Goal: Task Accomplishment & Management: Manage account settings

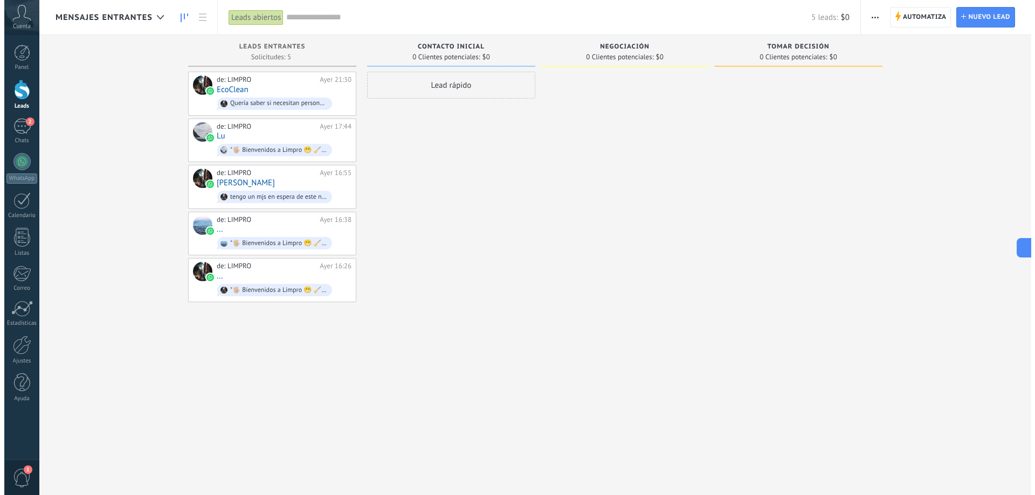
scroll to position [16, 0]
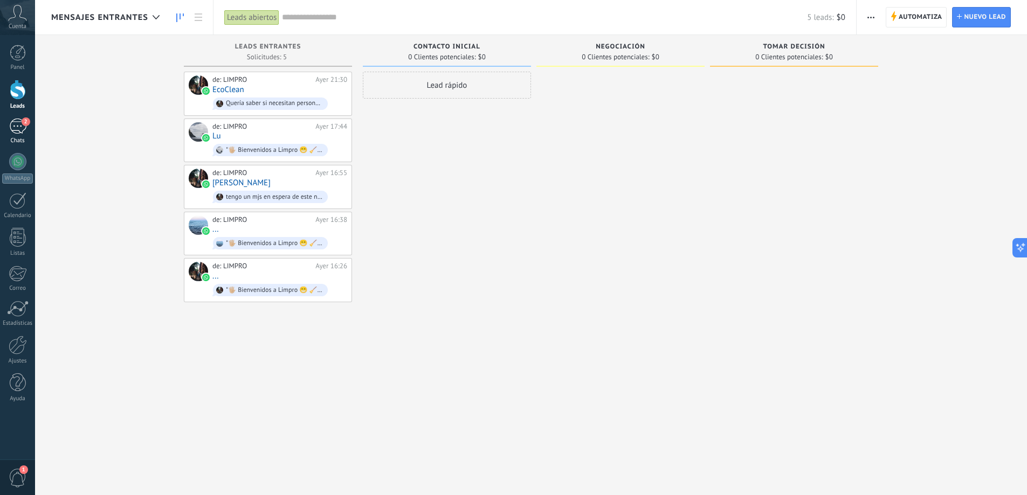
click at [22, 130] on div "2" at bounding box center [17, 127] width 17 height 16
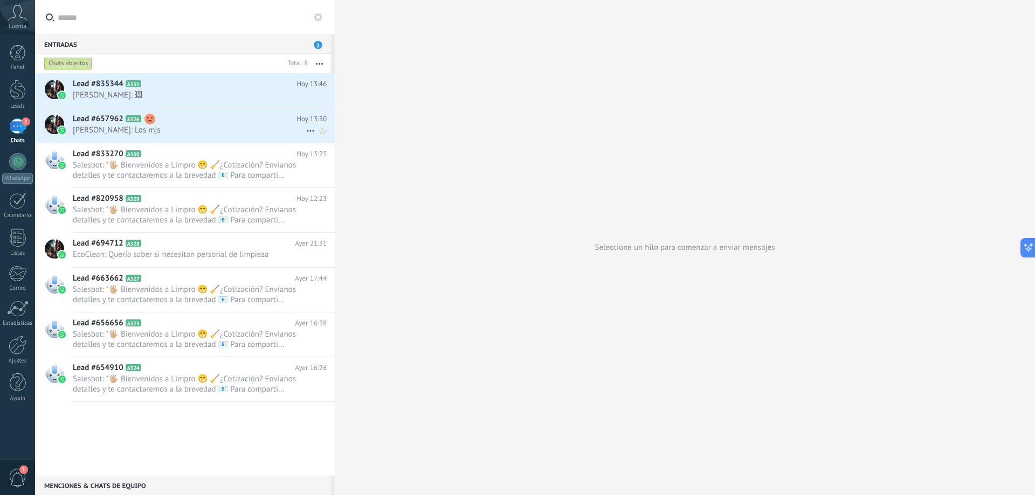
click at [196, 133] on span "Tamy: Los mjs" at bounding box center [189, 130] width 233 height 10
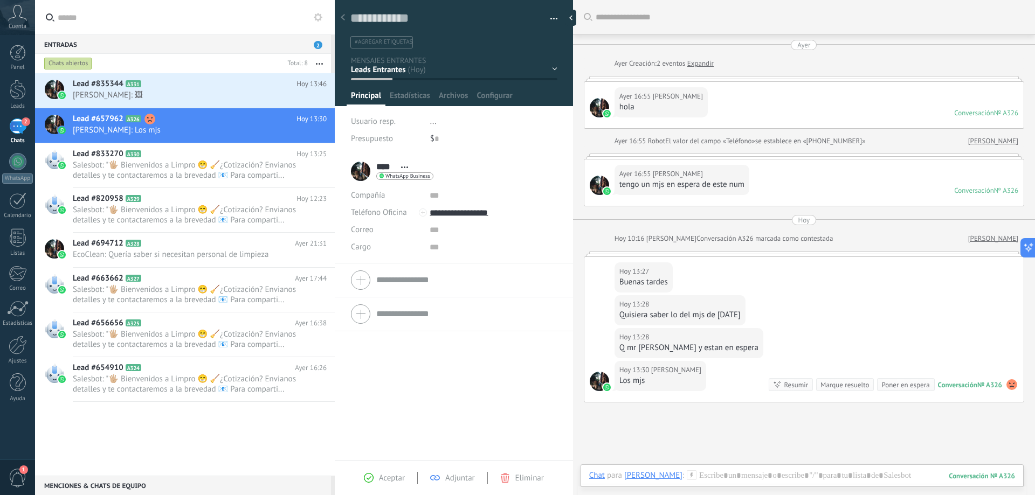
scroll to position [95, 0]
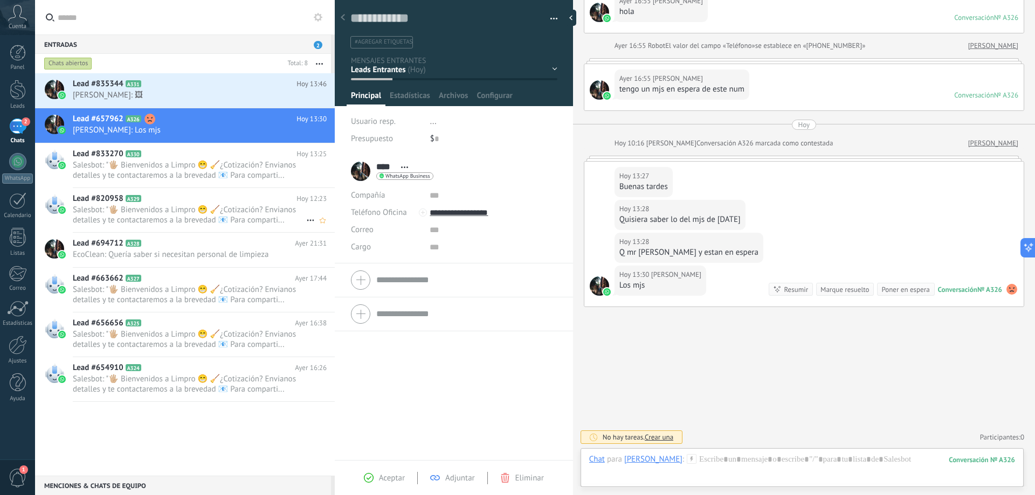
click at [152, 221] on span "Salesbot: "🖐🏼 Bienvenidos a Limpro 😁 🧹¿Cotización? Envianos detalles y te conta…" at bounding box center [189, 215] width 233 height 20
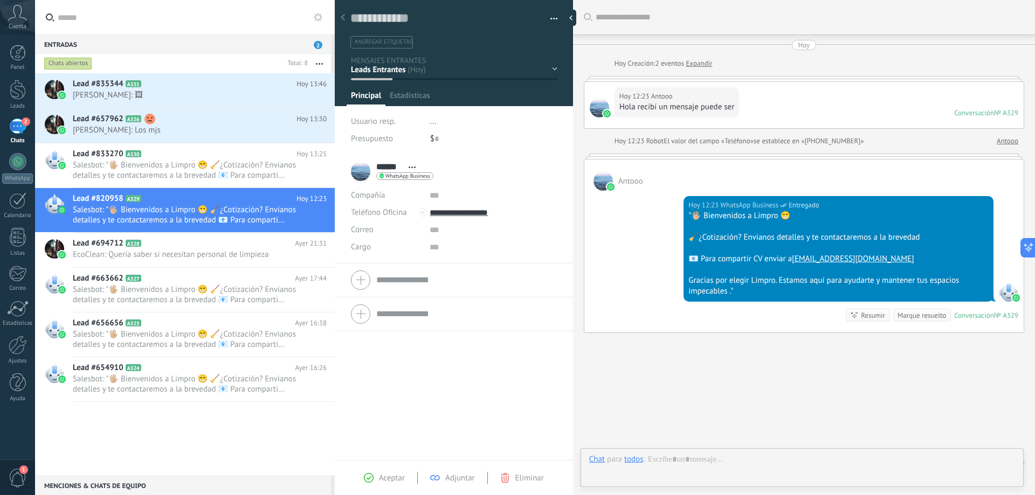
scroll to position [26, 0]
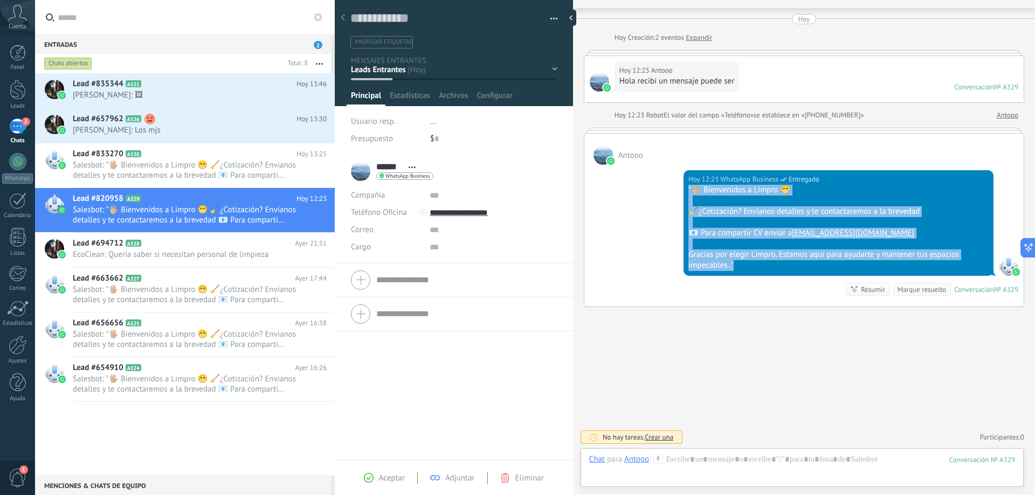
drag, startPoint x: 743, startPoint y: 267, endPoint x: 674, endPoint y: 191, distance: 102.2
click at [674, 191] on div "Hoy 12:23 WhatsApp Business Entregado "🖐🏼 Bienvenidos a Limpro 😁 🧹¿Cotización? …" at bounding box center [803, 236] width 439 height 142
copy div ""🖐🏼 Bienvenidos a Limpro 😁 🧹¿Cotización? Envianos detalles y te contactaremos a…"
click at [173, 132] on span "Tamy: Los mjs" at bounding box center [189, 130] width 233 height 10
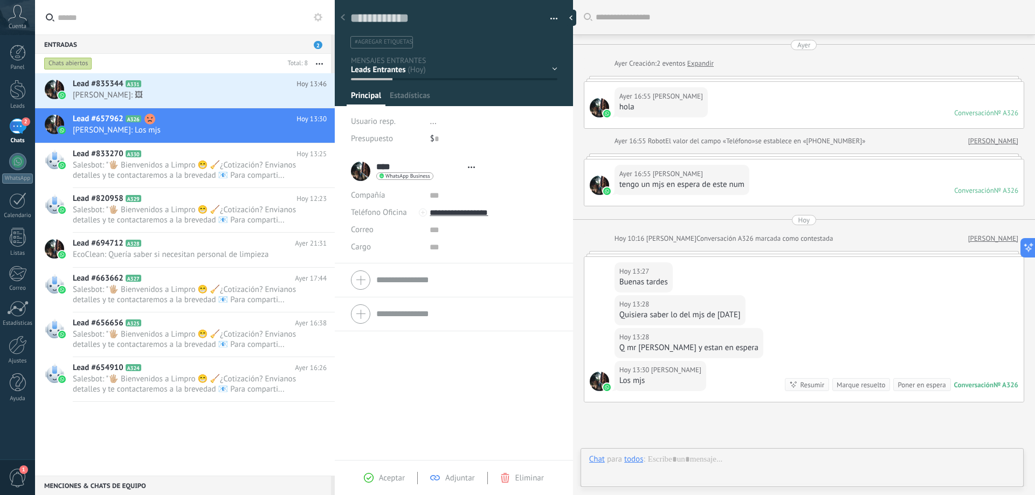
type textarea "**********"
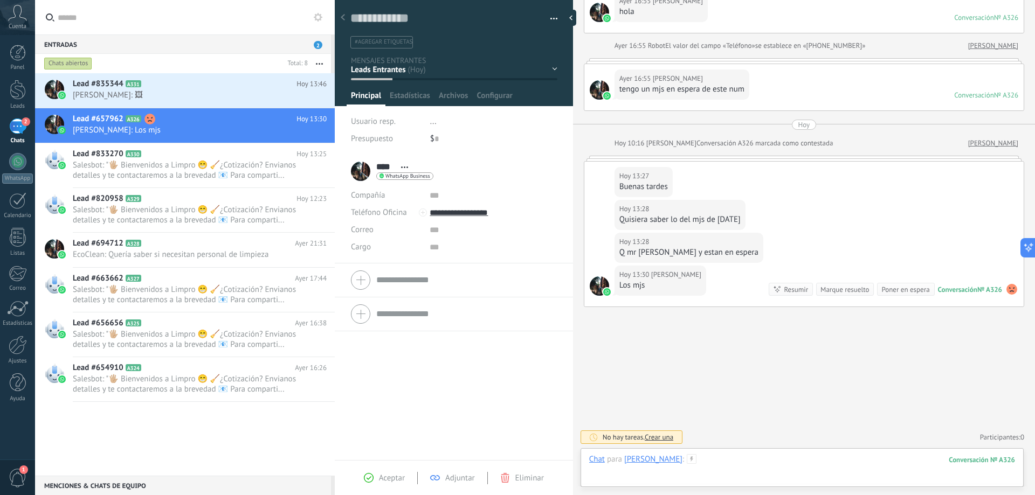
click at [633, 475] on div at bounding box center [802, 470] width 426 height 32
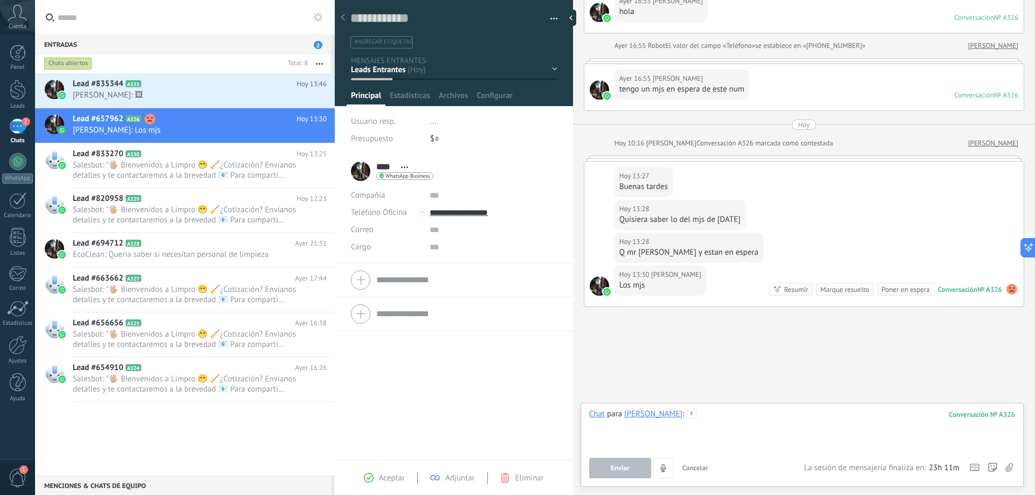
paste div
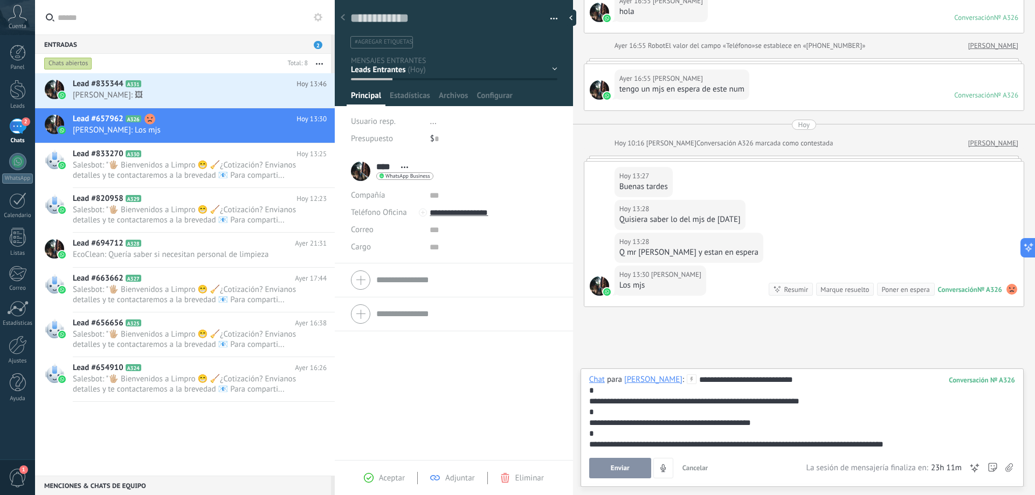
click at [624, 473] on button "Enviar" at bounding box center [620, 468] width 62 height 20
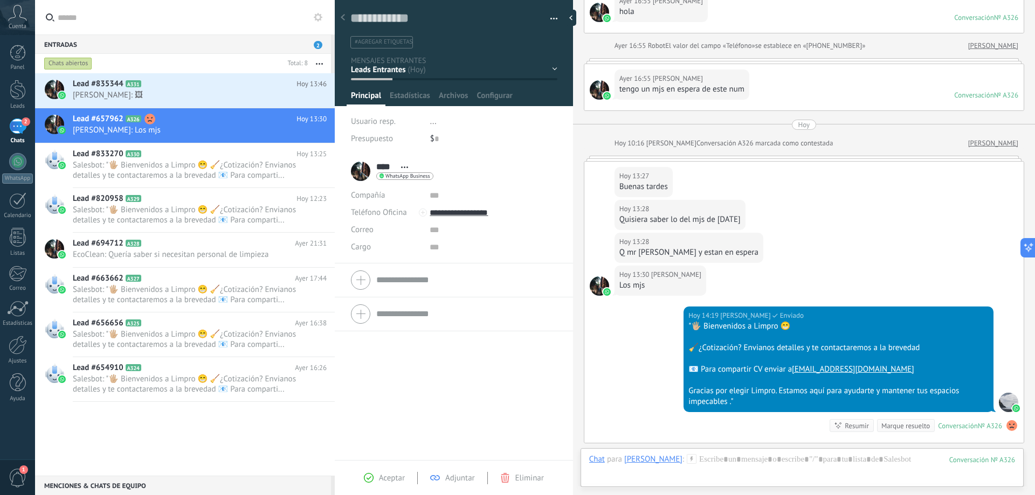
scroll to position [232, 0]
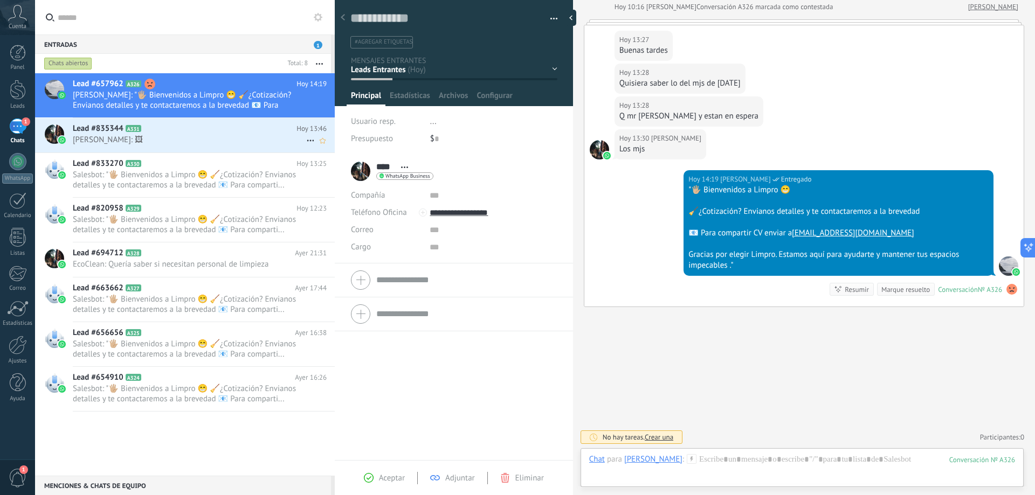
click at [156, 143] on span "Martina: 🖼" at bounding box center [189, 140] width 233 height 10
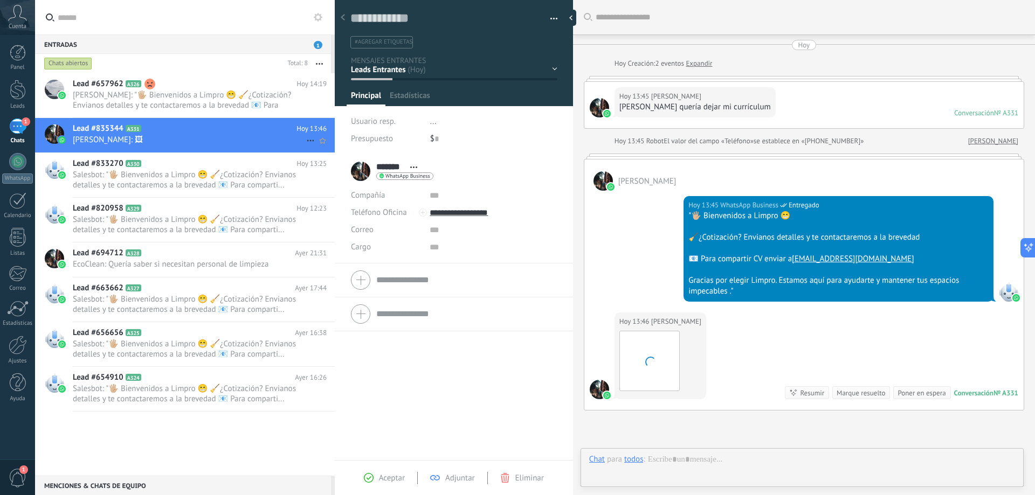
scroll to position [103, 0]
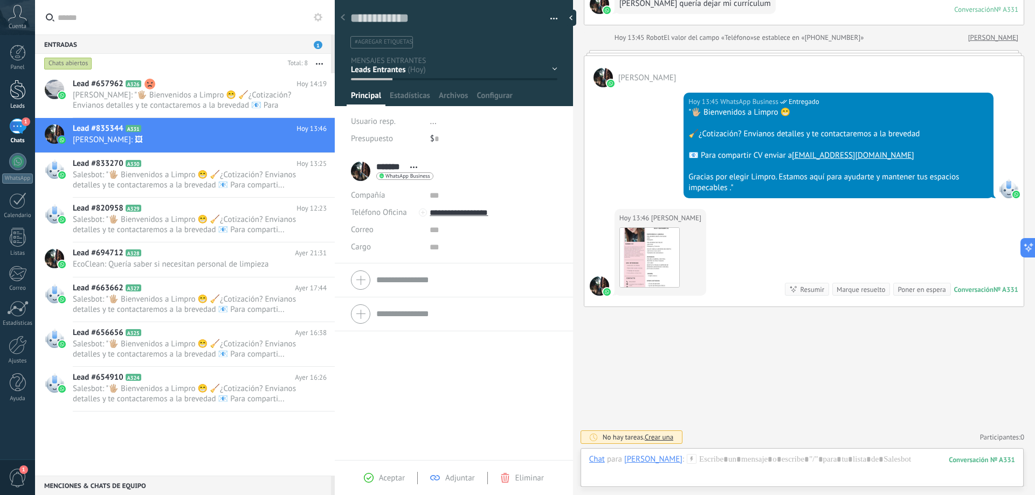
click at [18, 93] on div at bounding box center [18, 90] width 16 height 20
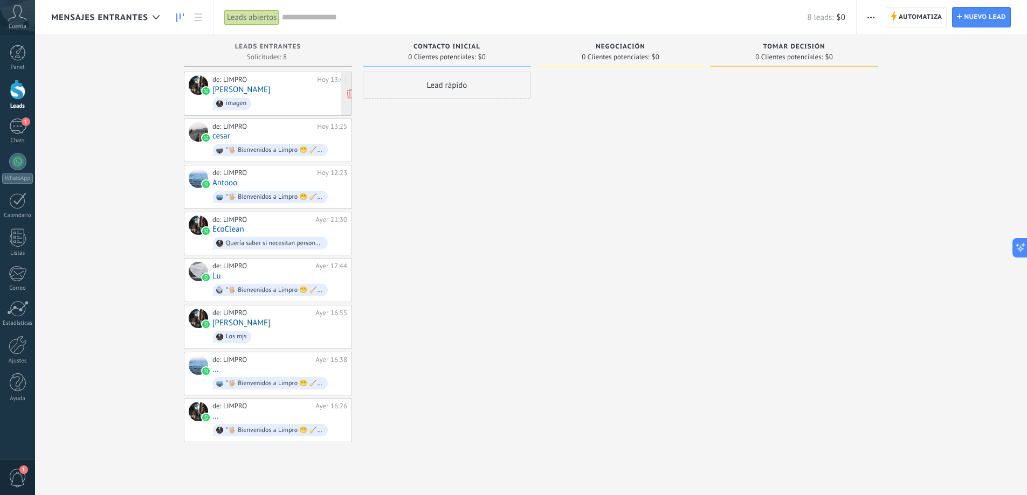
click at [234, 81] on div "de: LIMPRO" at bounding box center [262, 79] width 101 height 9
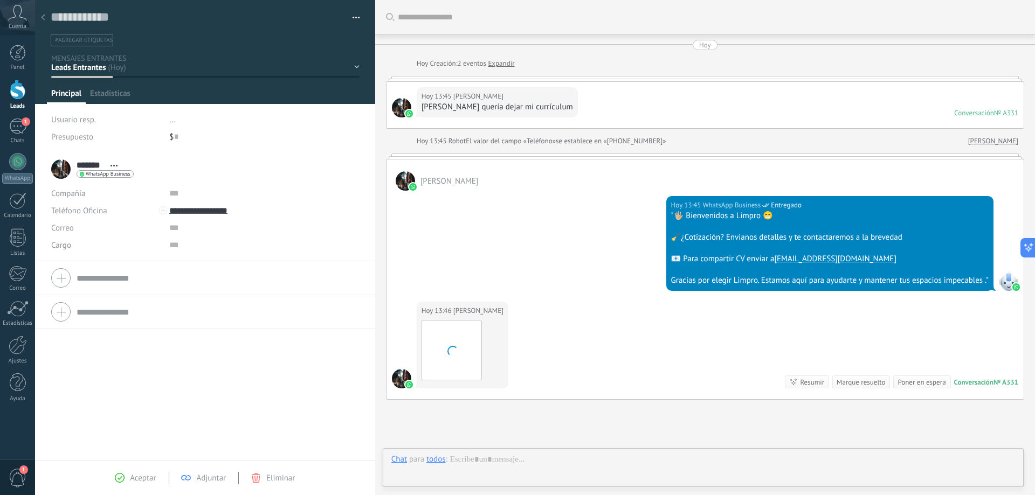
scroll to position [93, 0]
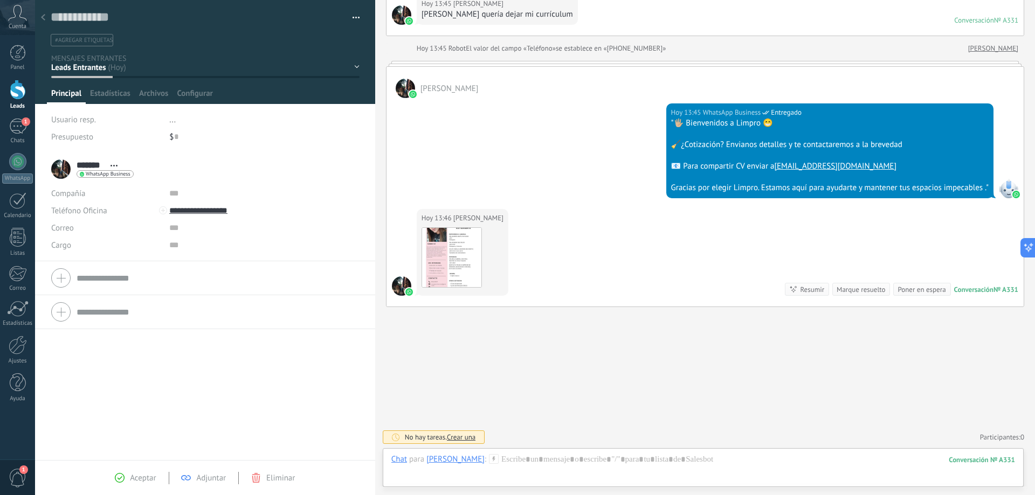
click at [350, 17] on button "button" at bounding box center [352, 18] width 16 height 16
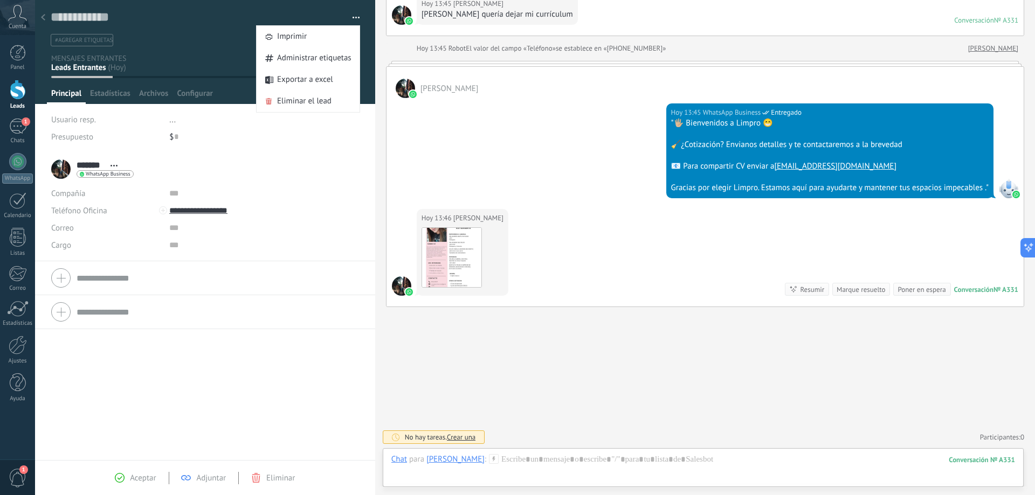
click at [202, 52] on div at bounding box center [205, 52] width 341 height 104
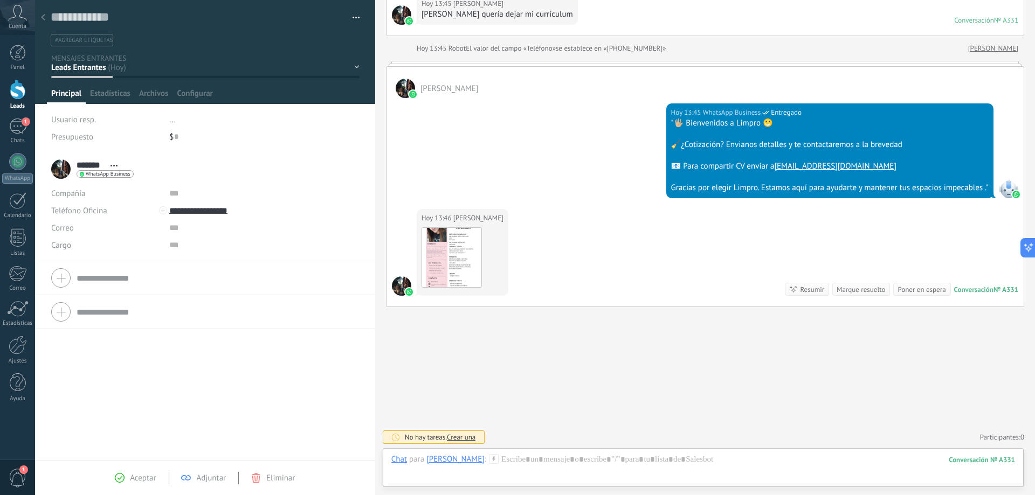
click at [0, 0] on div "Contacto inicial Negociación Tomar decisión Leads ganados Leads perdidos" at bounding box center [0, 0] width 0 height 0
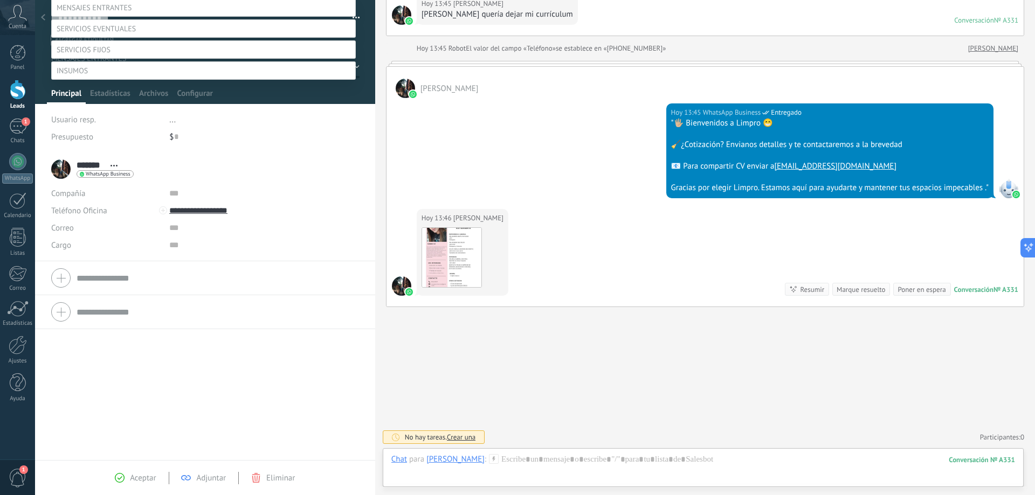
scroll to position [0, 0]
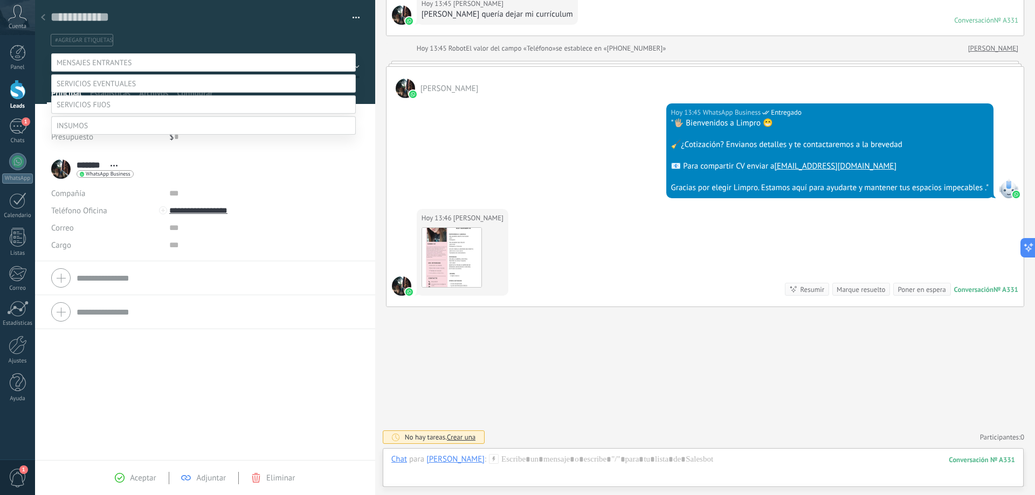
click at [222, 33] on div at bounding box center [535, 247] width 1000 height 495
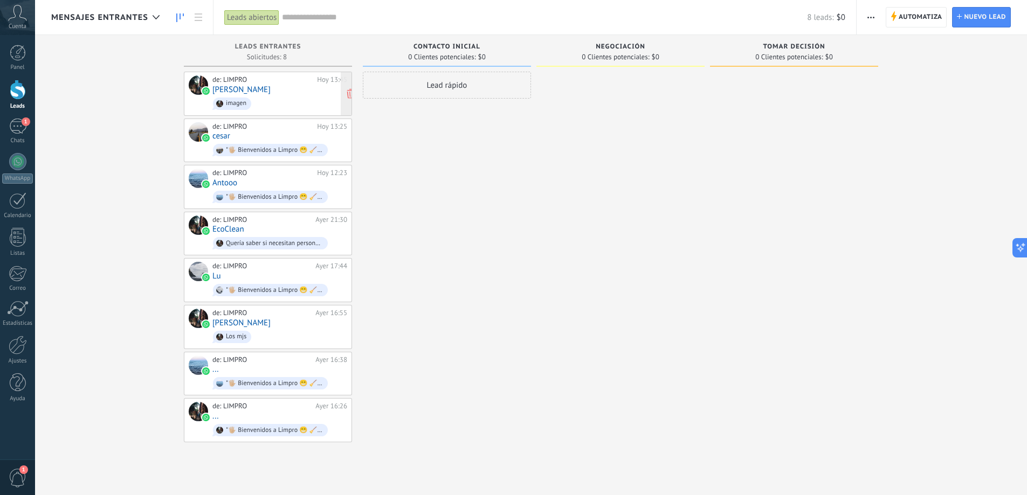
click at [229, 83] on div "de: LIMPRO" at bounding box center [262, 79] width 101 height 9
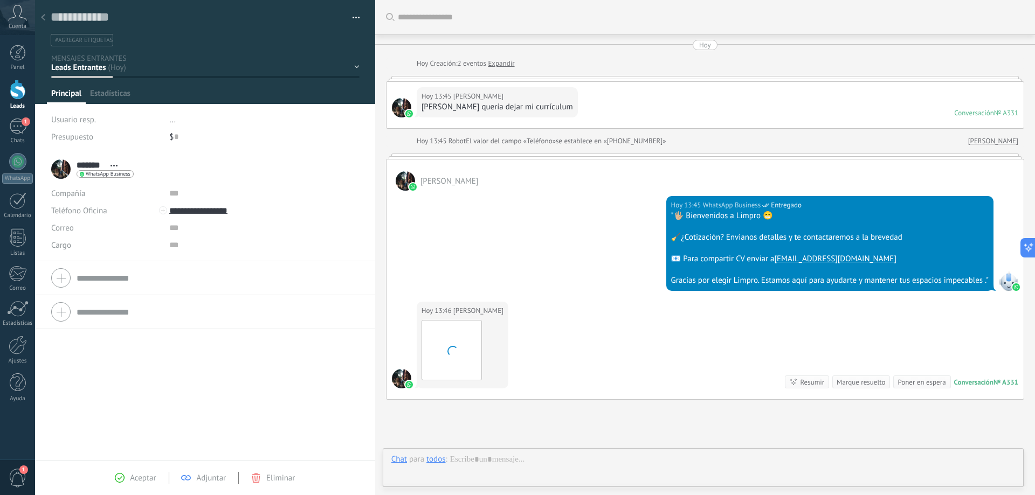
scroll to position [16, 0]
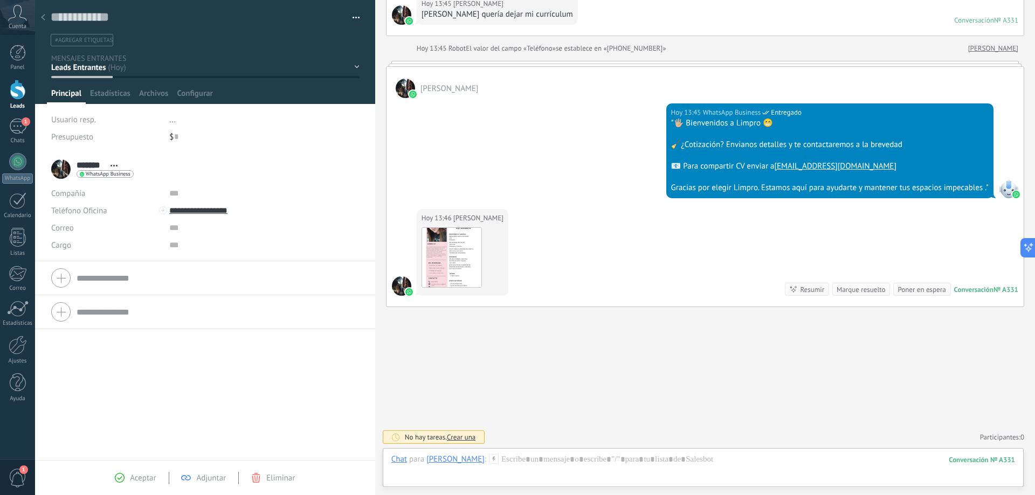
click at [0, 0] on div "Contacto inicial Negociación Tomar decisión Leads ganados Leads perdidos" at bounding box center [0, 0] width 0 height 0
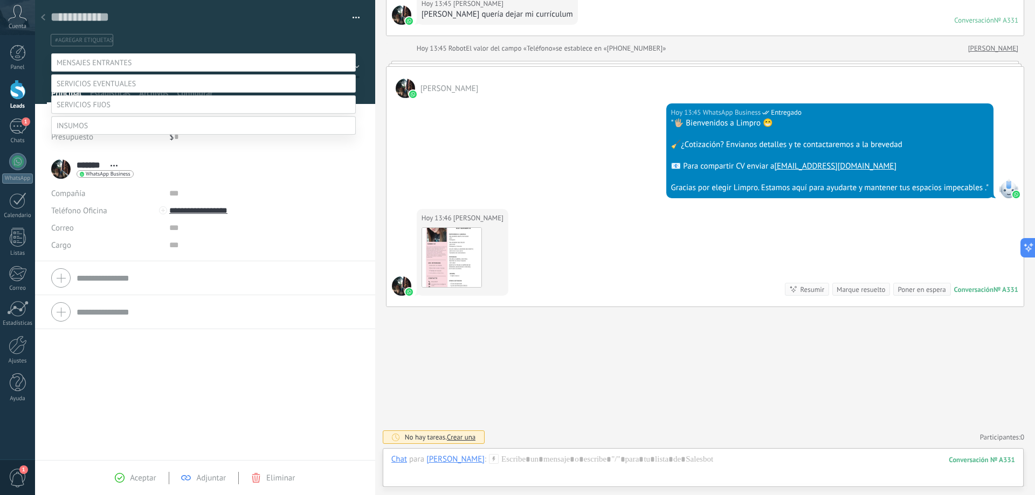
click at [362, 85] on div at bounding box center [535, 247] width 1000 height 495
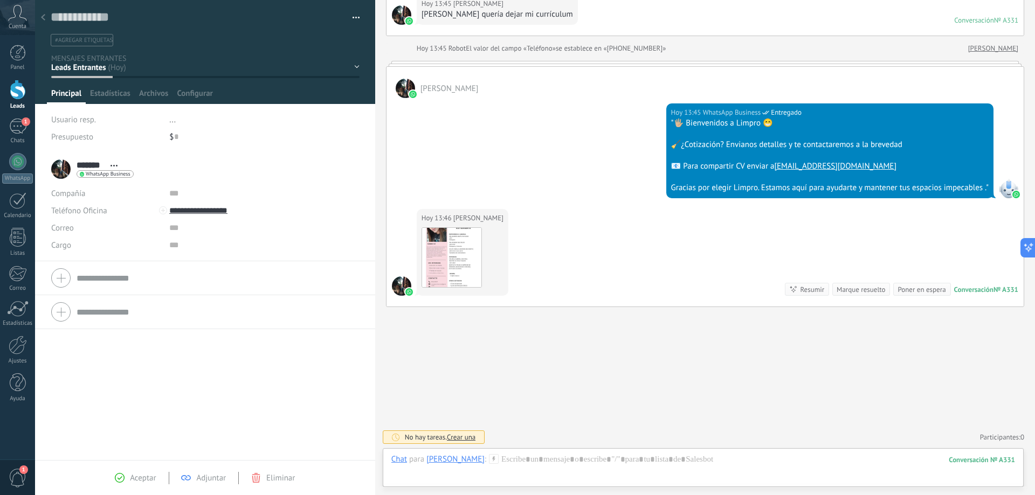
click at [0, 0] on div "Contacto inicial Negociación Tomar decisión Leads ganados Leads perdidos" at bounding box center [0, 0] width 0 height 0
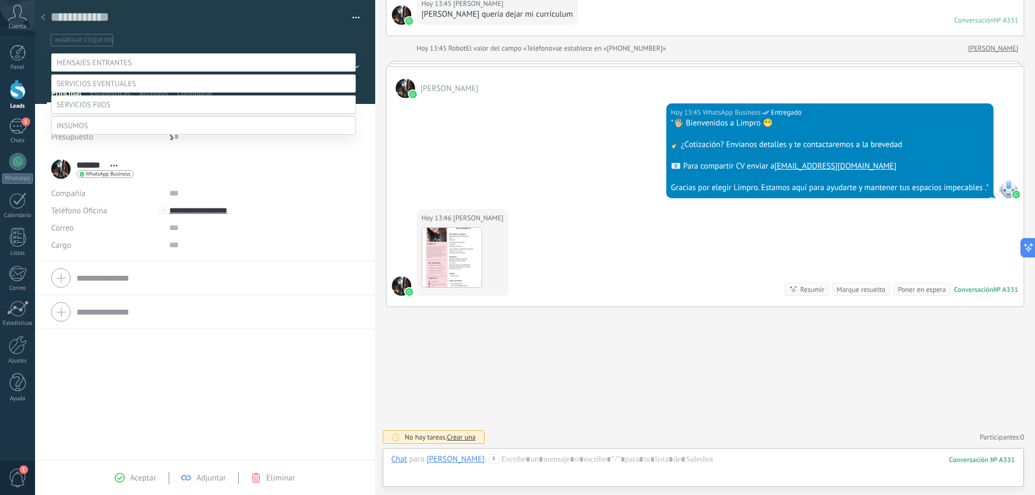
click at [325, 27] on div at bounding box center [535, 247] width 1000 height 495
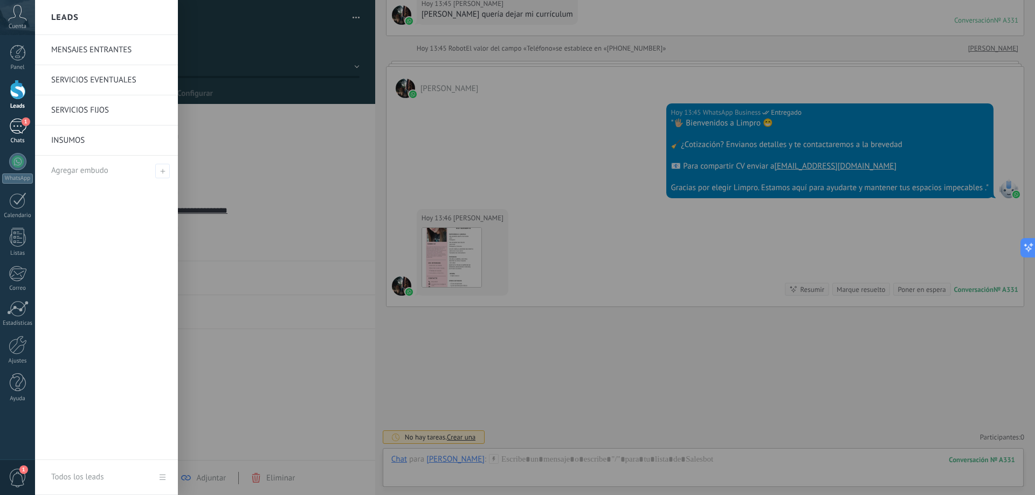
click at [20, 124] on div "1" at bounding box center [17, 127] width 17 height 16
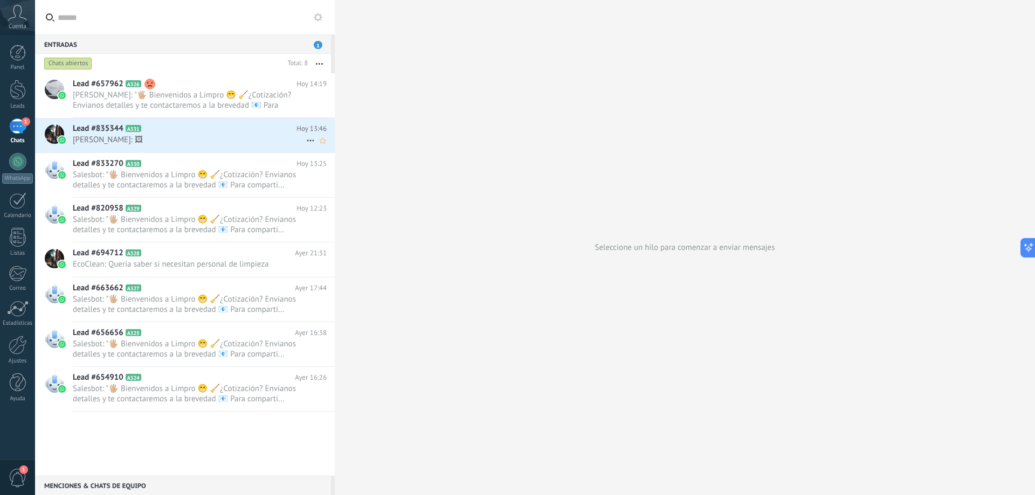
click at [183, 140] on span "Martina: 🖼" at bounding box center [189, 140] width 233 height 10
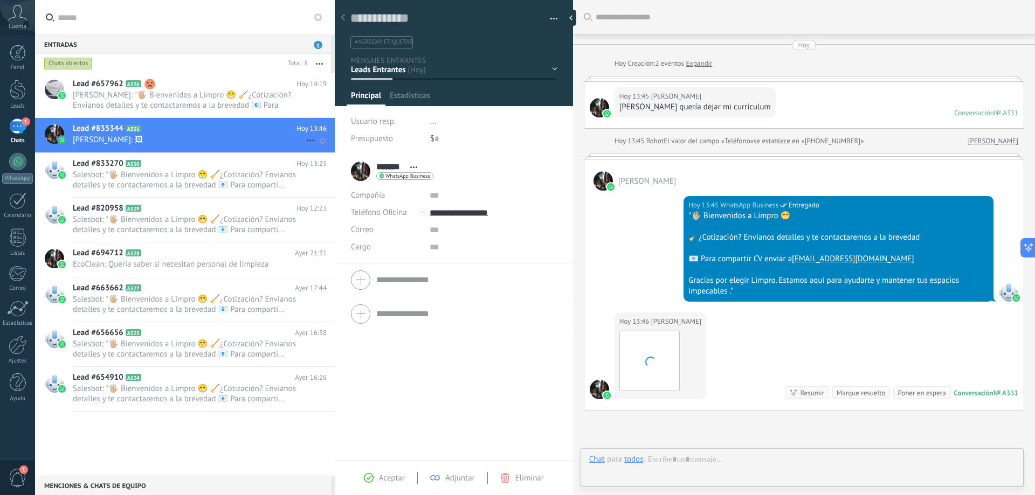
scroll to position [103, 0]
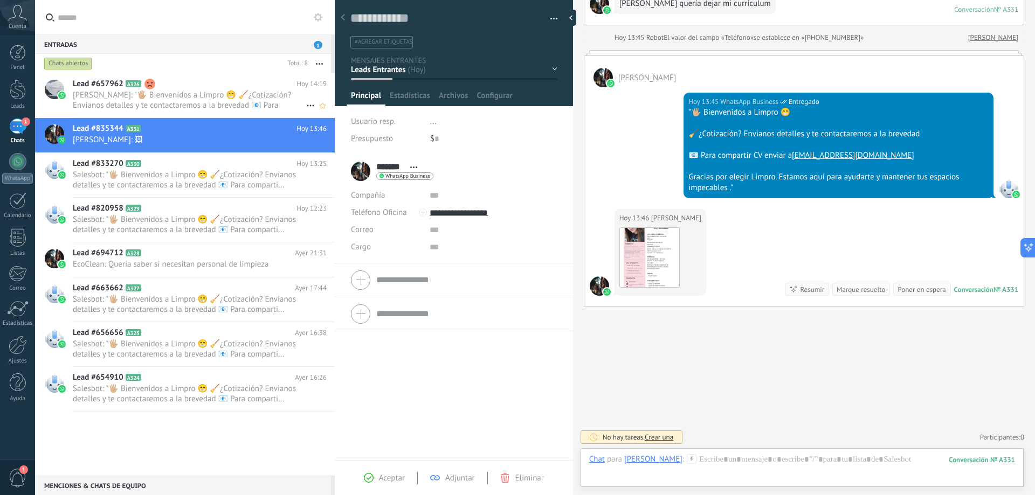
click at [195, 98] on span "VANESSA CARDOZO: "🖐🏼 Bienvenidos a Limpro 😁 🧹¿Cotización? Envianos detalles y t…" at bounding box center [189, 100] width 233 height 20
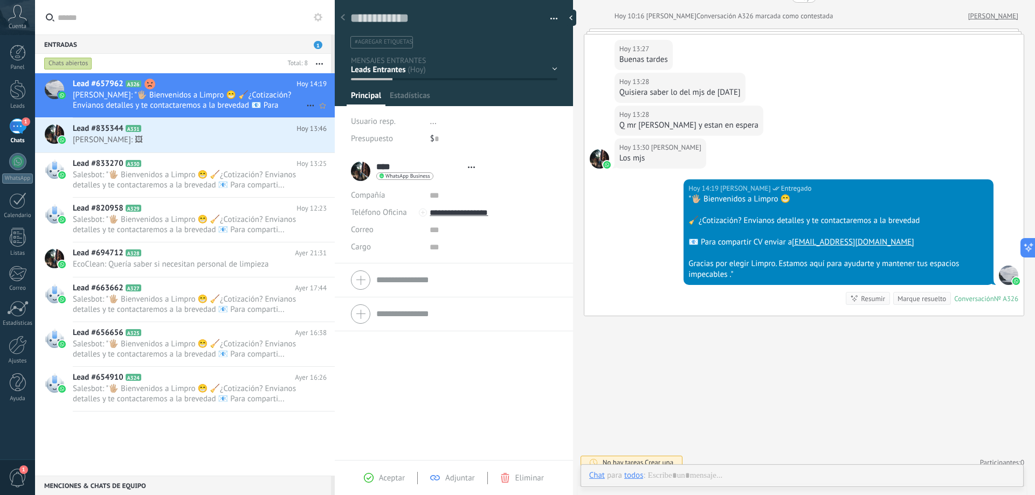
scroll to position [16, 0]
click at [1006, 299] on use at bounding box center [1011, 298] width 11 height 11
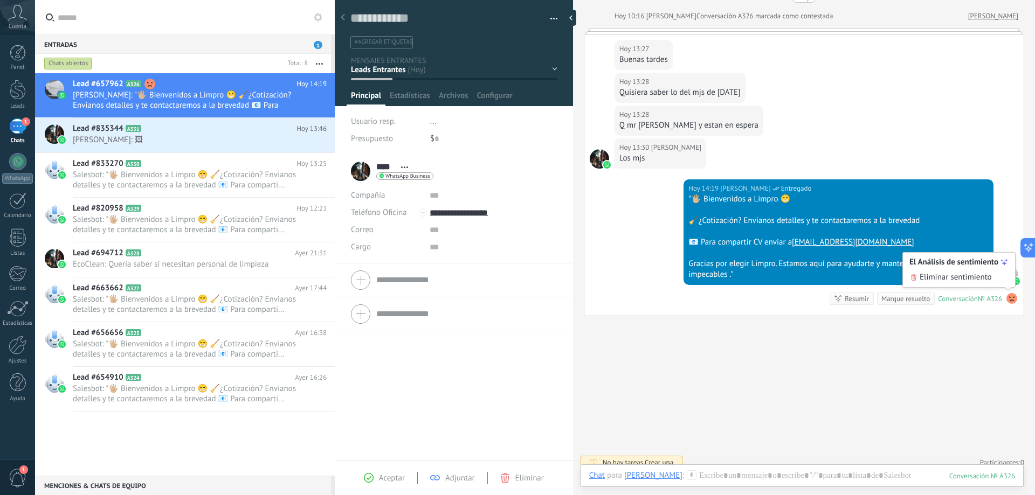
click at [982, 276] on span "Eliminar sentimiento" at bounding box center [955, 277] width 72 height 11
click at [306, 102] on icon at bounding box center [310, 105] width 13 height 13
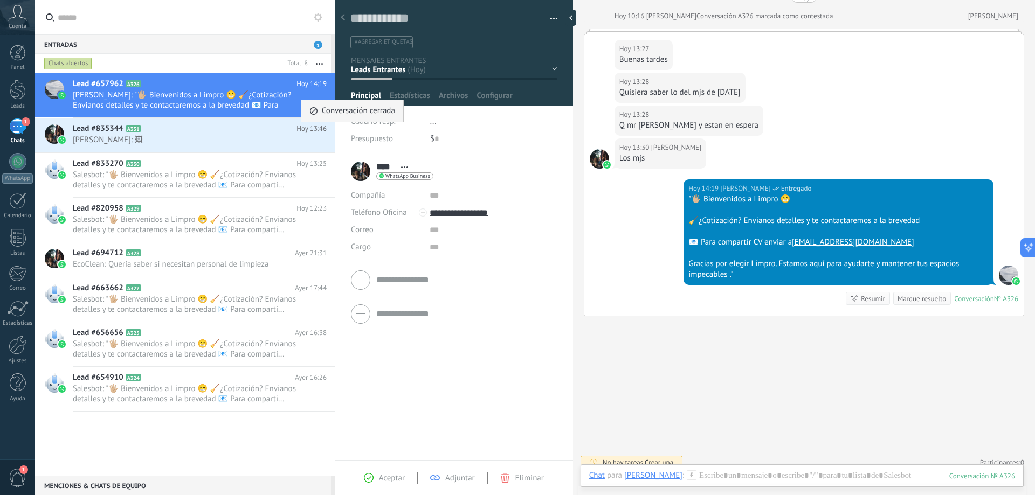
click at [310, 110] on use at bounding box center [314, 111] width 8 height 8
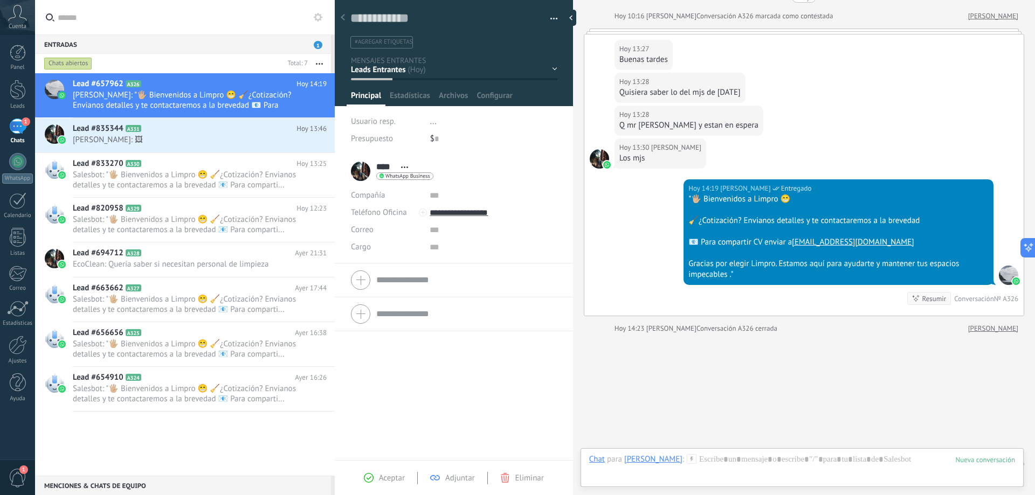
scroll to position [240, 0]
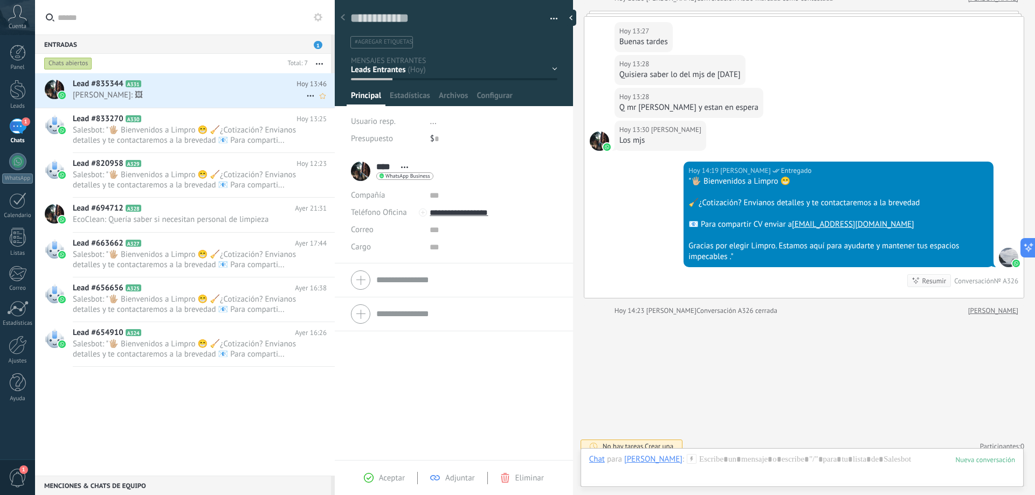
click at [247, 101] on div "Lead #835344 A331 Hoy 13:46 Martina: 🖼" at bounding box center [204, 90] width 262 height 34
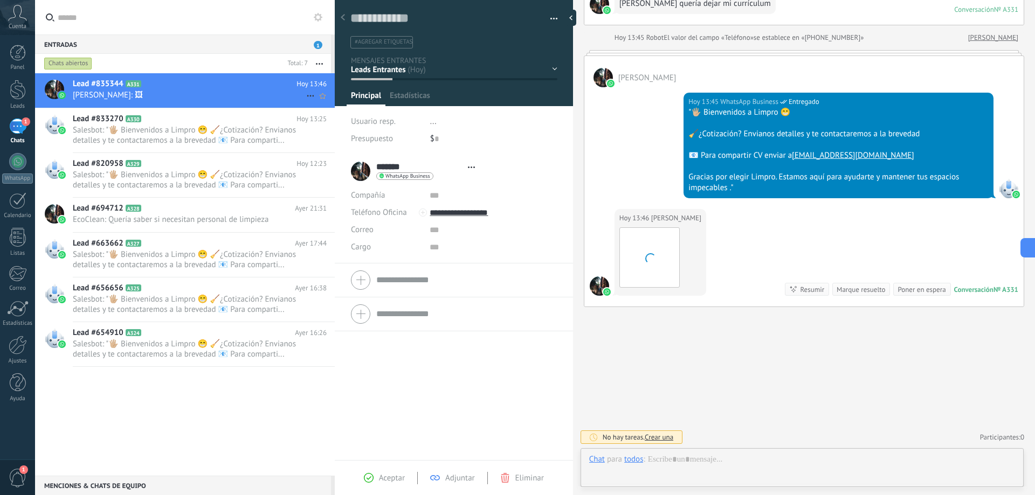
scroll to position [16, 0]
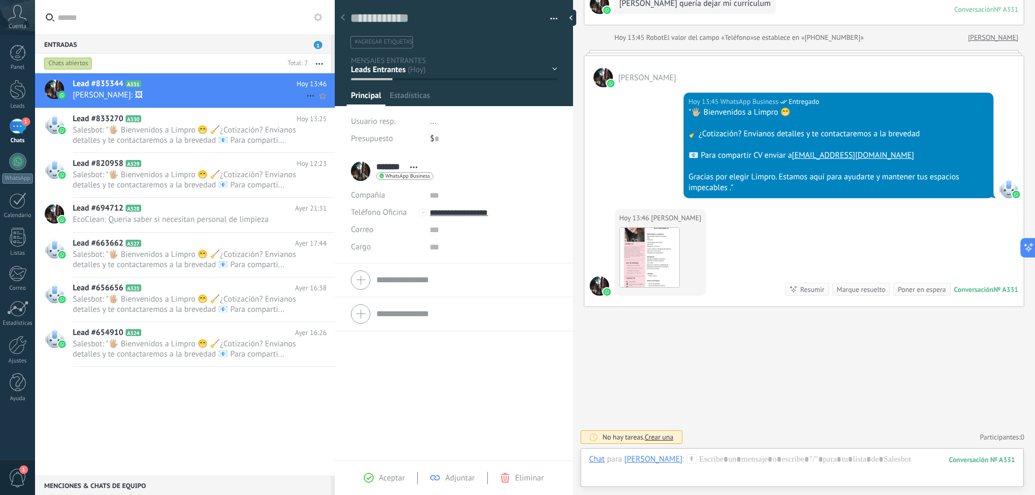
click at [305, 94] on icon at bounding box center [310, 95] width 13 height 13
click at [324, 106] on span "[PERSON_NAME] respondió" at bounding box center [369, 102] width 94 height 22
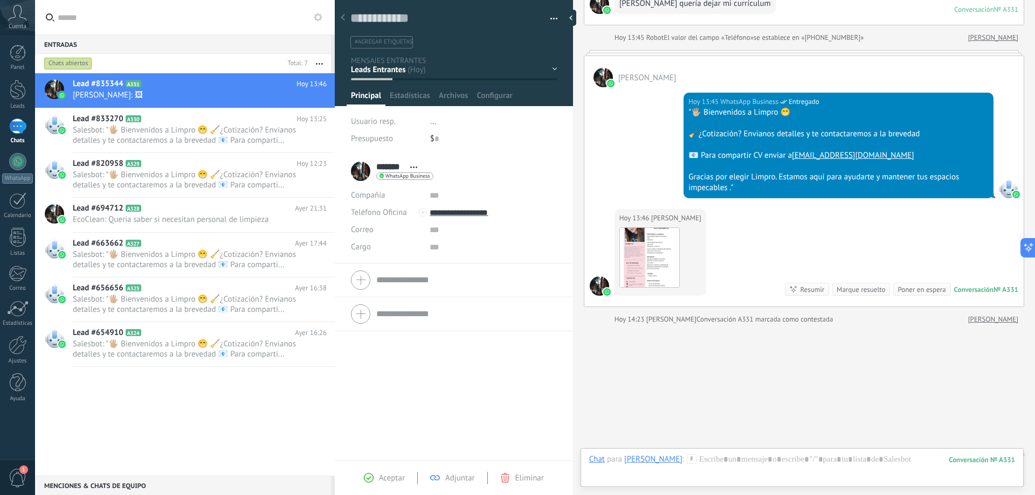
scroll to position [121, 0]
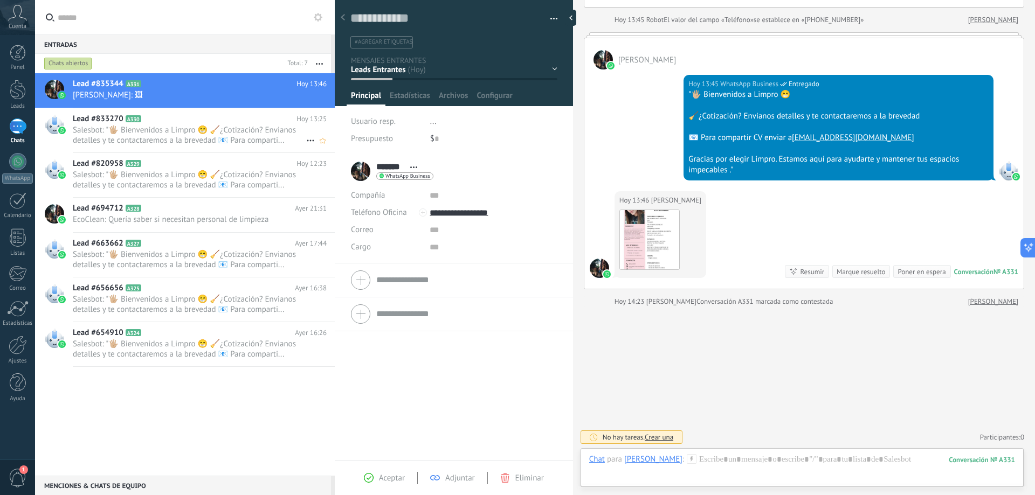
click at [304, 140] on icon at bounding box center [310, 140] width 13 height 13
click at [320, 141] on div "Conversación cerrada" at bounding box center [352, 146] width 86 height 22
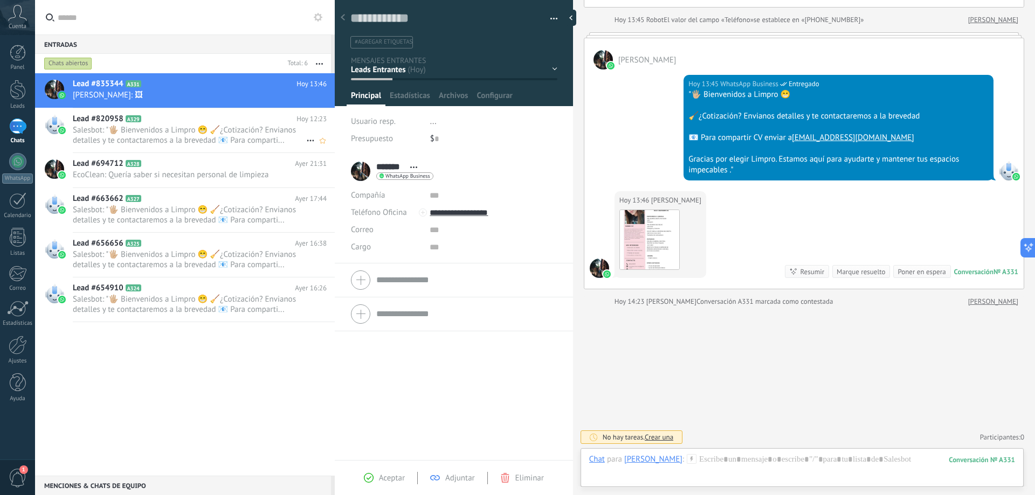
click at [221, 130] on span "Salesbot: "🖐🏼 Bienvenidos a Limpro 😁 🧹¿Cotización? Envianos detalles y te conta…" at bounding box center [189, 135] width 233 height 20
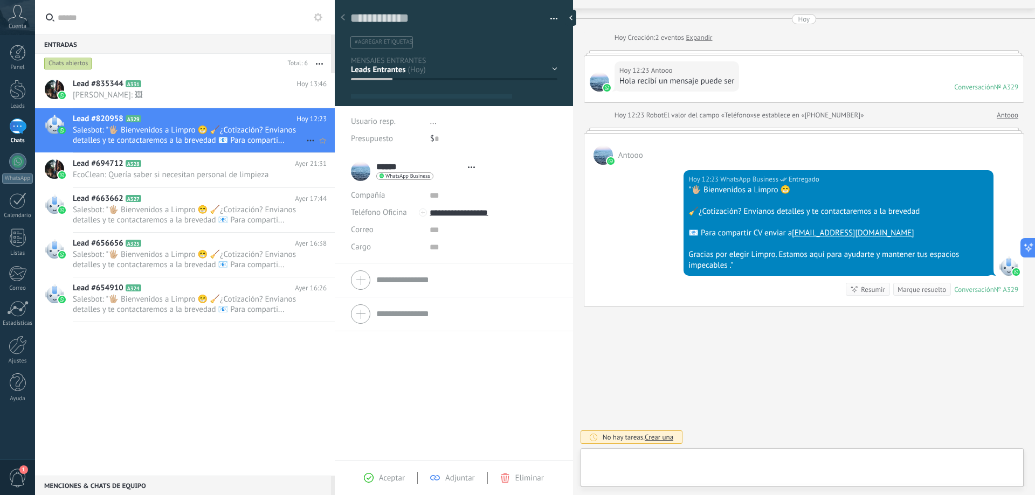
scroll to position [16, 0]
click at [304, 140] on icon at bounding box center [310, 140] width 13 height 13
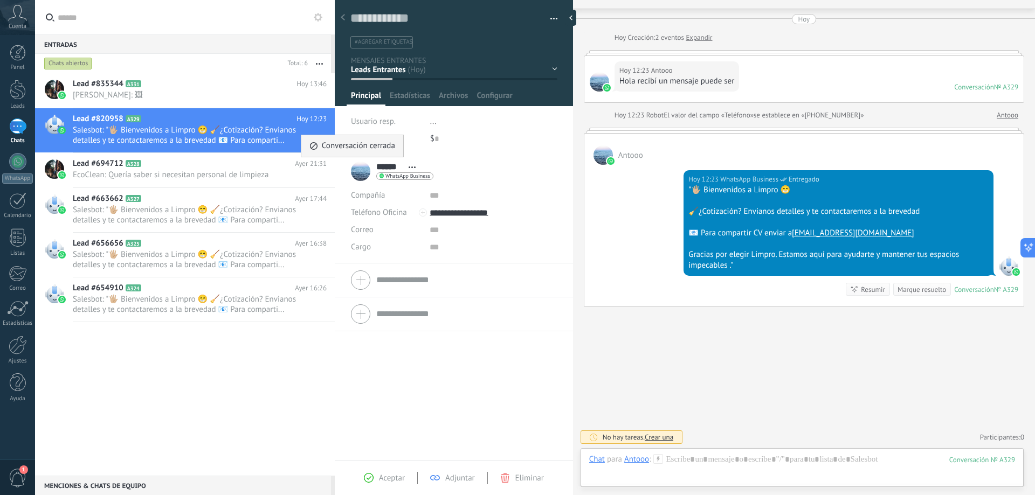
click at [318, 141] on div "Conversación cerrada" at bounding box center [352, 146] width 86 height 22
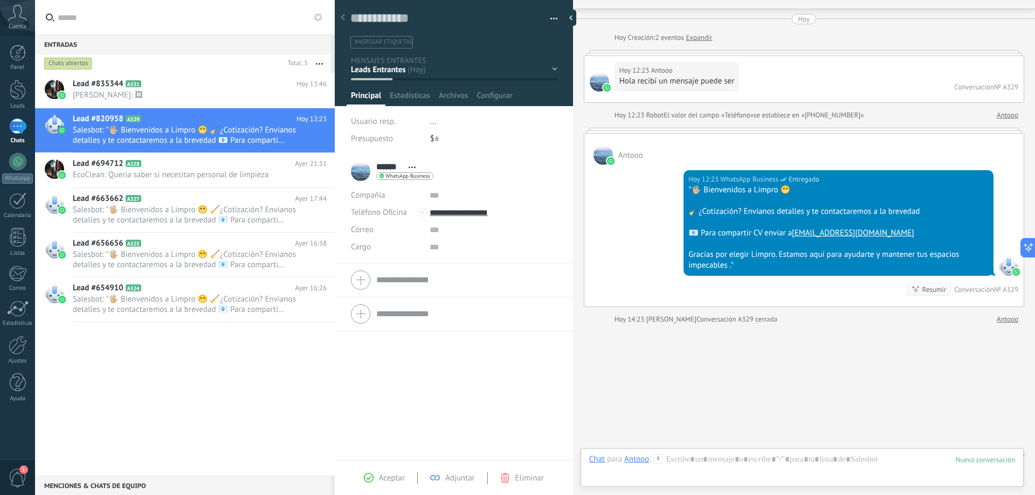
scroll to position [44, 0]
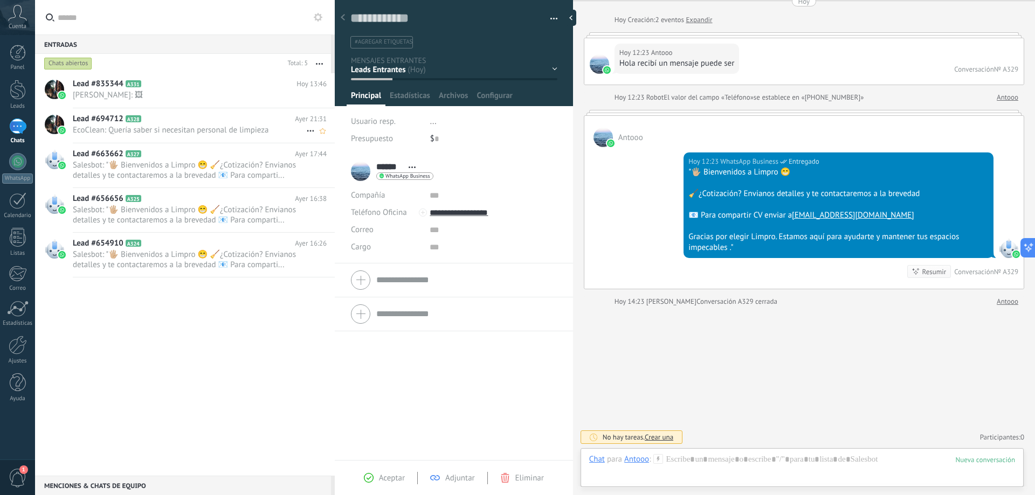
click at [265, 133] on span "EcoClean: Quería saber si necesitan personal de limpieza" at bounding box center [189, 130] width 233 height 10
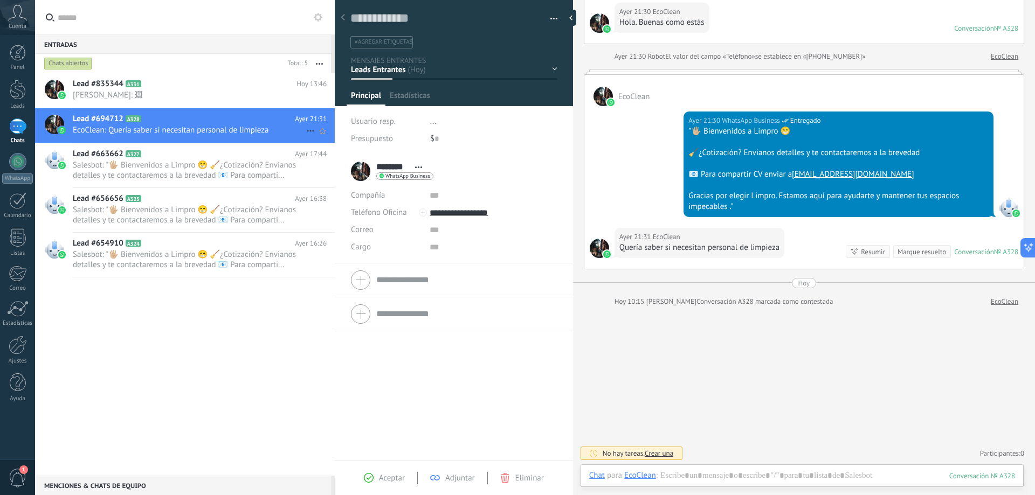
scroll to position [85, 0]
click at [304, 129] on icon at bounding box center [310, 130] width 13 height 13
click at [310, 136] on use at bounding box center [314, 137] width 8 height 8
click at [267, 94] on span "Martina: 🖼" at bounding box center [189, 95] width 233 height 10
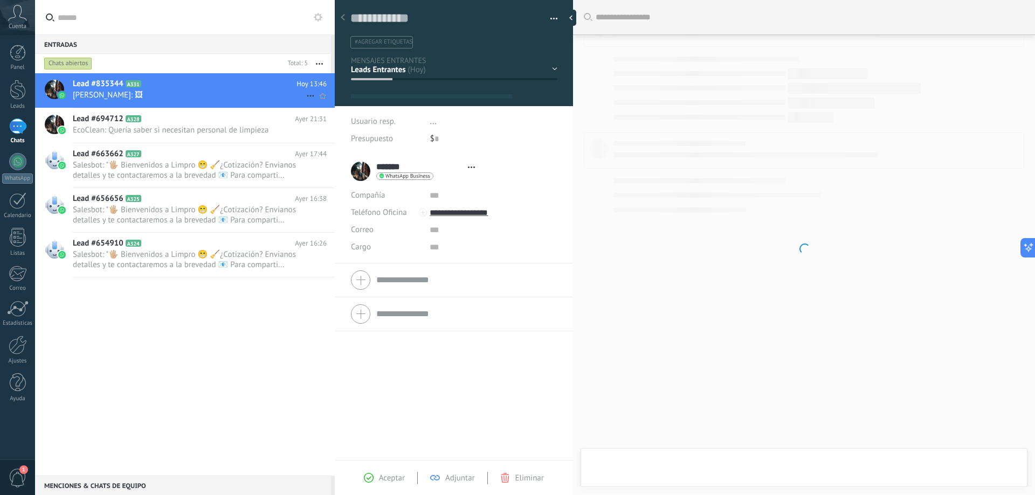
click at [304, 96] on icon at bounding box center [310, 95] width 13 height 13
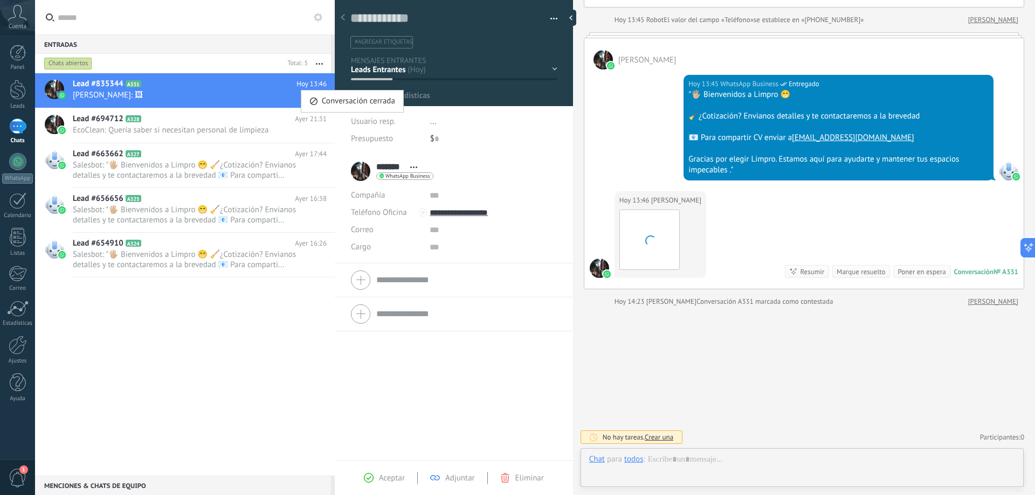
scroll to position [16, 0]
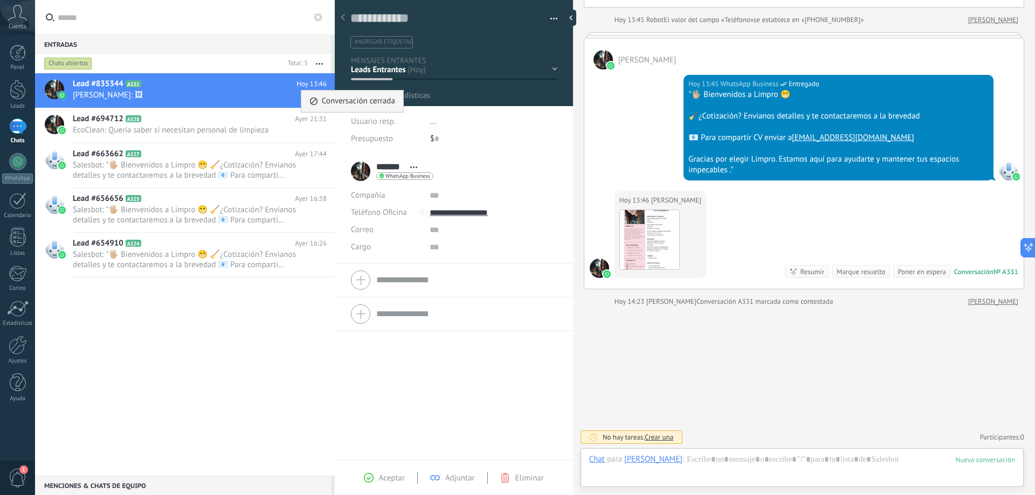
click at [320, 100] on div "Conversación cerrada" at bounding box center [352, 102] width 86 height 22
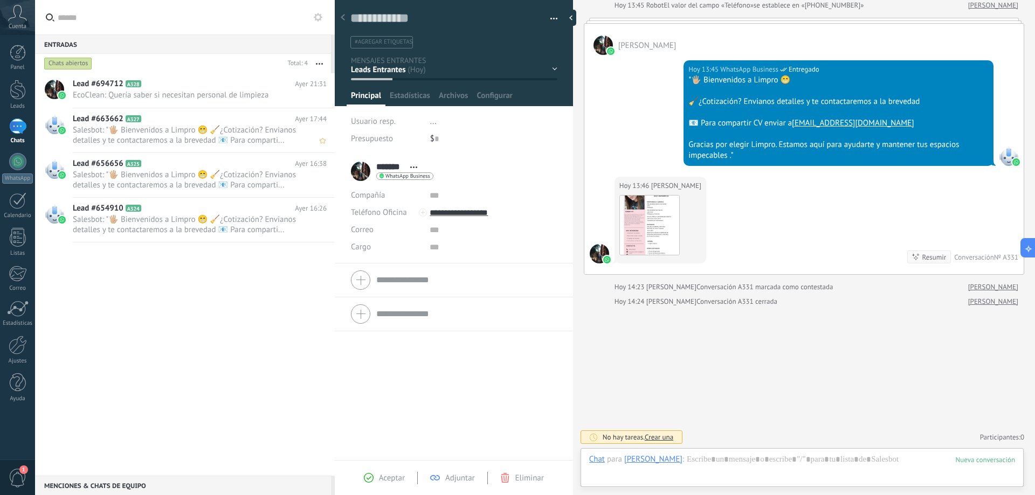
click at [302, 130] on span "Salesbot: "🖐🏼 Bienvenidos a Limpro 😁 🧹¿Cotización? Envianos detalles y te conta…" at bounding box center [200, 135] width 254 height 20
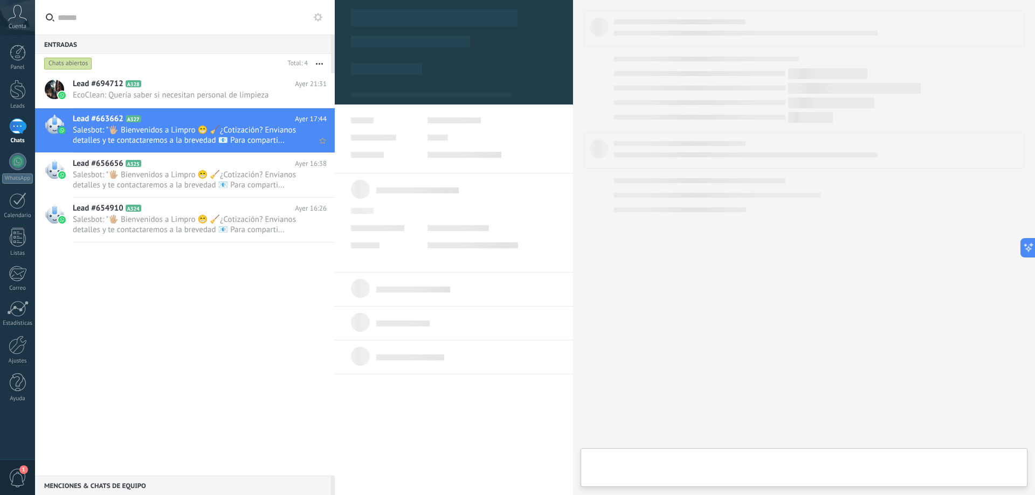
type textarea "**********"
click at [271, 138] on span "Salesbot: "🖐🏼 Bienvenidos a Limpro 😁 🧹¿Cotización? Envianos detalles y te conta…" at bounding box center [189, 135] width 233 height 20
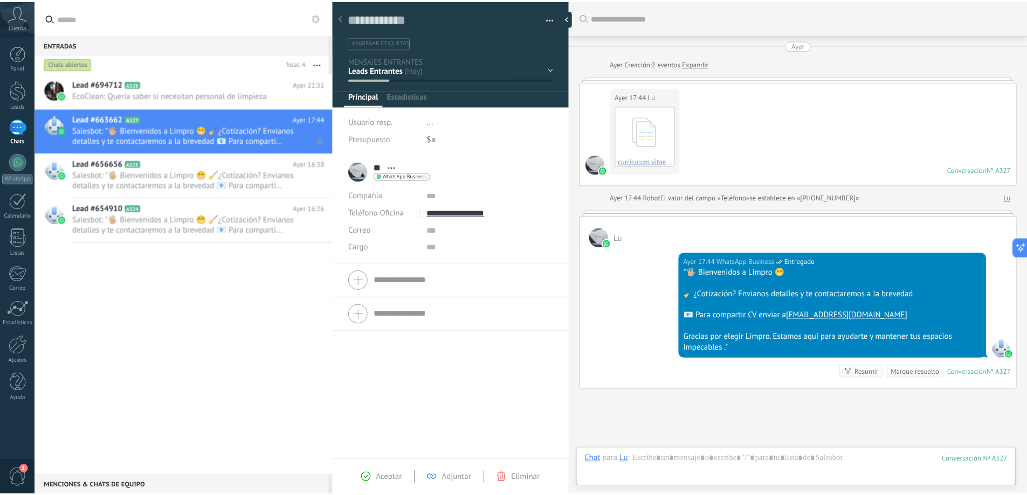
scroll to position [82, 0]
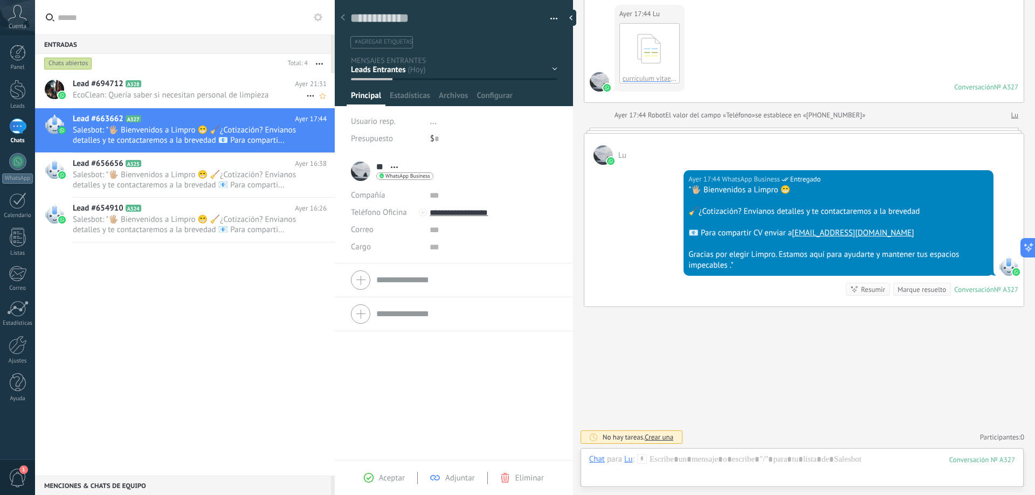
click at [304, 96] on icon at bounding box center [310, 95] width 13 height 13
click at [314, 98] on use at bounding box center [314, 102] width 8 height 8
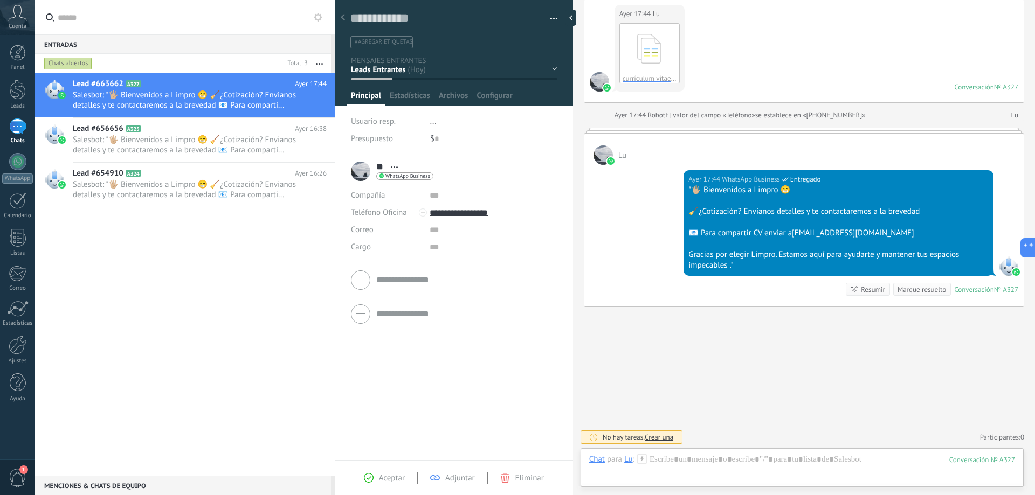
click at [13, 19] on icon at bounding box center [17, 13] width 19 height 16
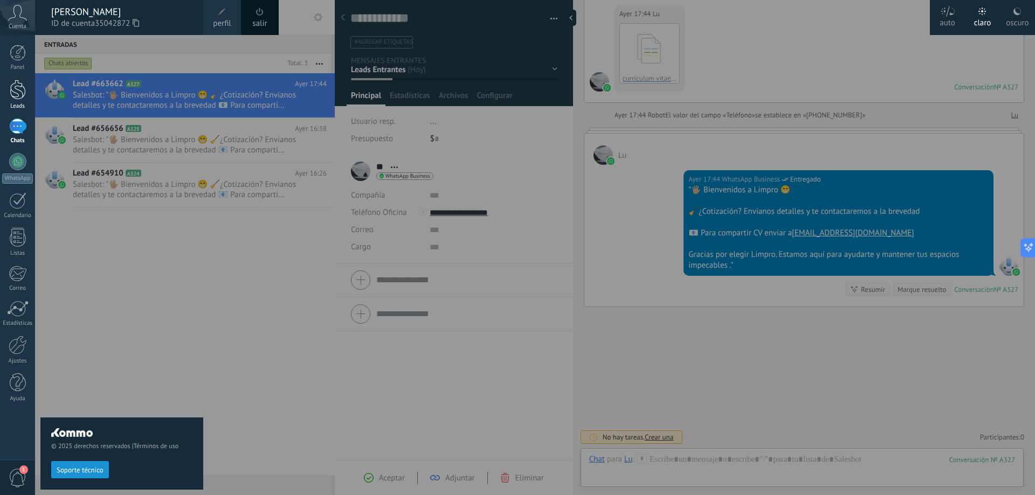
click at [13, 94] on div at bounding box center [18, 90] width 16 height 20
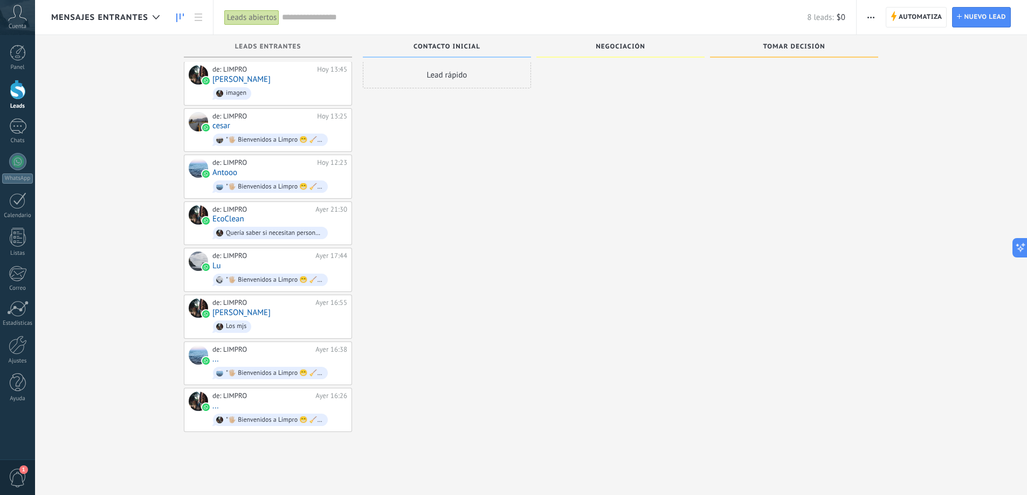
scroll to position [10, 0]
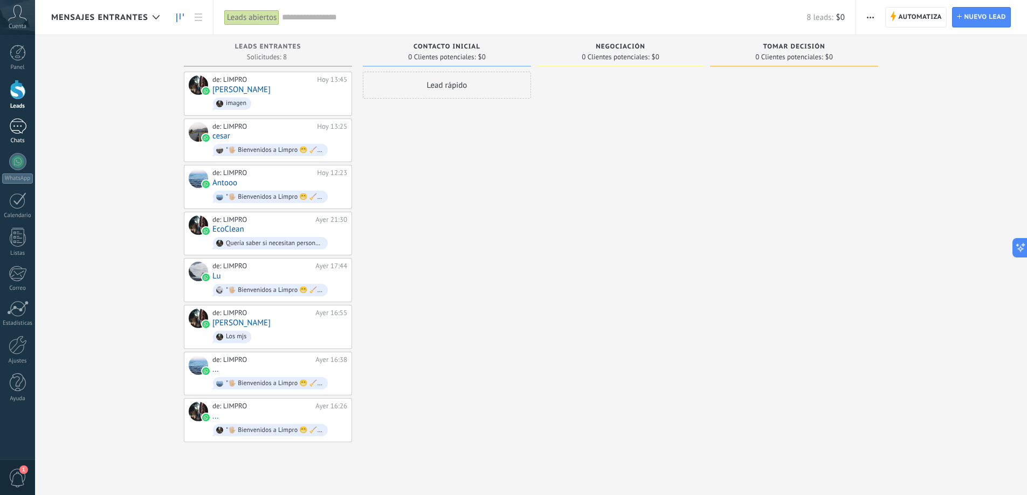
click at [16, 123] on div at bounding box center [17, 127] width 17 height 16
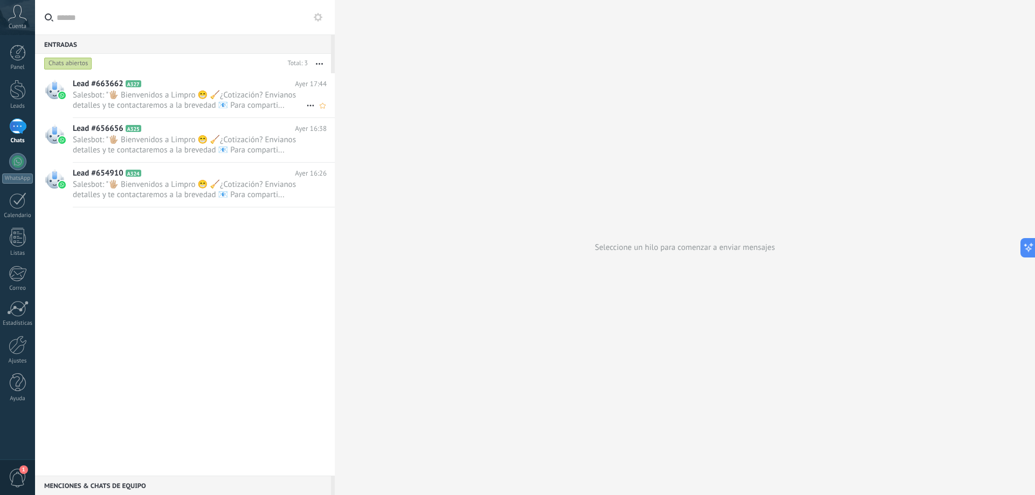
click at [304, 102] on icon at bounding box center [310, 105] width 13 height 13
click at [316, 109] on use at bounding box center [314, 111] width 8 height 8
click at [304, 103] on icon at bounding box center [310, 105] width 13 height 13
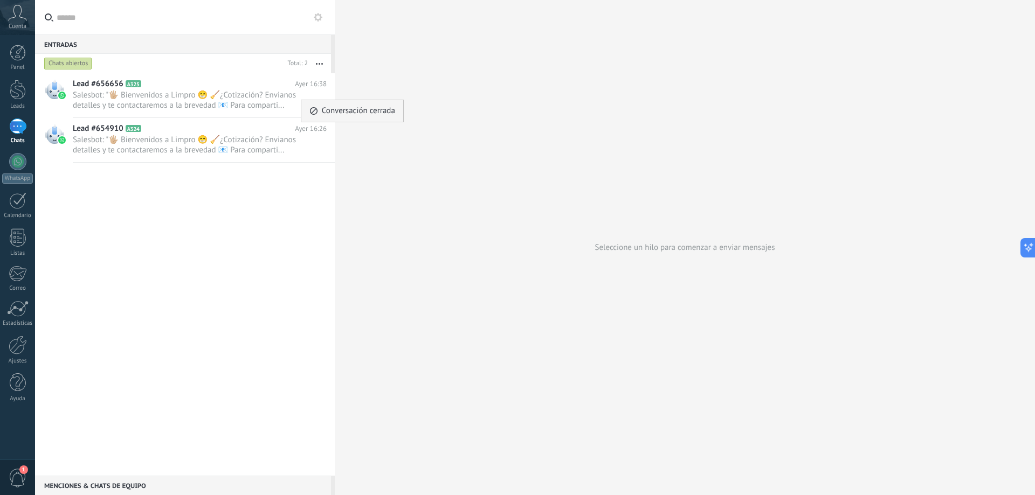
click at [311, 109] on icon at bounding box center [314, 111] width 8 height 8
click at [304, 149] on icon at bounding box center [310, 150] width 13 height 13
click at [324, 156] on span "Conversación cerrada" at bounding box center [358, 156] width 73 height 22
click at [305, 107] on icon at bounding box center [310, 105] width 13 height 13
click at [311, 114] on icon at bounding box center [314, 111] width 8 height 8
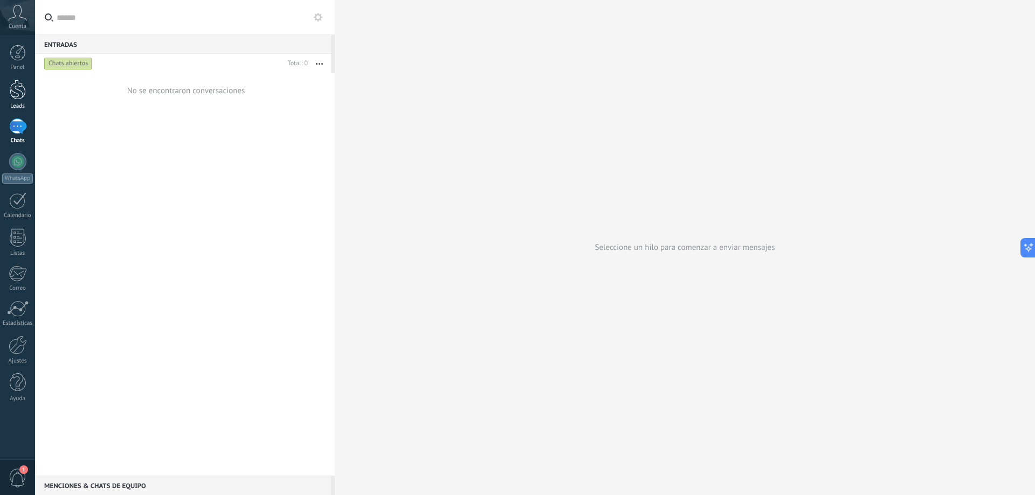
click at [15, 87] on div at bounding box center [18, 90] width 16 height 20
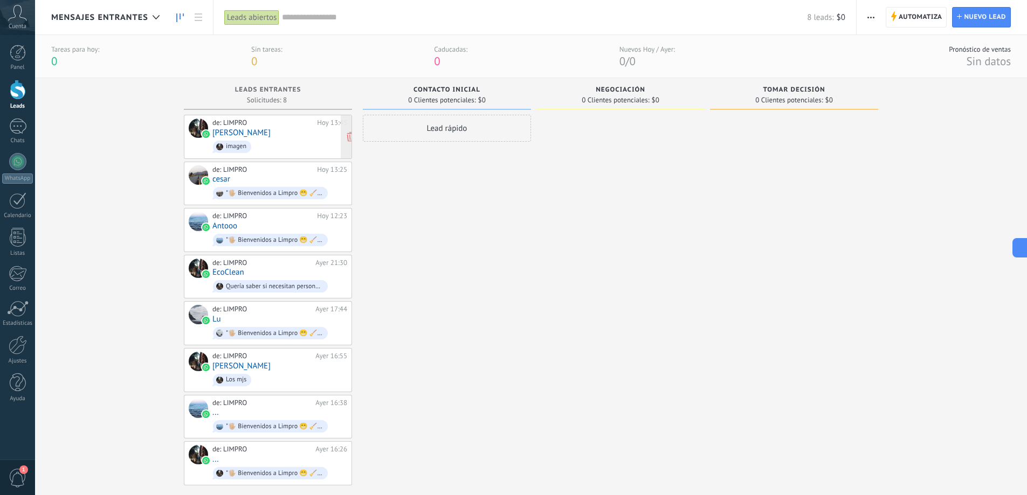
click at [307, 142] on span "imagen" at bounding box center [279, 146] width 135 height 17
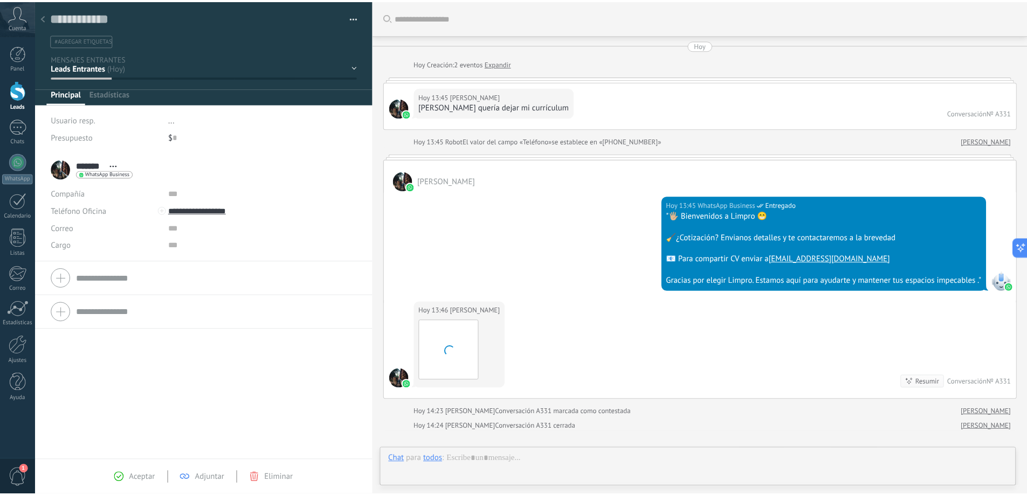
scroll to position [125, 0]
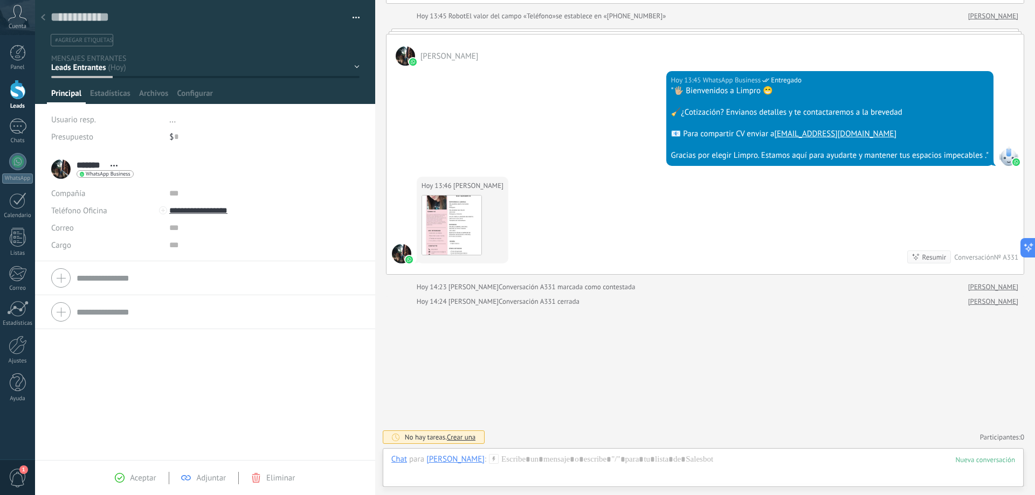
click at [351, 16] on button "button" at bounding box center [352, 18] width 16 height 16
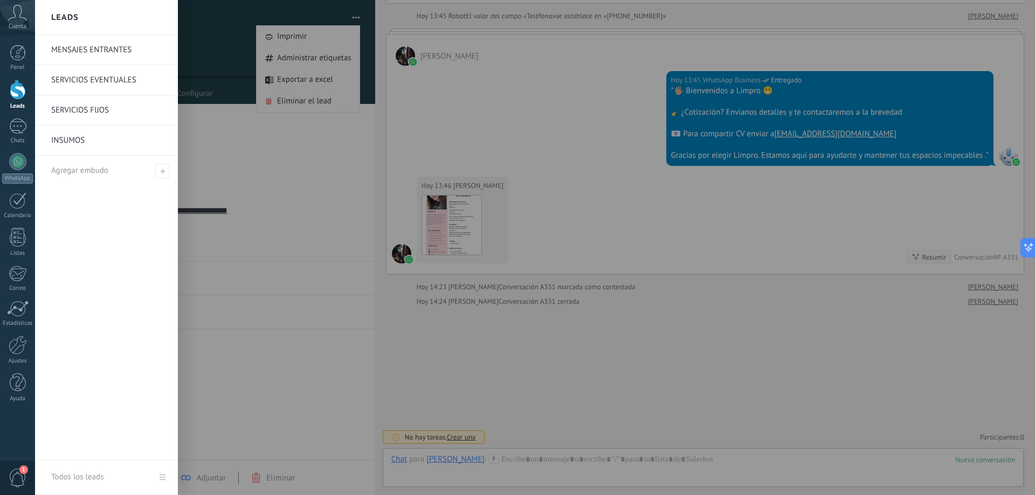
click at [22, 91] on div at bounding box center [18, 90] width 16 height 20
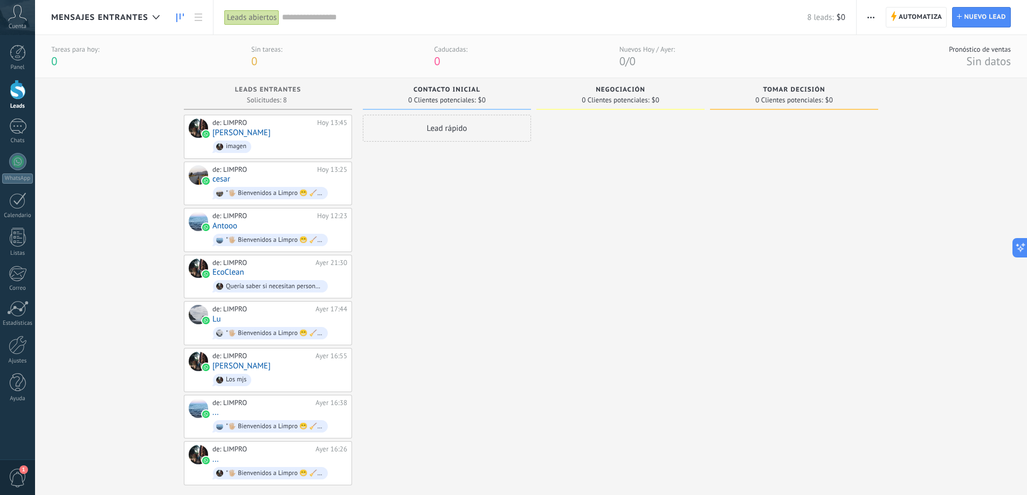
click at [874, 15] on span "button" at bounding box center [870, 17] width 7 height 20
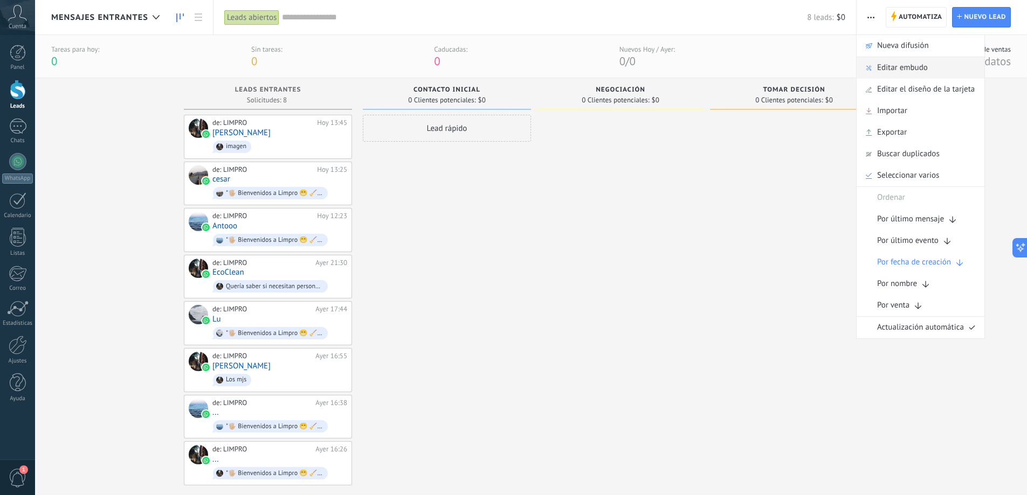
click at [878, 67] on span "Editar embudo" at bounding box center [902, 68] width 51 height 22
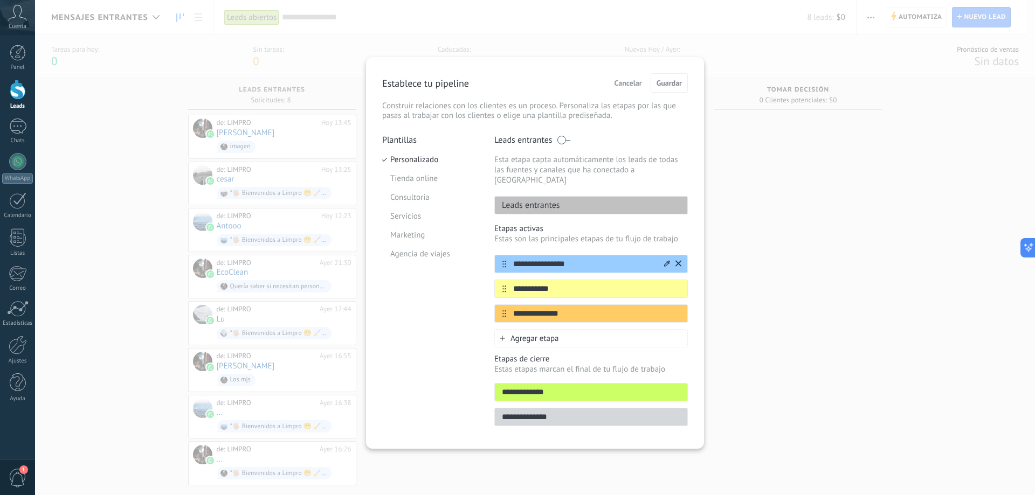
click at [571, 259] on input "**********" at bounding box center [584, 264] width 156 height 11
type input "**********"
click at [557, 283] on input "**********" at bounding box center [584, 288] width 156 height 11
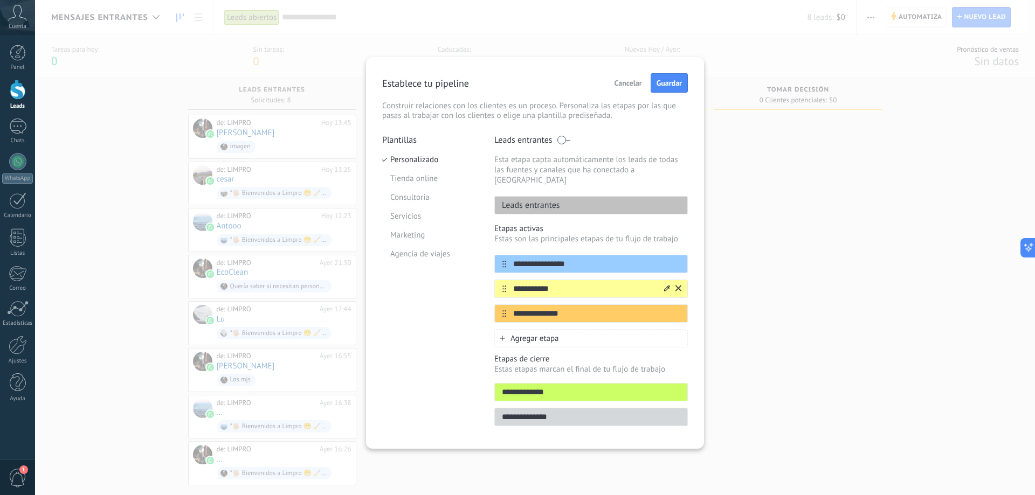
click at [557, 283] on input "**********" at bounding box center [584, 288] width 156 height 11
type input "**********"
click at [566, 308] on input "**********" at bounding box center [584, 313] width 156 height 11
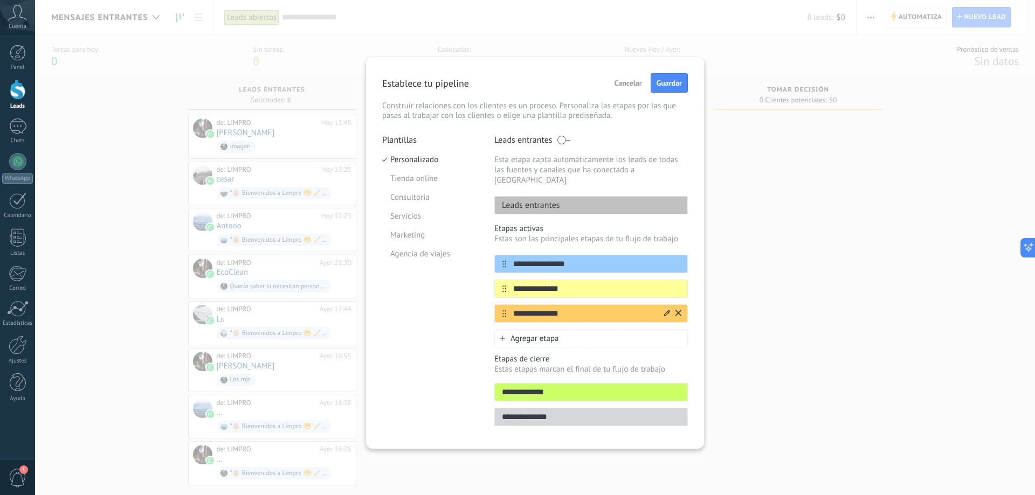
click at [566, 308] on input "**********" at bounding box center [584, 313] width 156 height 11
click at [666, 285] on icon at bounding box center [667, 288] width 6 height 6
click at [632, 319] on span at bounding box center [632, 324] width 10 height 10
click at [570, 308] on input "**********" at bounding box center [584, 313] width 156 height 11
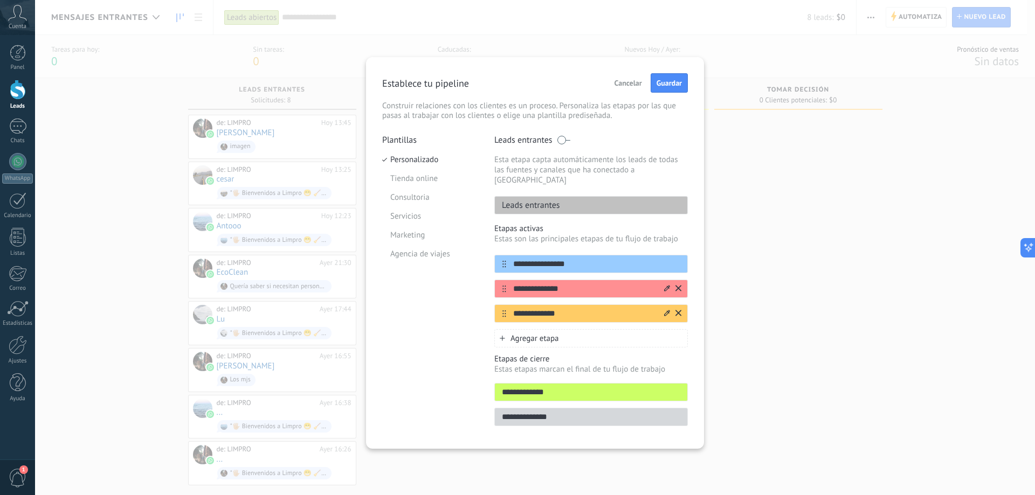
click at [570, 308] on input "**********" at bounding box center [584, 313] width 156 height 11
type input "**********"
click at [570, 308] on input "**********" at bounding box center [584, 313] width 156 height 11
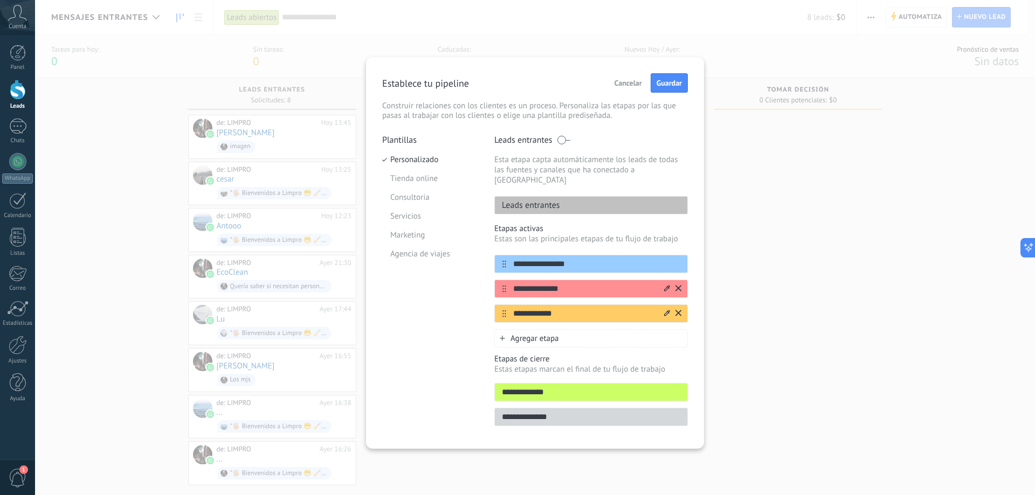
type input "**********"
click at [668, 310] on icon at bounding box center [667, 313] width 6 height 6
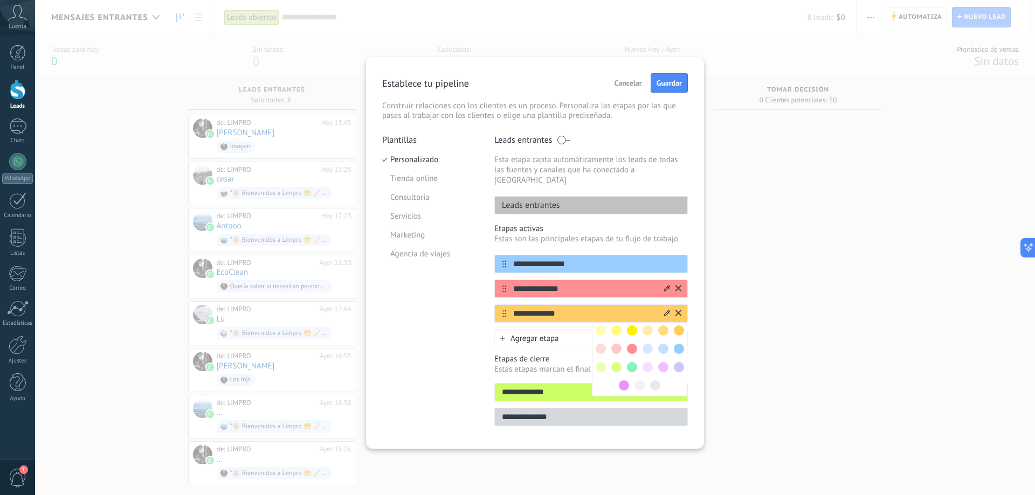
click at [650, 362] on span at bounding box center [647, 367] width 10 height 10
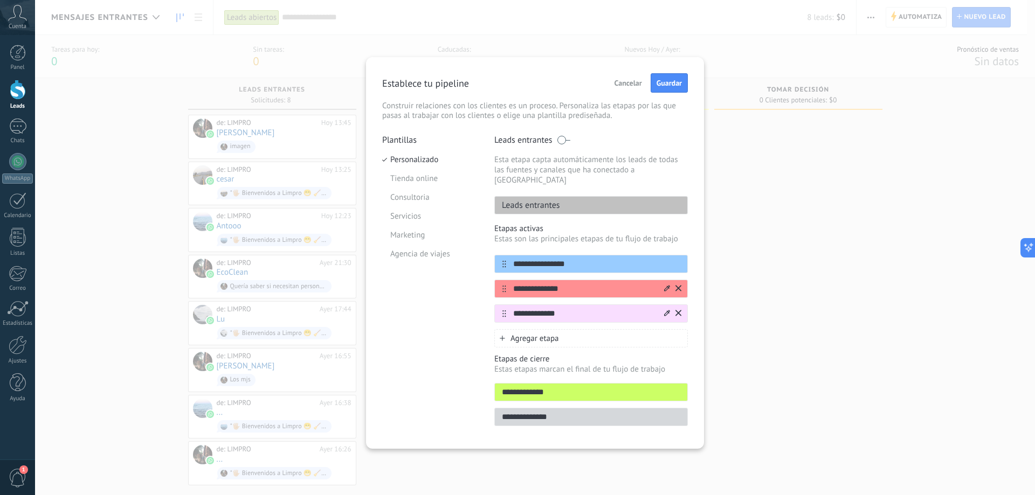
click at [664, 310] on icon at bounding box center [667, 313] width 6 height 6
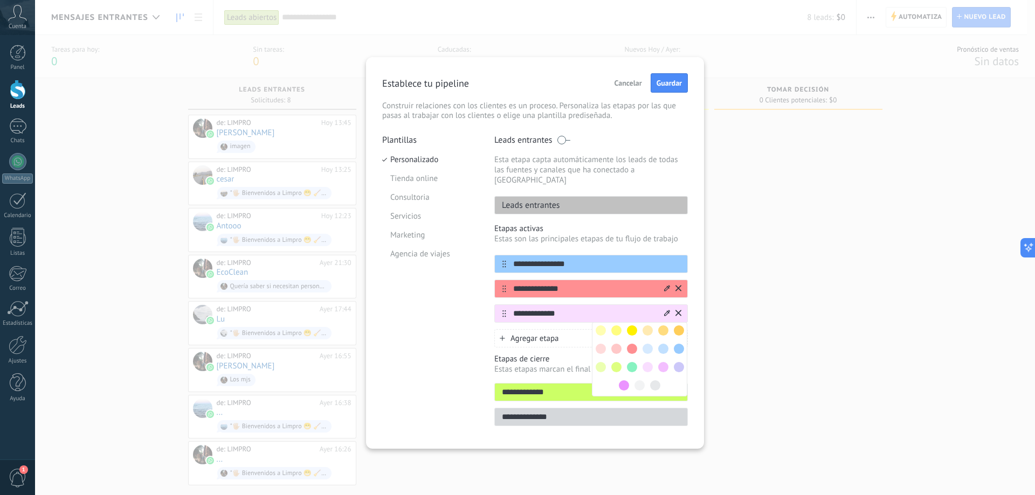
click at [600, 325] on span at bounding box center [600, 330] width 10 height 10
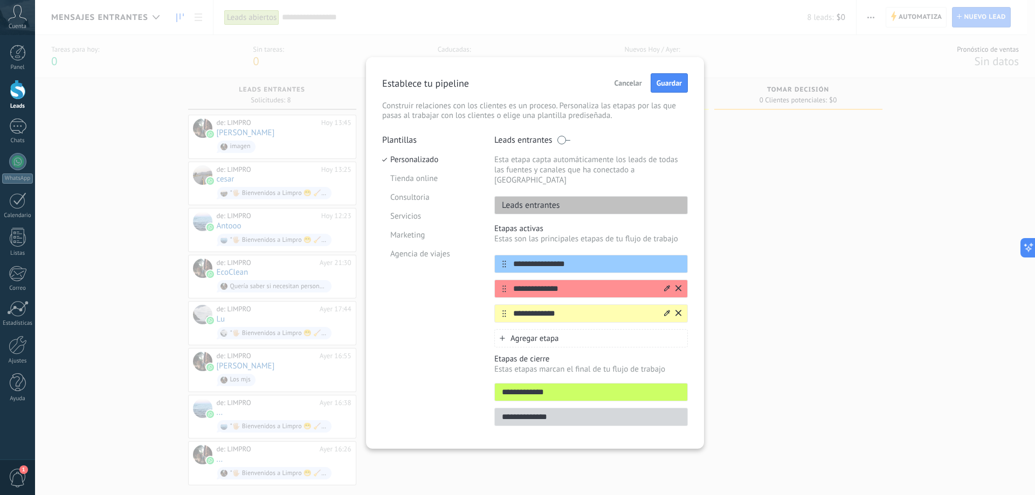
click at [563, 387] on input "**********" at bounding box center [591, 392] width 192 height 11
click at [562, 387] on input "**********" at bounding box center [591, 392] width 192 height 11
click at [661, 81] on span "Guardar" at bounding box center [668, 83] width 25 height 8
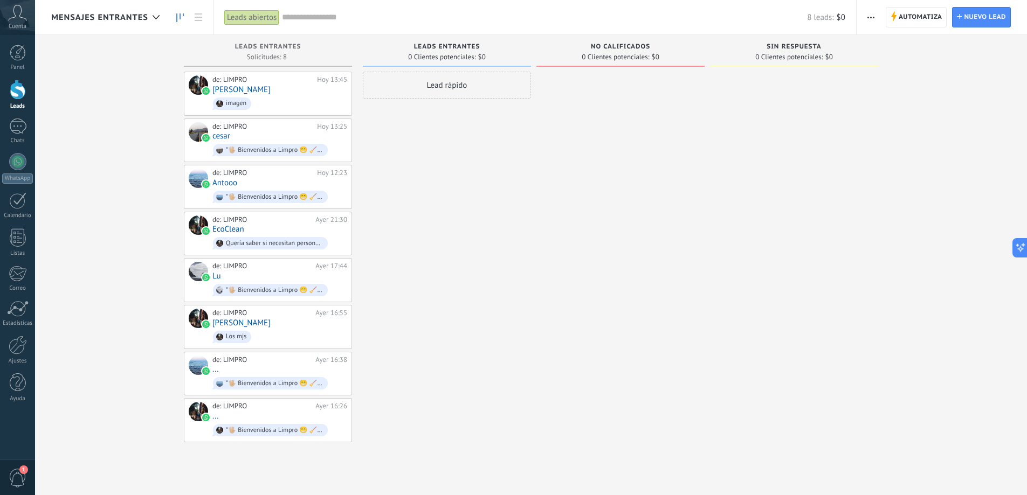
click at [871, 17] on use "button" at bounding box center [870, 18] width 7 height 2
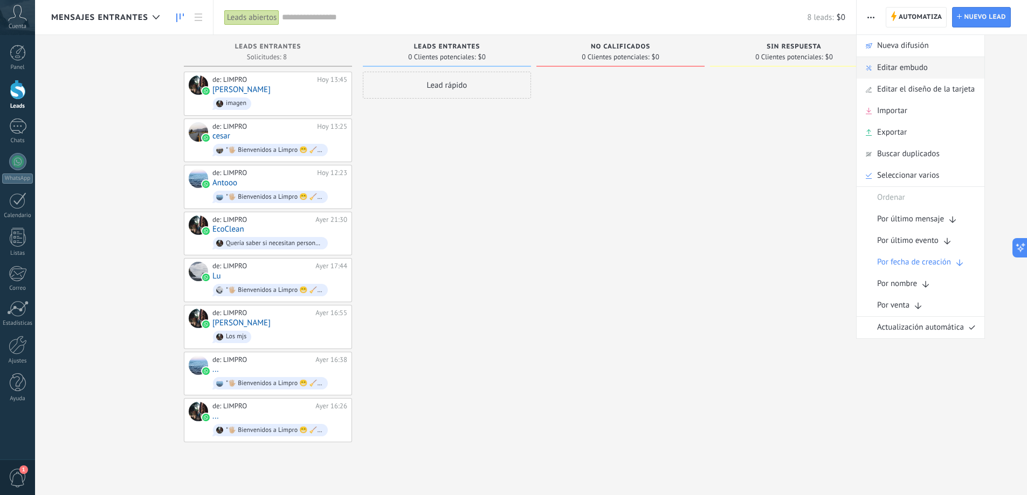
click at [885, 63] on span "Editar embudo" at bounding box center [902, 68] width 51 height 22
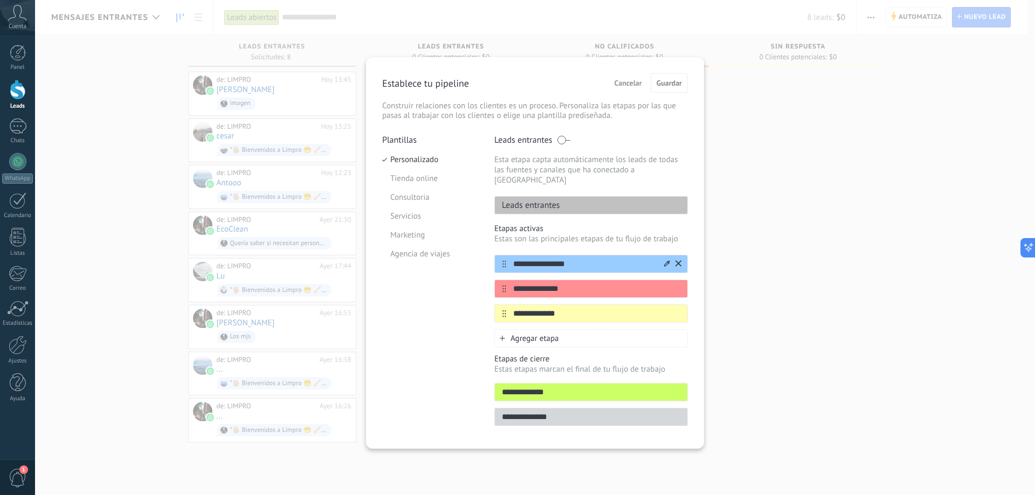
click at [678, 260] on icon at bounding box center [678, 263] width 6 height 6
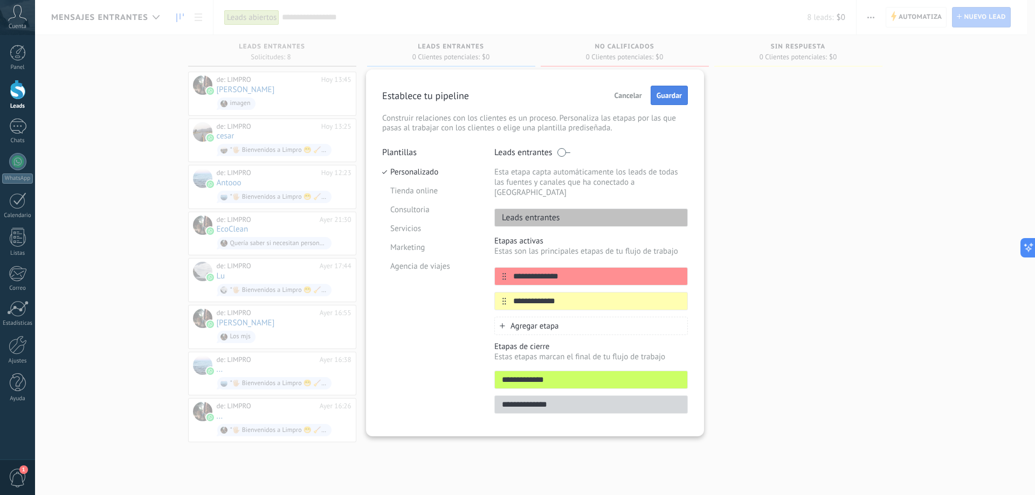
click at [685, 95] on button "Guardar" at bounding box center [668, 95] width 37 height 19
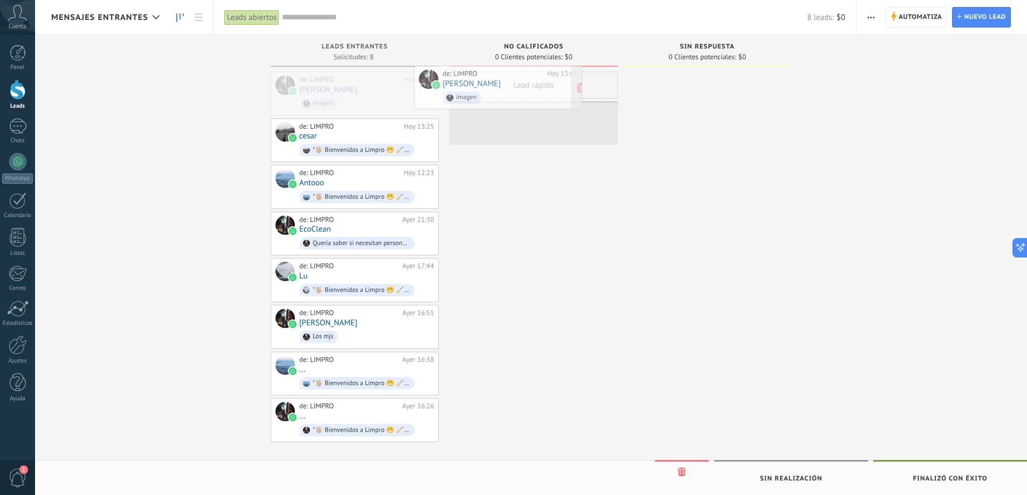
drag, startPoint x: 386, startPoint y: 98, endPoint x: 542, endPoint y: 92, distance: 155.8
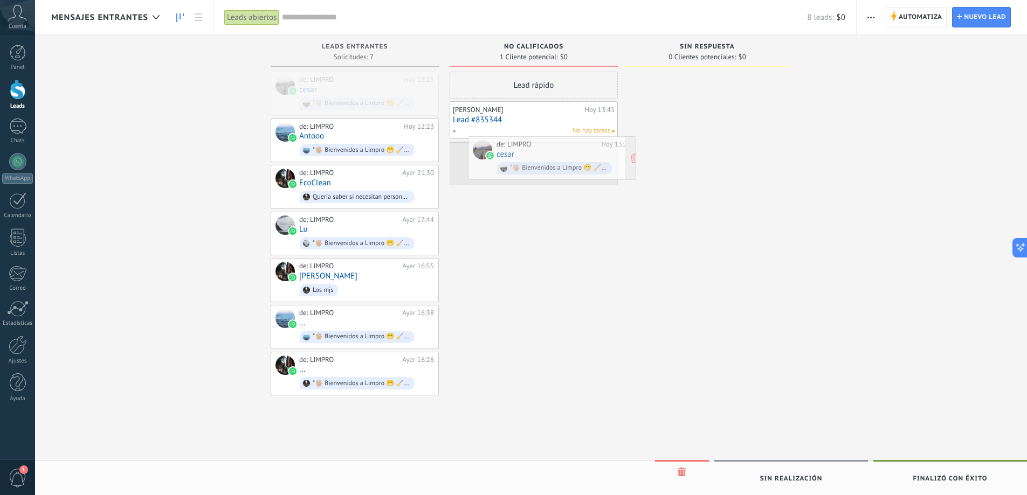
drag, startPoint x: 346, startPoint y: 85, endPoint x: 544, endPoint y: 150, distance: 207.6
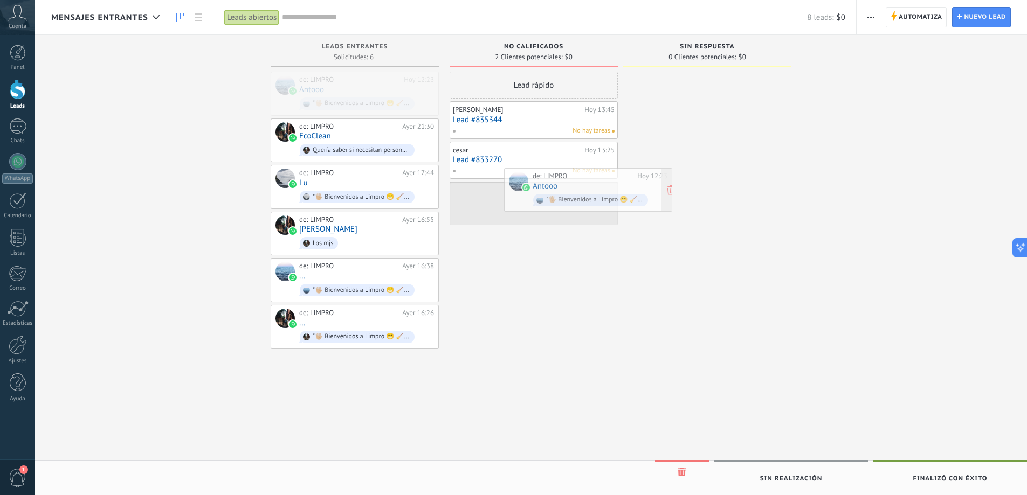
drag, startPoint x: 345, startPoint y: 88, endPoint x: 580, endPoint y: 187, distance: 254.3
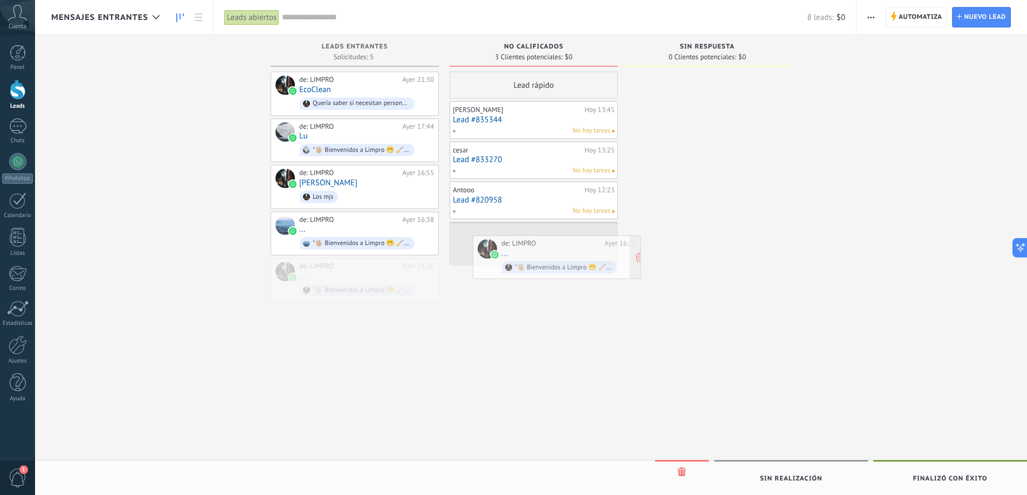
drag, startPoint x: 357, startPoint y: 265, endPoint x: 559, endPoint y: 245, distance: 203.1
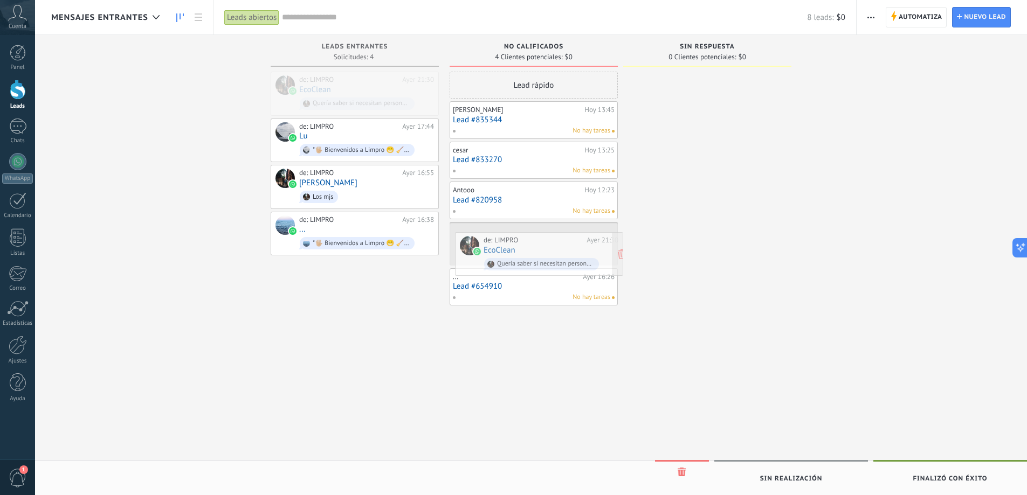
drag, startPoint x: 348, startPoint y: 80, endPoint x: 533, endPoint y: 238, distance: 243.9
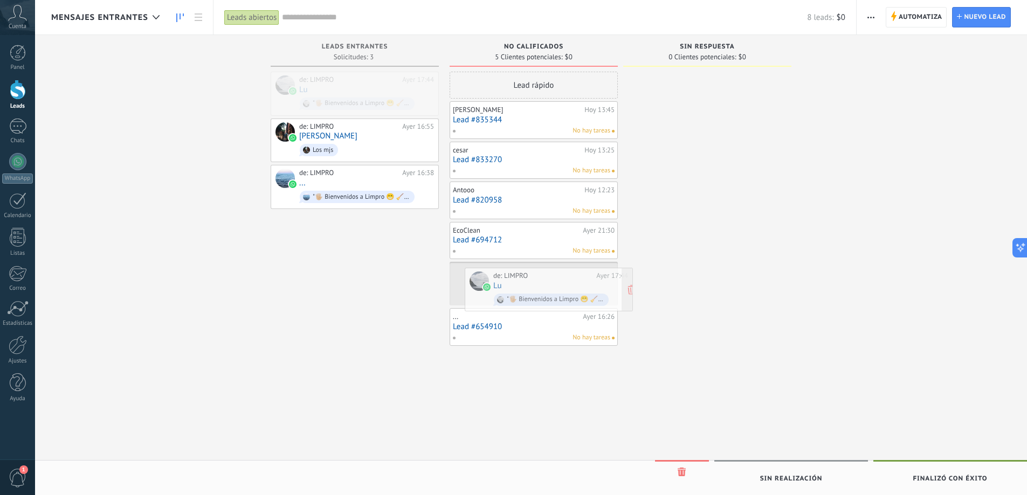
drag, startPoint x: 331, startPoint y: 86, endPoint x: 524, endPoint y: 277, distance: 271.7
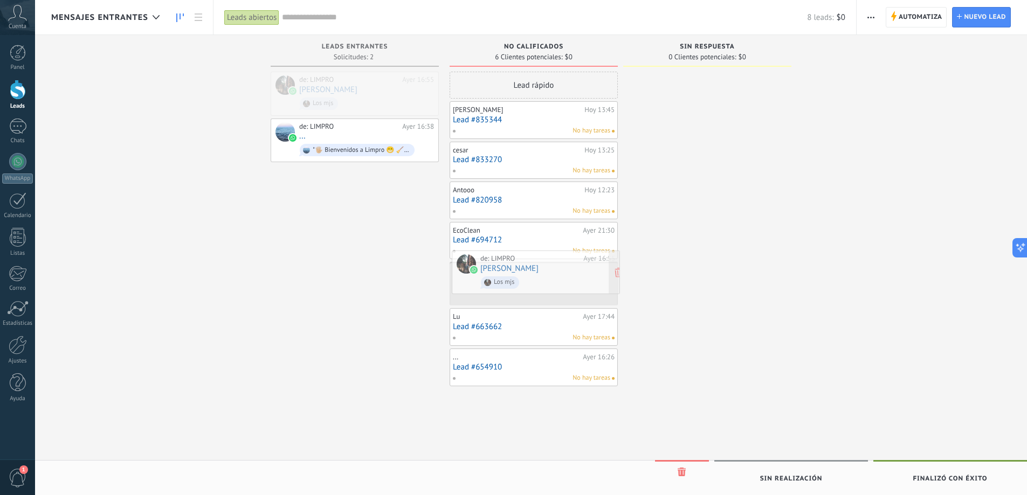
drag, startPoint x: 357, startPoint y: 91, endPoint x: 538, endPoint y: 270, distance: 254.5
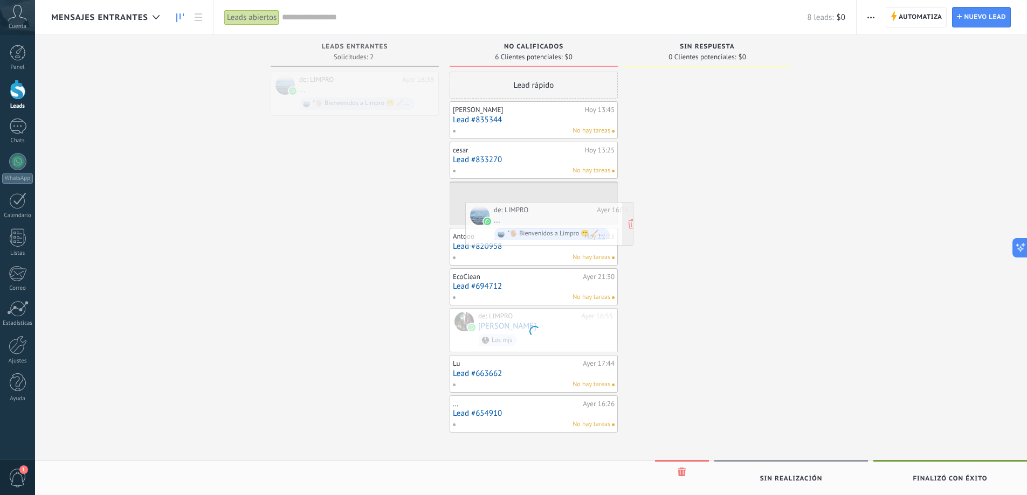
drag, startPoint x: 355, startPoint y: 84, endPoint x: 549, endPoint y: 214, distance: 234.2
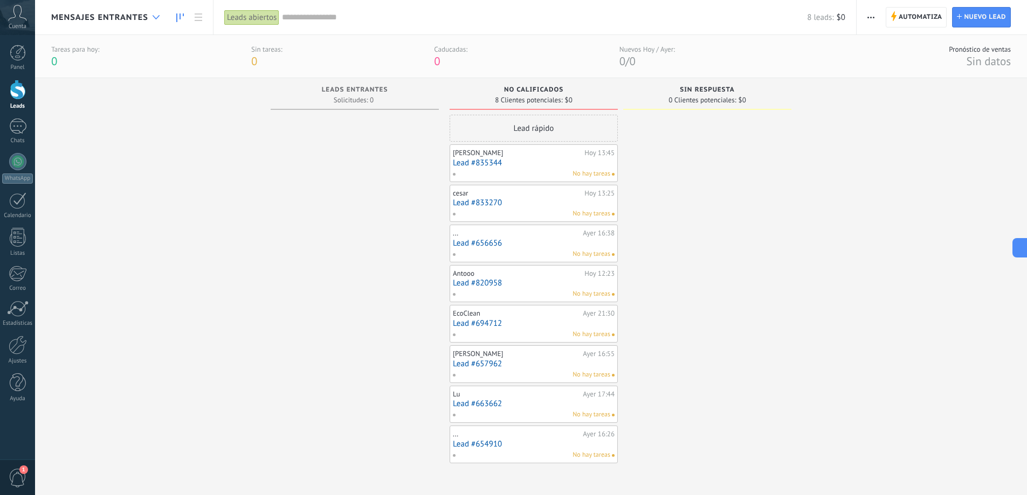
click at [156, 22] on div at bounding box center [156, 17] width 18 height 21
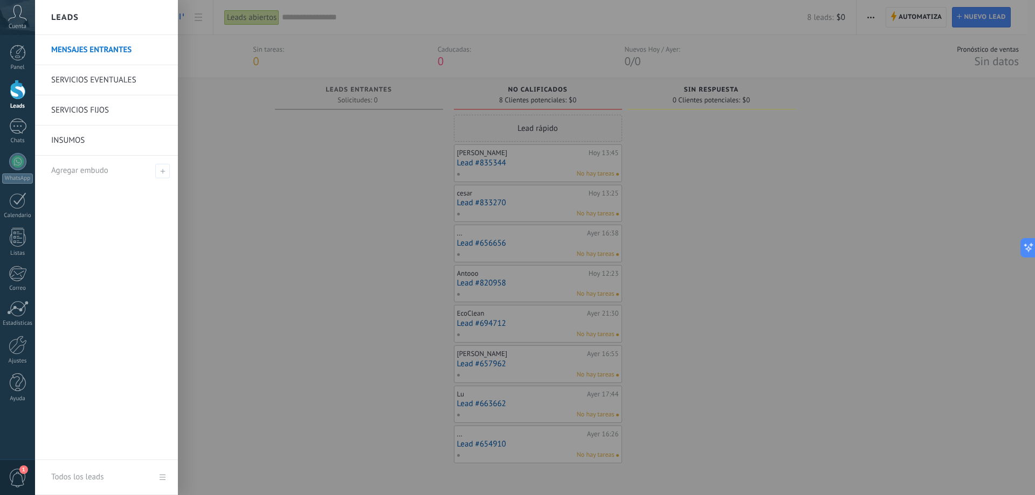
click at [114, 50] on link "MENSAJES ENTRANTES" at bounding box center [109, 50] width 116 height 30
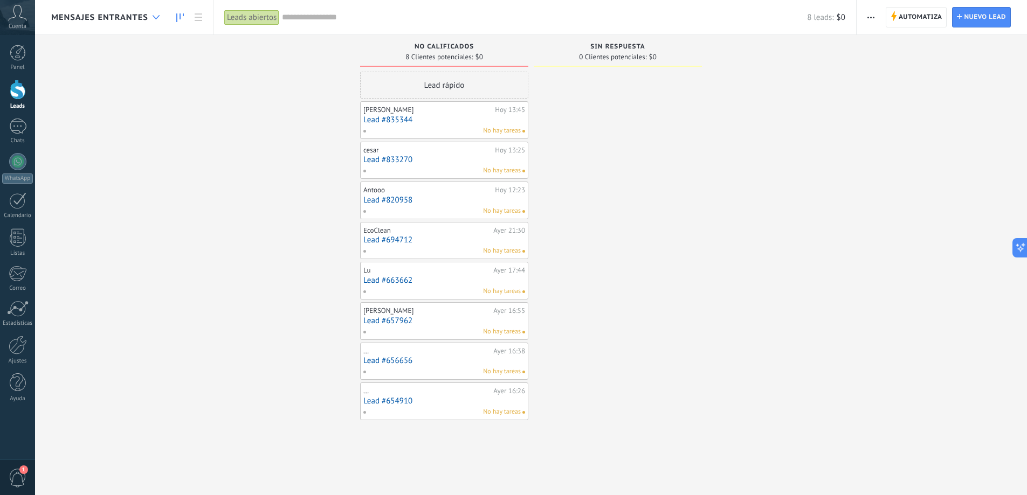
click at [154, 19] on icon at bounding box center [155, 17] width 7 height 4
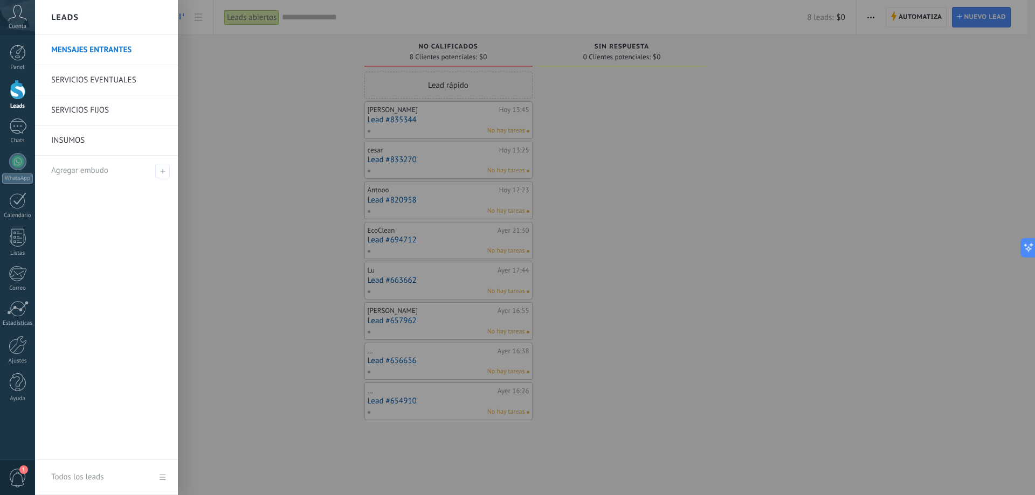
click at [116, 49] on link "MENSAJES ENTRANTES" at bounding box center [109, 50] width 116 height 30
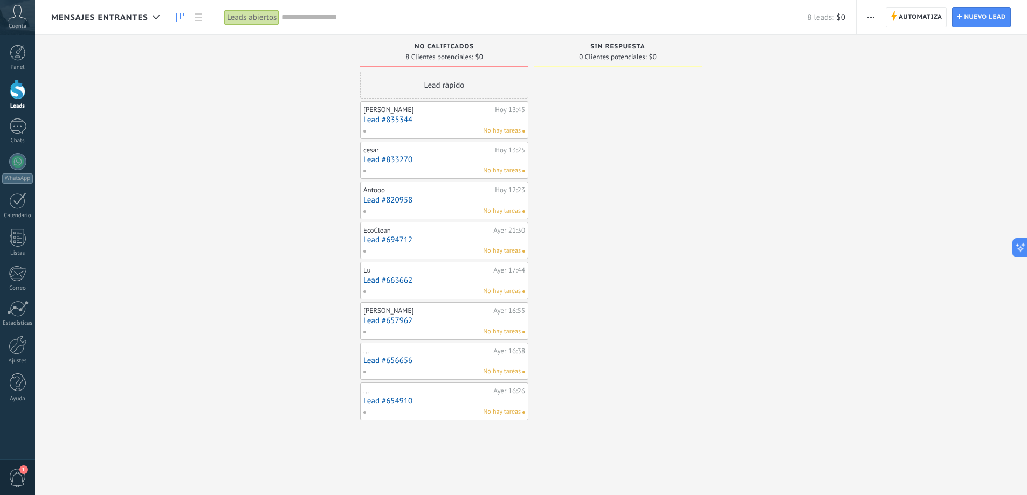
click at [245, 86] on div "Leads Entrantes Solicitudes: 0 0 0 0 0 0 0 0 0 NO CALIFICADOS 8 Clientes potenc…" at bounding box center [538, 230] width 975 height 391
click at [450, 115] on link "Lead #835344" at bounding box center [444, 119] width 162 height 9
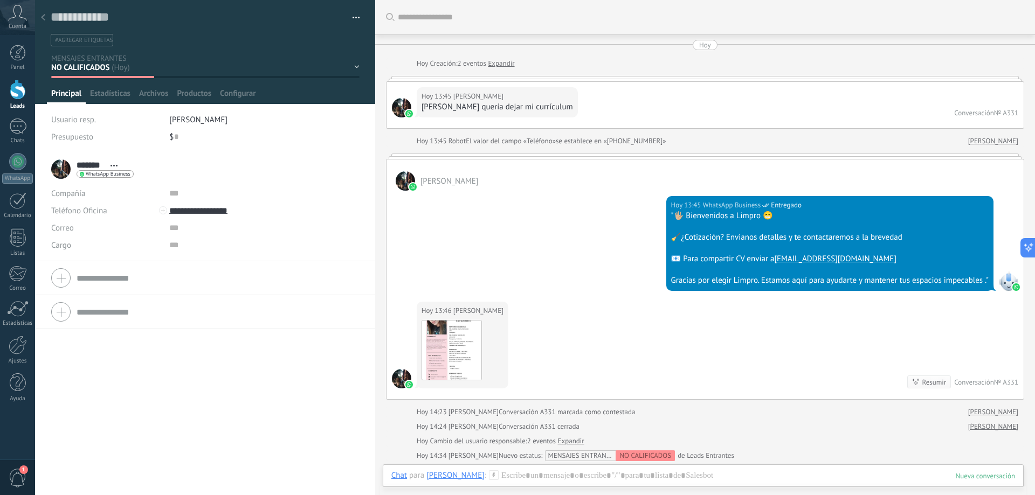
click at [48, 12] on div at bounding box center [43, 18] width 15 height 21
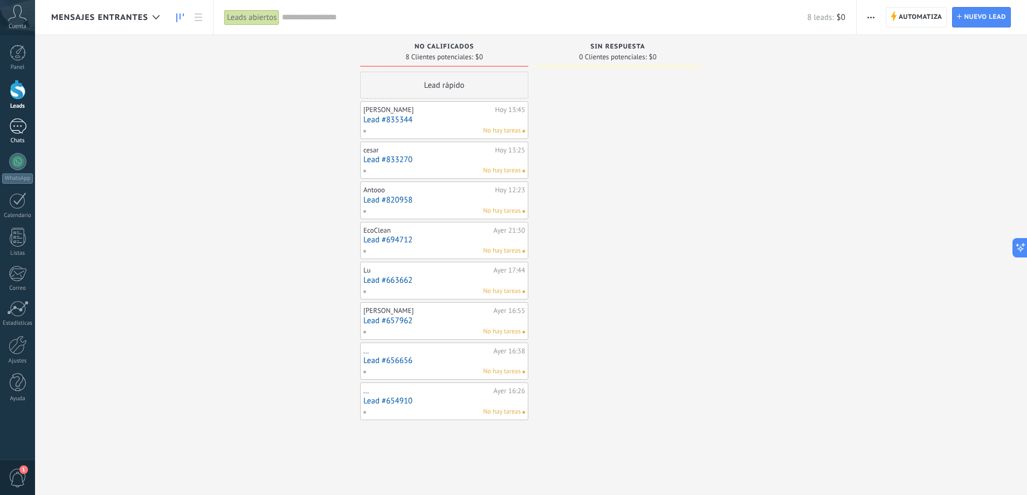
click at [17, 129] on div at bounding box center [17, 127] width 17 height 16
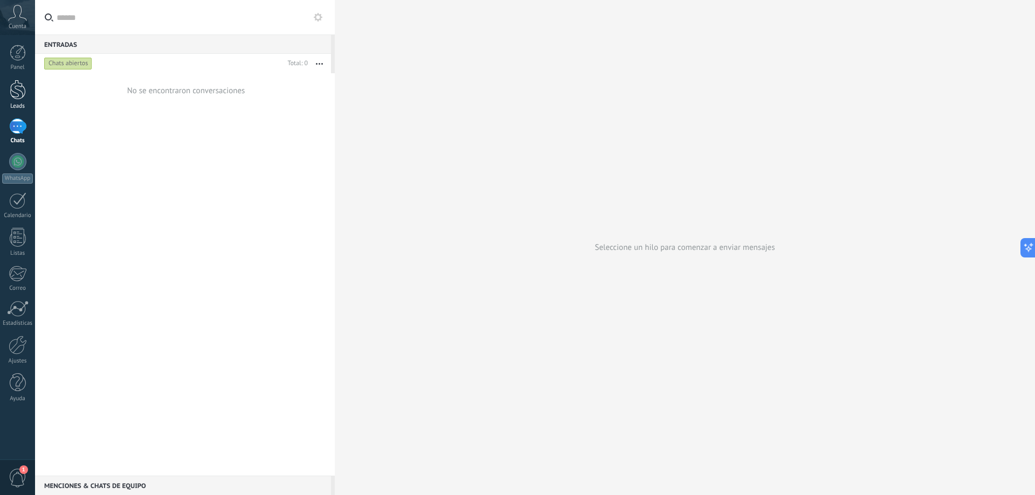
click at [12, 93] on div at bounding box center [18, 90] width 16 height 20
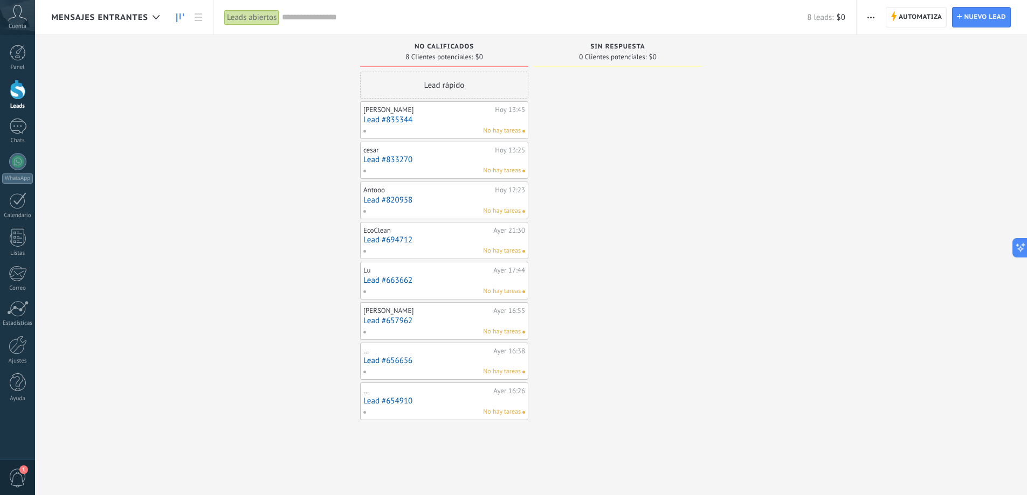
click at [445, 128] on div "No hay tareas" at bounding box center [442, 131] width 158 height 10
click at [3, 128] on link "Chats" at bounding box center [17, 132] width 35 height 26
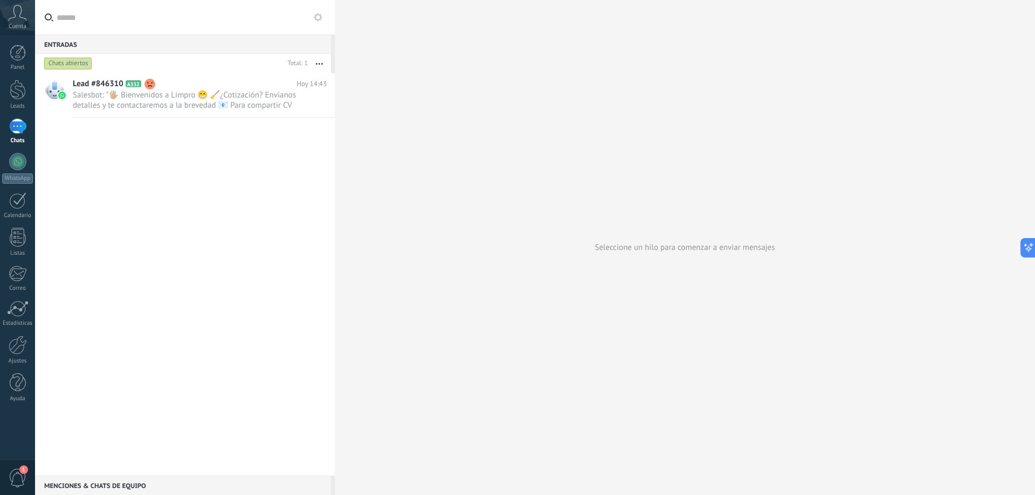
click at [17, 137] on div "Chats" at bounding box center [17, 140] width 31 height 7
click at [15, 92] on div at bounding box center [18, 90] width 16 height 20
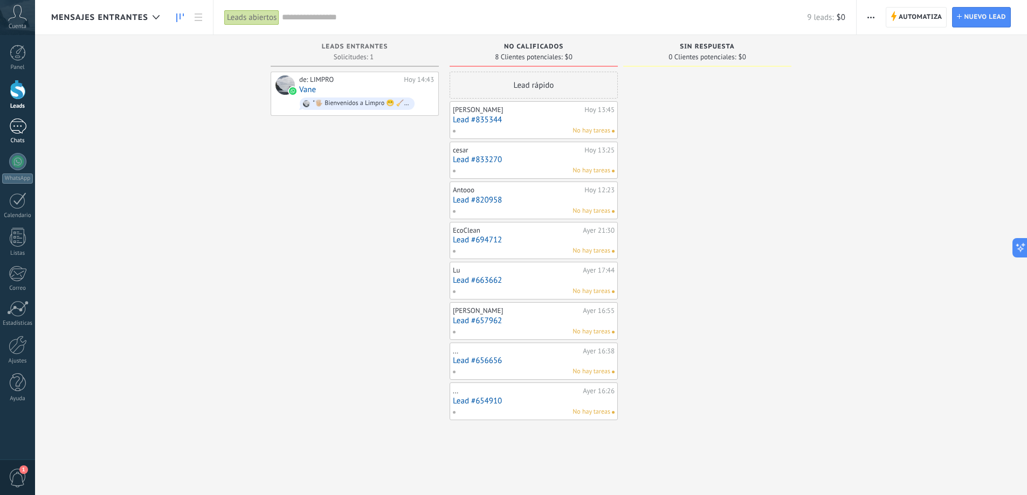
click at [16, 124] on div "1" at bounding box center [17, 127] width 17 height 16
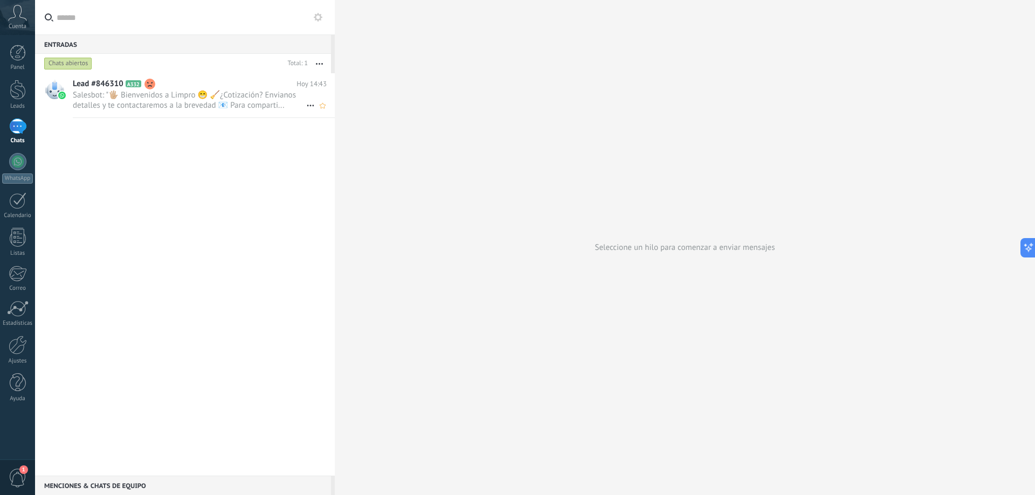
click at [260, 87] on h2 "Lead #846310 A332" at bounding box center [185, 84] width 224 height 11
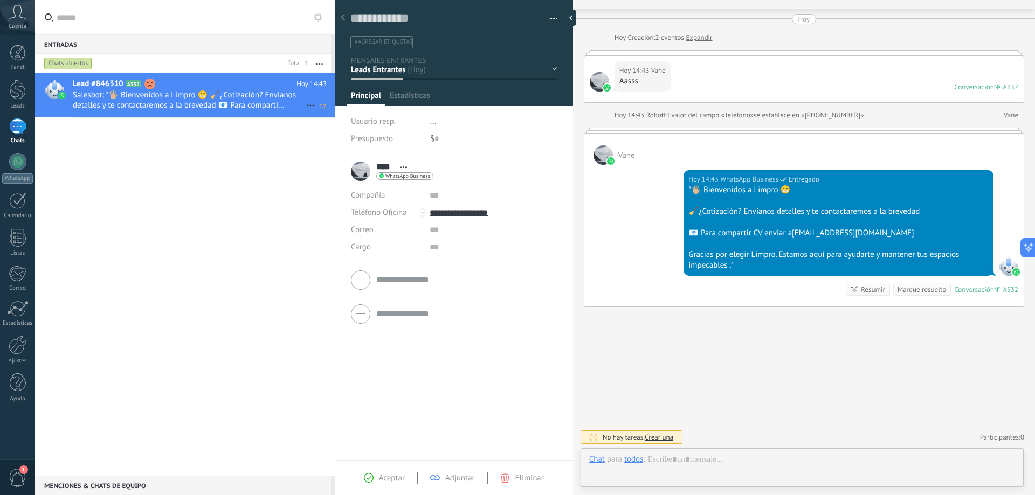
scroll to position [16, 0]
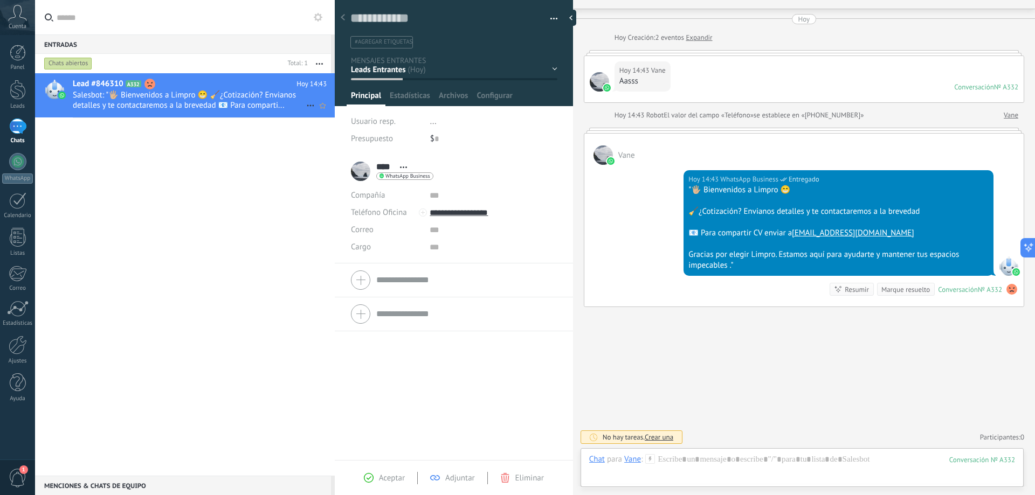
click at [304, 103] on icon at bounding box center [310, 105] width 13 height 13
click at [323, 63] on div at bounding box center [517, 247] width 1035 height 495
click at [321, 63] on icon "button" at bounding box center [319, 64] width 7 height 2
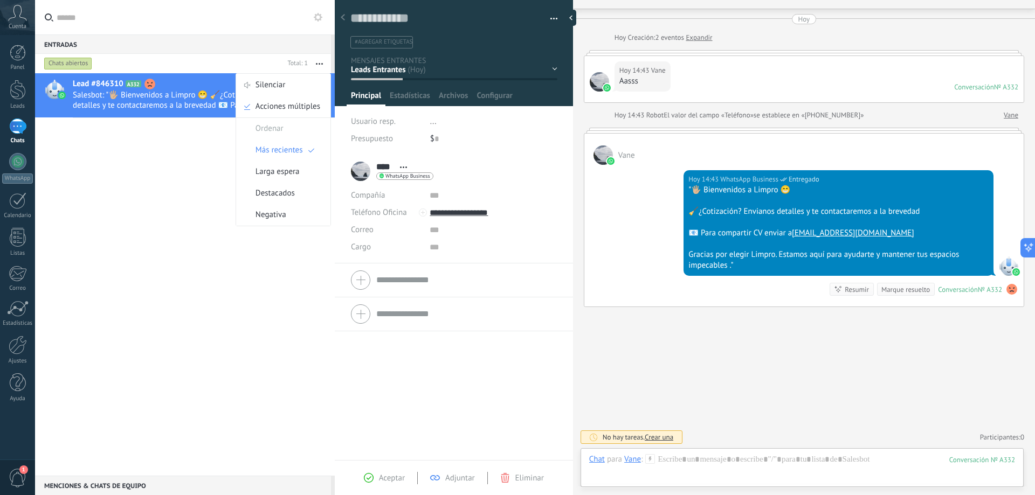
click at [151, 199] on div "Conversación cerrada Lead #846310 A332 [DATE] 14:43 Salesbot: "🖐🏼 Bienvenidos a…" at bounding box center [185, 274] width 300 height 403
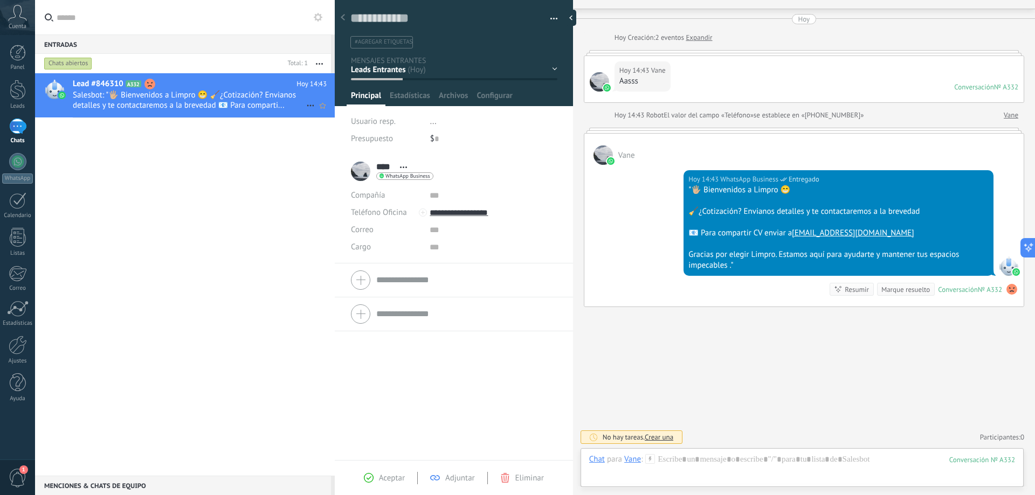
click at [309, 106] on use at bounding box center [310, 106] width 7 height 2
click at [0, 0] on span "Conversación cerrada" at bounding box center [0, 0] width 0 height 0
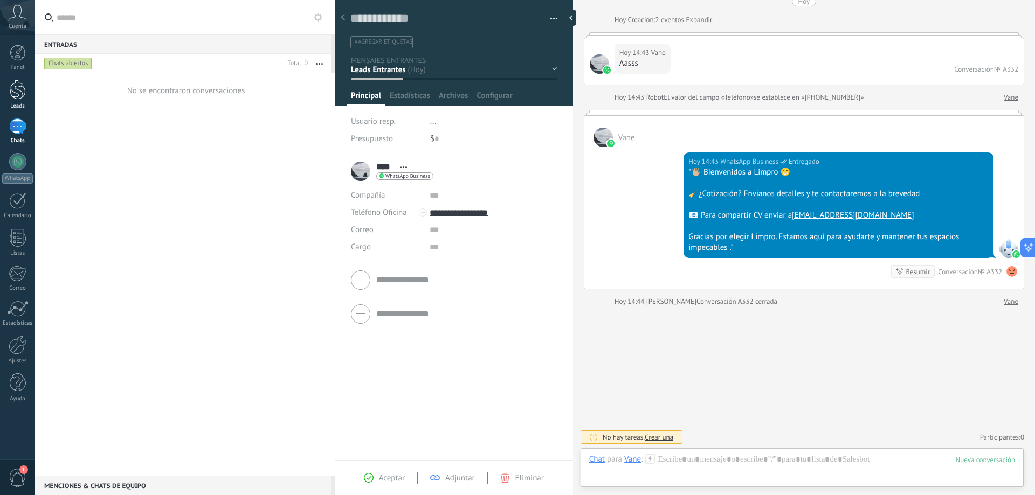
click at [19, 98] on div at bounding box center [18, 90] width 16 height 20
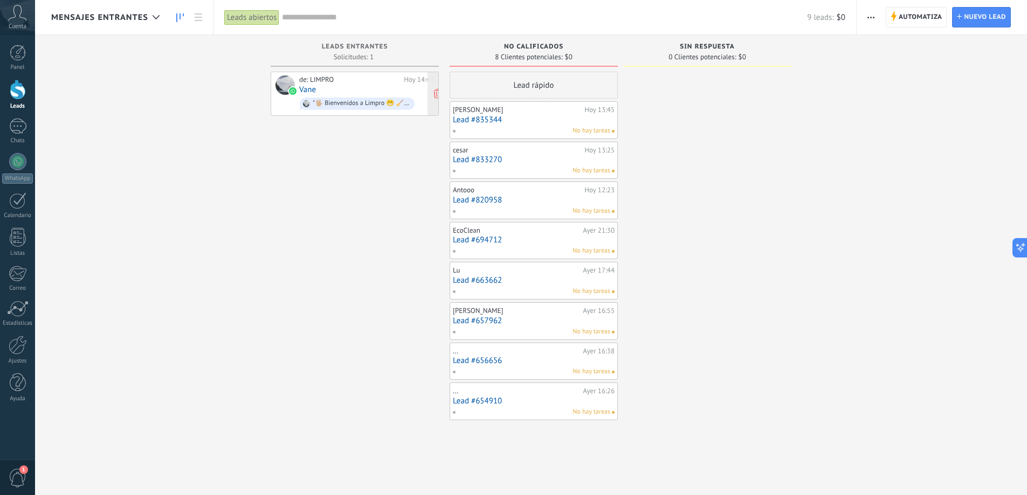
click at [349, 85] on div "de: LIMPRO [DATE] 14:43 Vane "🖐🏼 Bienvenidos a Limpro 😁 🧹¿Cotización? Envianos …" at bounding box center [366, 93] width 135 height 37
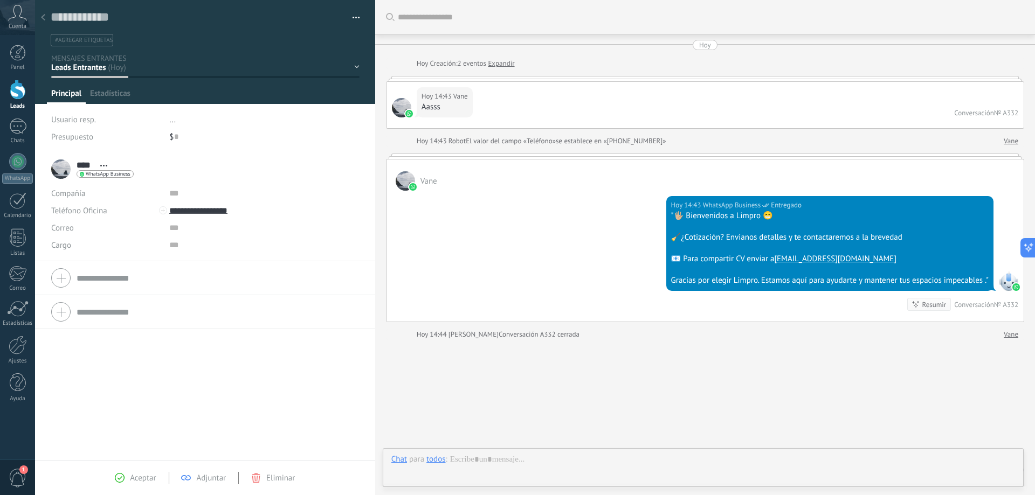
scroll to position [16, 0]
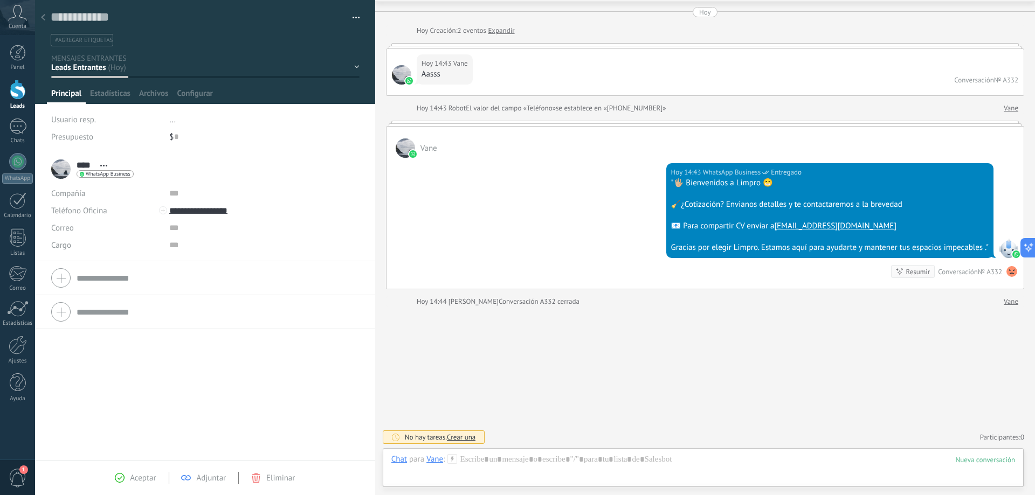
click at [0, 0] on div "NO CALIFICADOS SIN RESPUESTA Leads ganados Leads perdidos" at bounding box center [0, 0] width 0 height 0
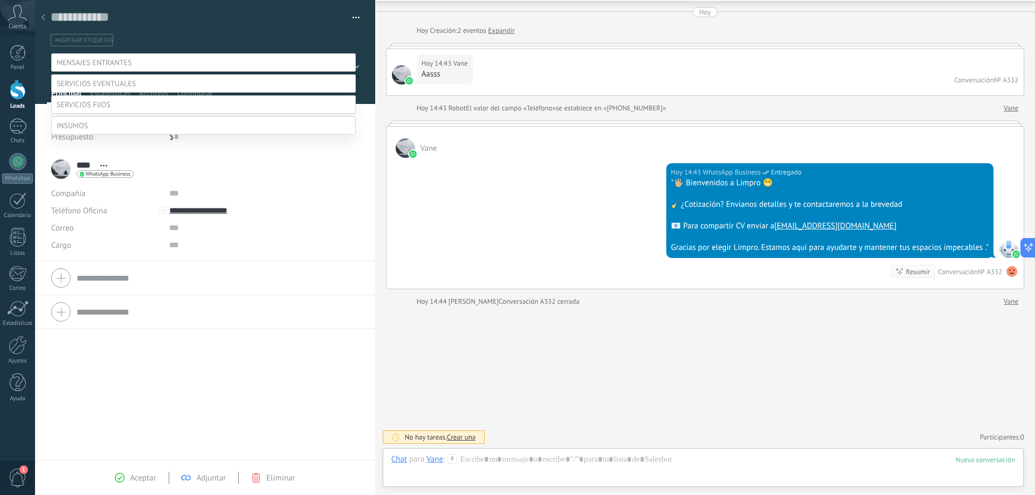
click at [0, 0] on label "NO CALIFICADOS" at bounding box center [0, 0] width 0 height 0
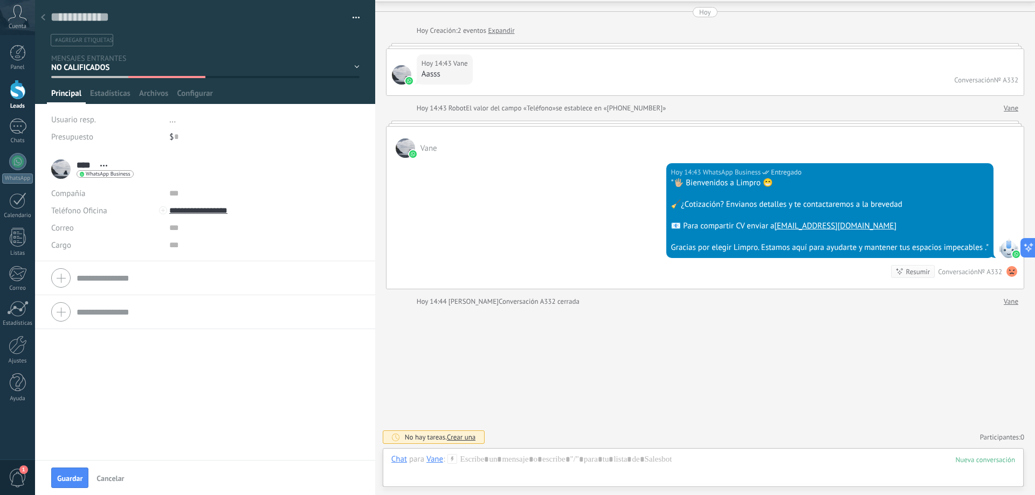
scroll to position [0, 0]
click at [73, 479] on span "Guardar" at bounding box center [69, 479] width 25 height 8
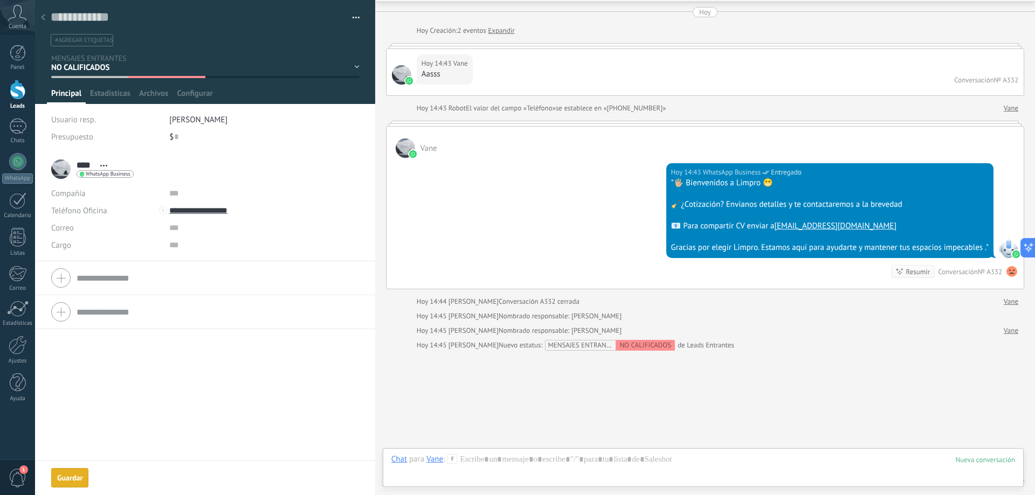
scroll to position [77, 0]
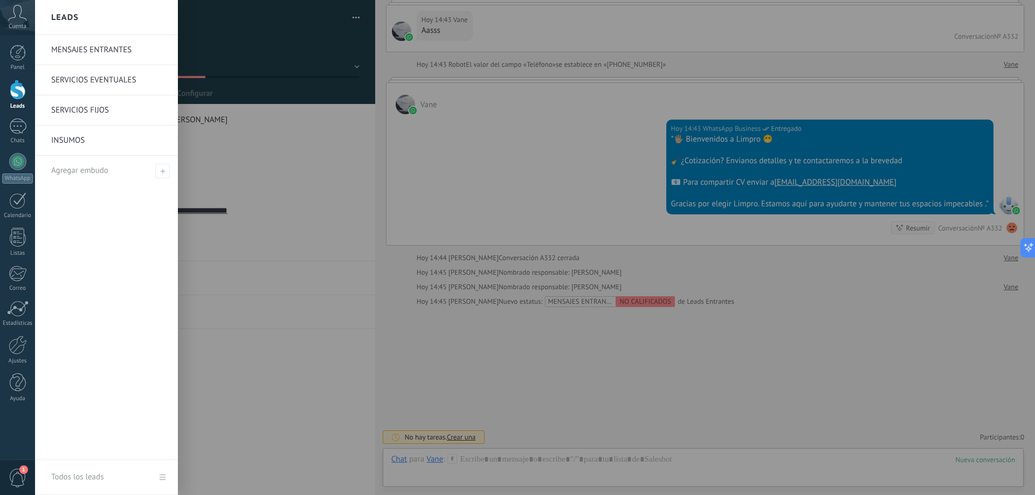
click at [19, 89] on div at bounding box center [18, 90] width 16 height 20
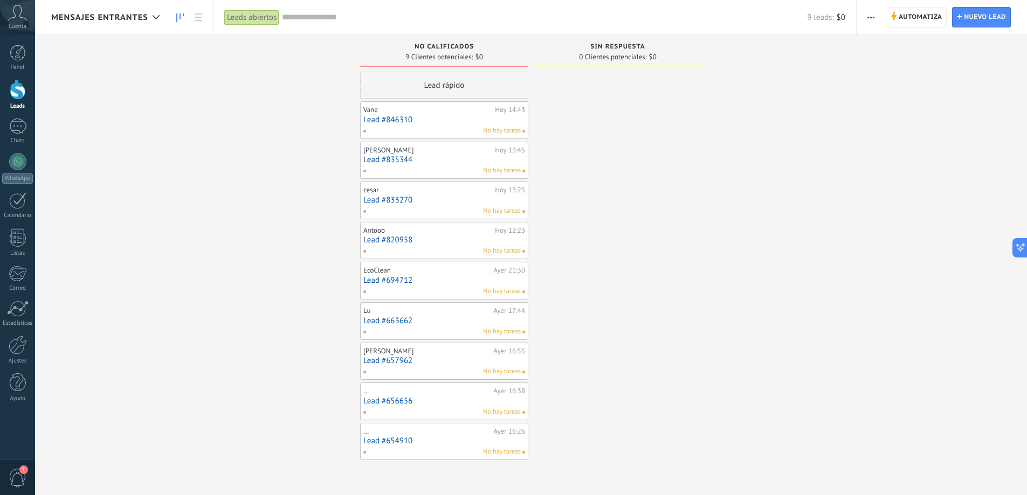
click at [441, 119] on link "Lead #846310" at bounding box center [444, 119] width 162 height 9
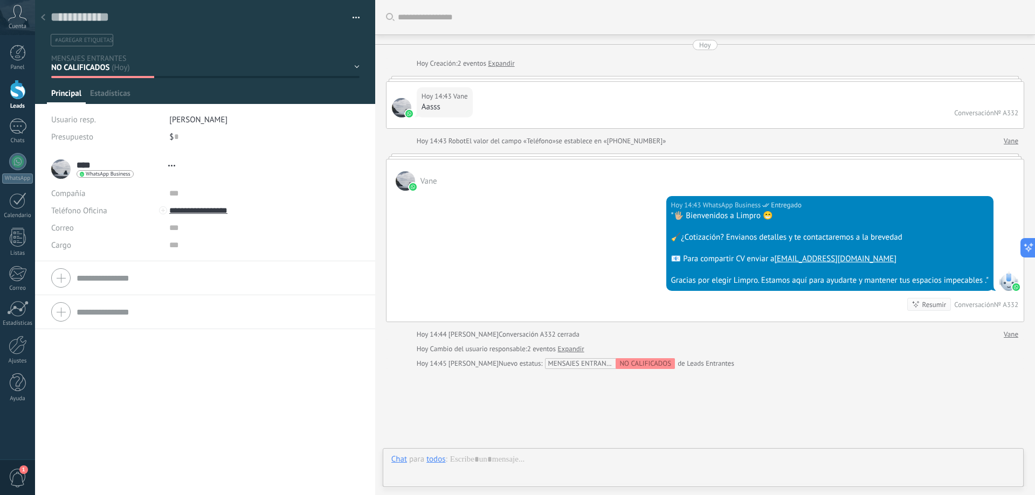
scroll to position [62, 0]
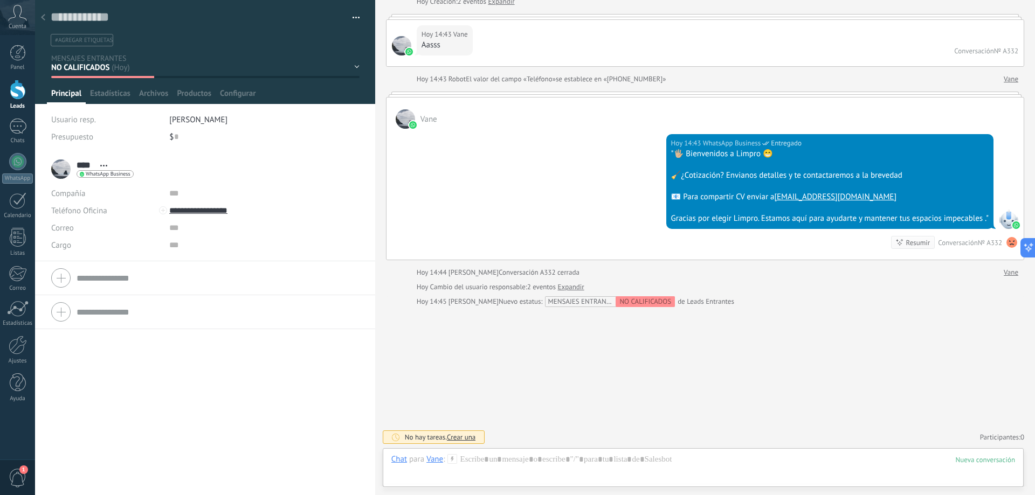
click at [0, 0] on div "NO CALIFICADOS SIN RESPUESTA Leads ganados Leads perdidos" at bounding box center [0, 0] width 0 height 0
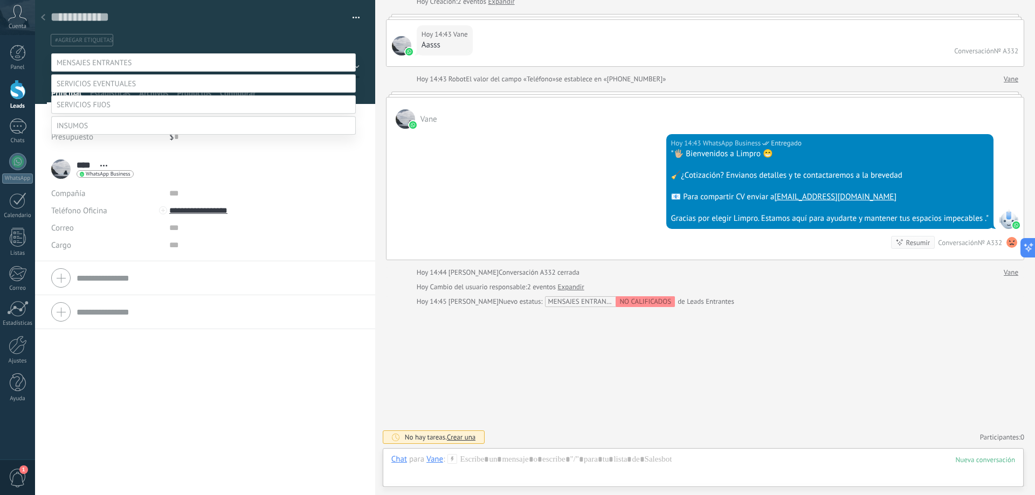
click at [377, 170] on div at bounding box center [535, 247] width 1000 height 495
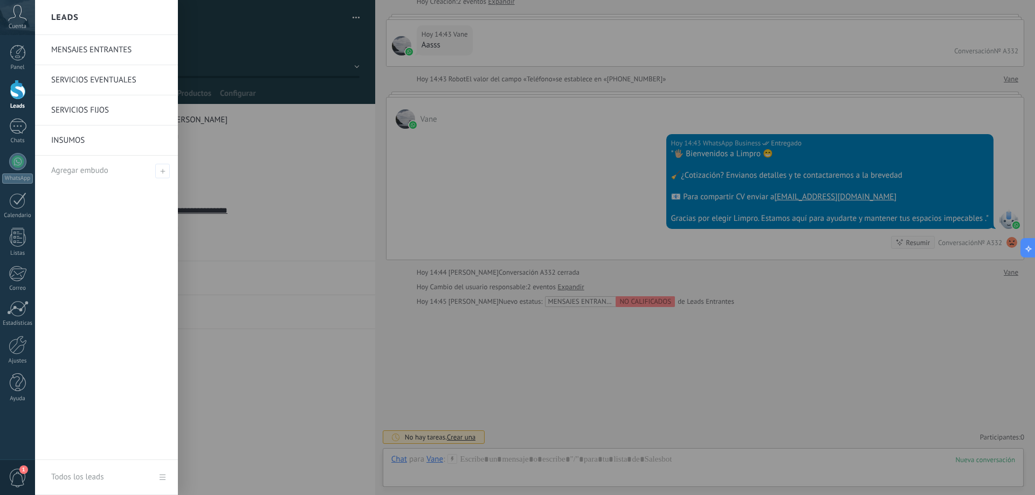
click at [23, 98] on div at bounding box center [18, 90] width 16 height 20
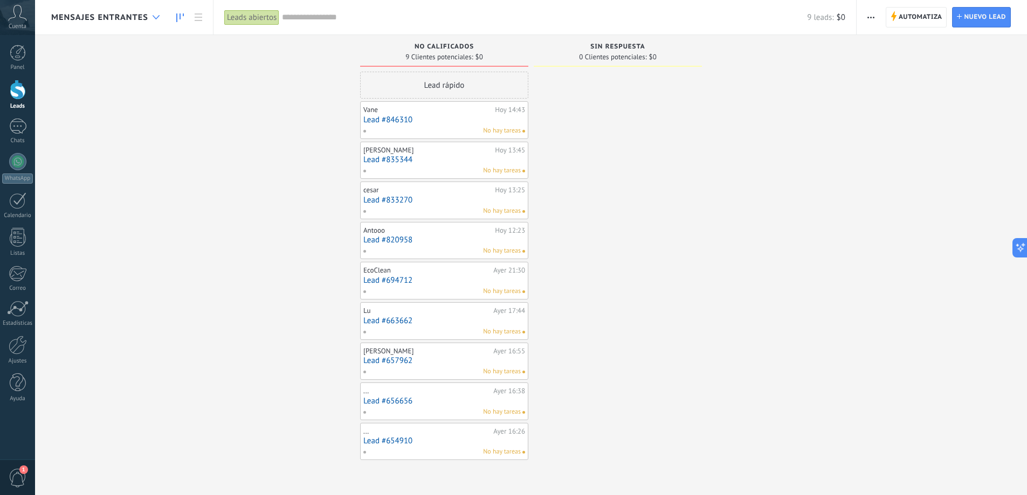
click at [154, 16] on icon at bounding box center [155, 17] width 7 height 4
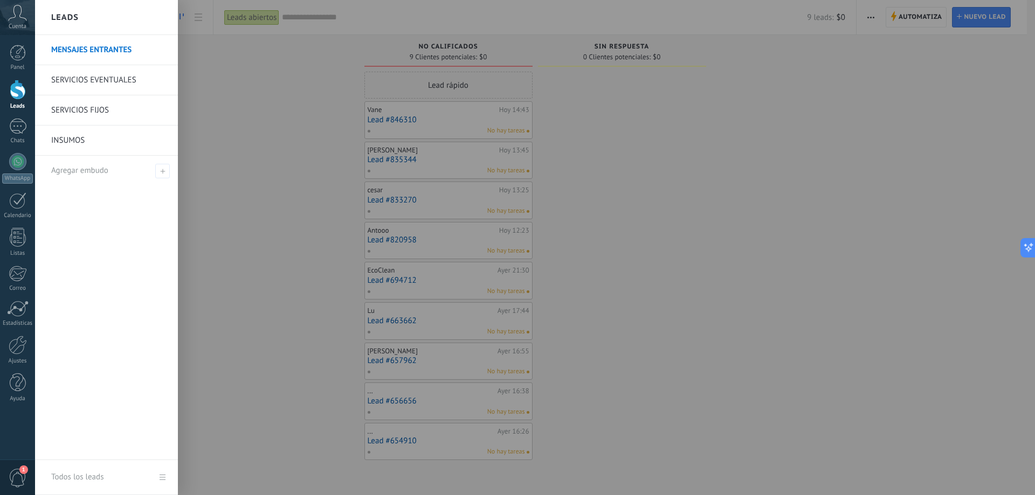
click at [249, 121] on div at bounding box center [552, 247] width 1035 height 495
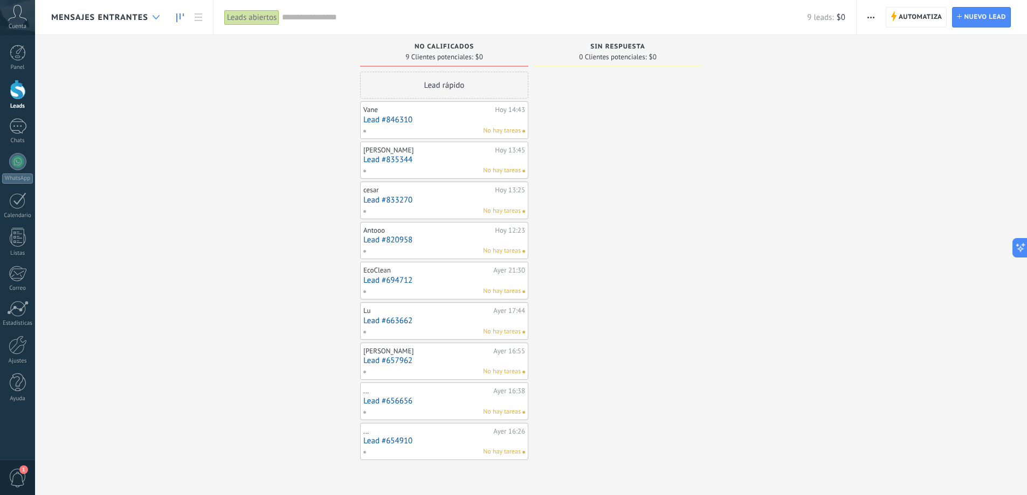
click at [161, 18] on div at bounding box center [156, 17] width 18 height 21
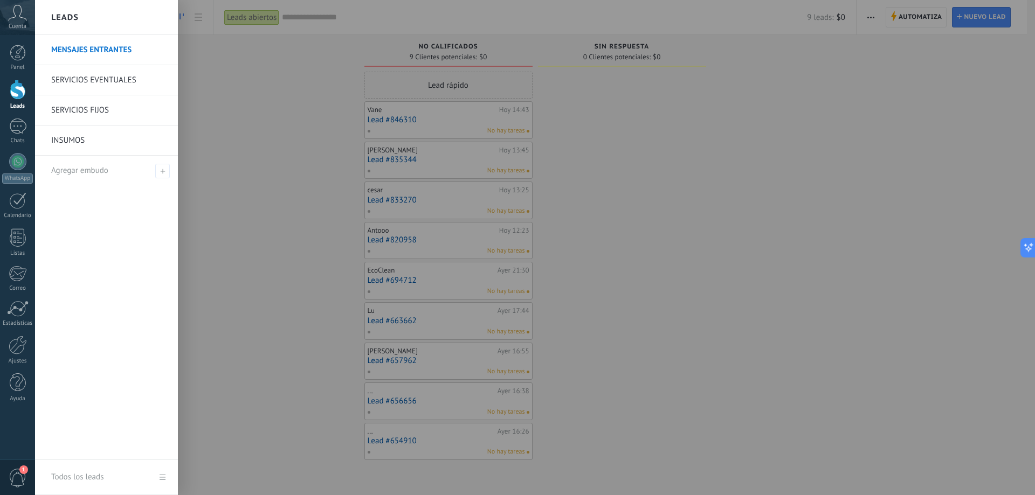
click at [239, 111] on div at bounding box center [552, 247] width 1035 height 495
click at [17, 133] on div "1" at bounding box center [17, 127] width 17 height 16
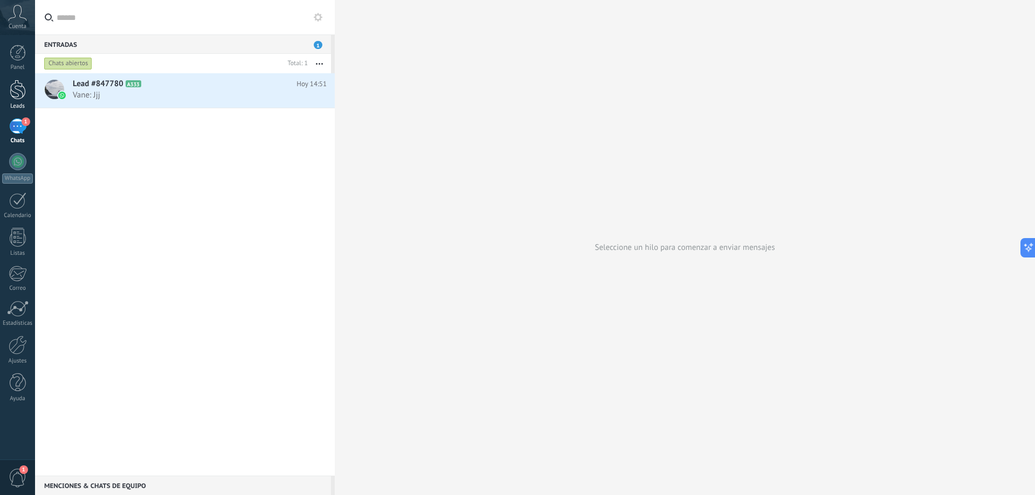
click at [16, 92] on div at bounding box center [18, 90] width 16 height 20
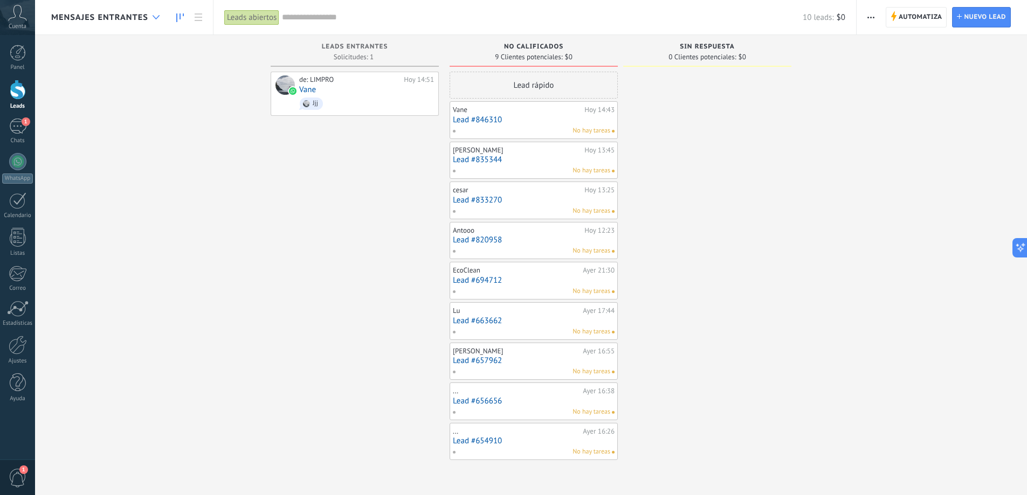
click at [154, 19] on div at bounding box center [156, 17] width 18 height 21
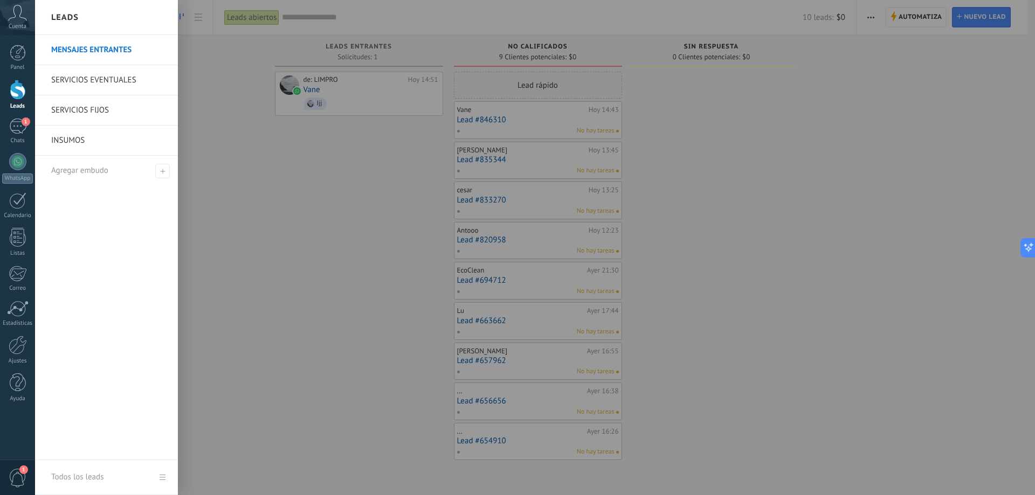
click at [78, 48] on link "MENSAJES ENTRANTES" at bounding box center [109, 50] width 116 height 30
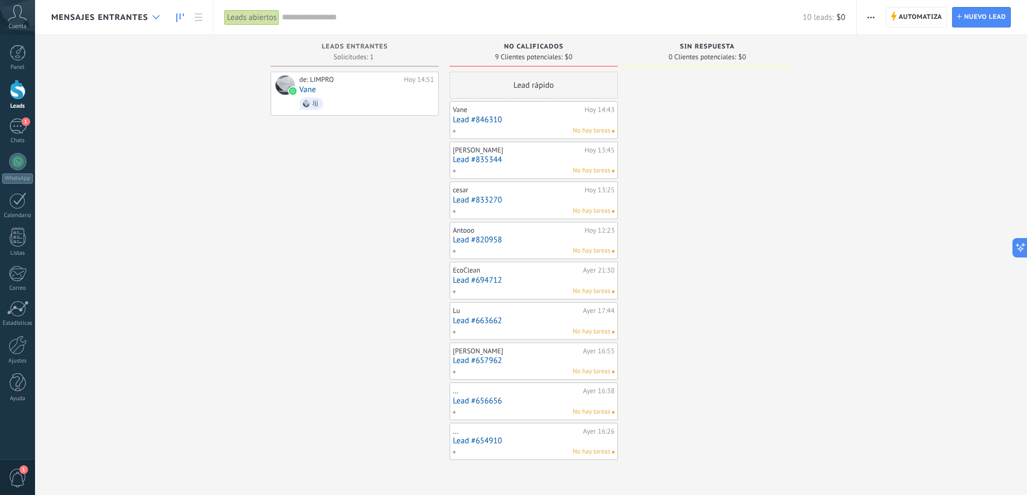
click at [151, 18] on div at bounding box center [156, 17] width 18 height 21
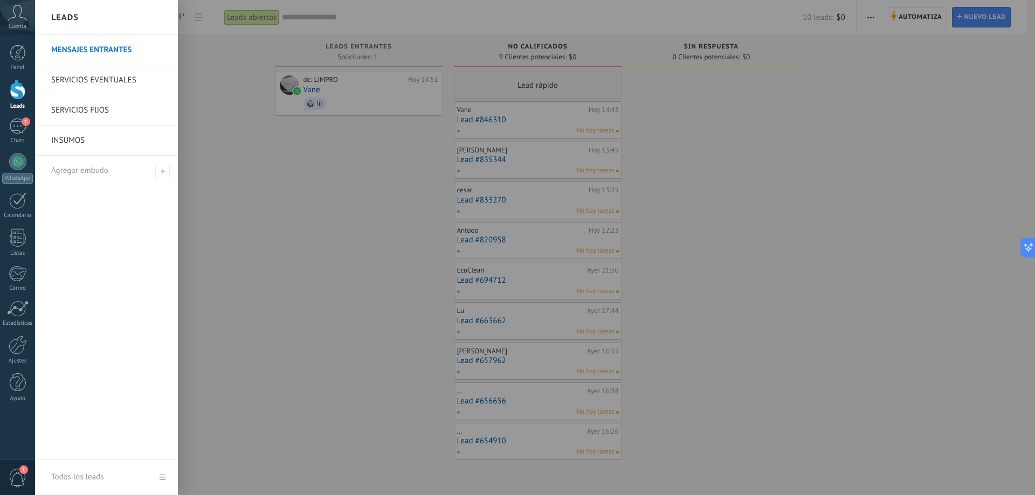
click at [115, 112] on link "SERVICIOS FIJOS" at bounding box center [109, 110] width 116 height 30
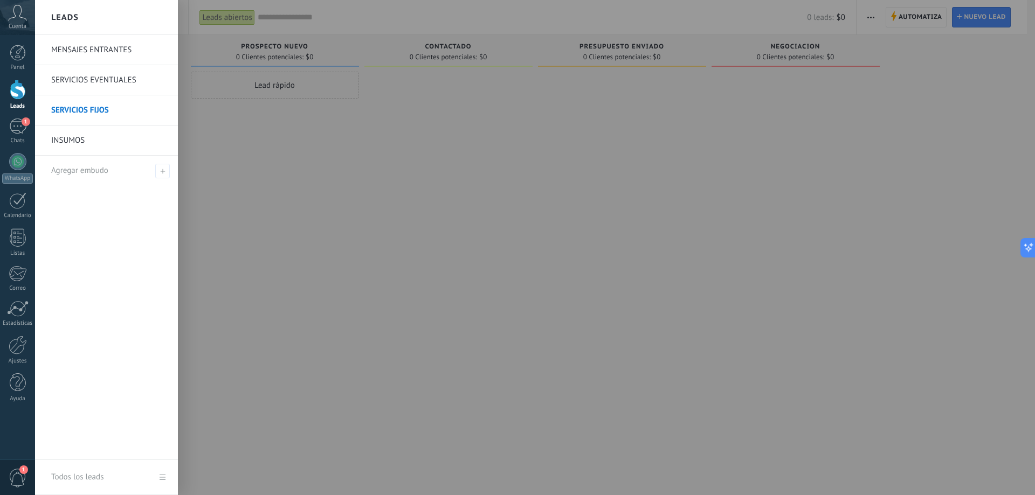
click at [17, 94] on div at bounding box center [18, 90] width 16 height 20
click at [96, 51] on link "MENSAJES ENTRANTES" at bounding box center [109, 50] width 116 height 30
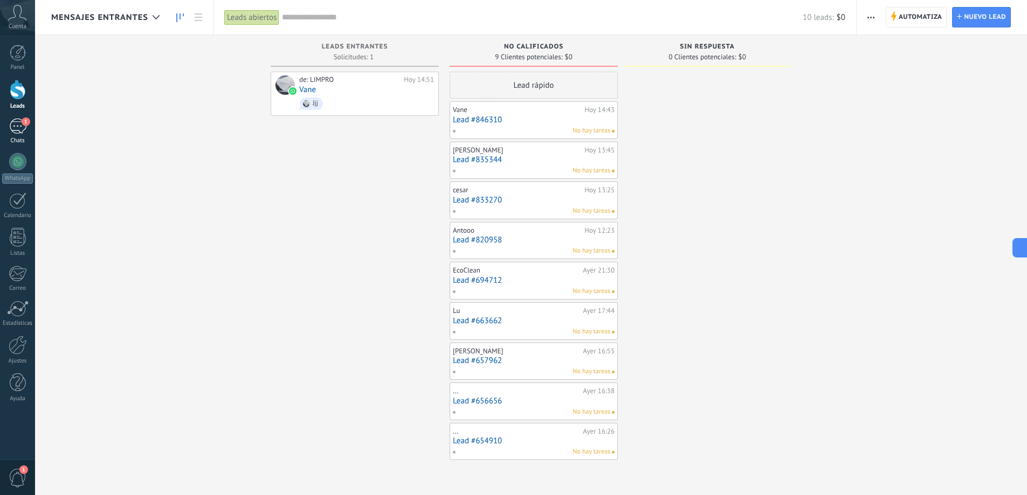
click at [19, 124] on div "1" at bounding box center [17, 127] width 17 height 16
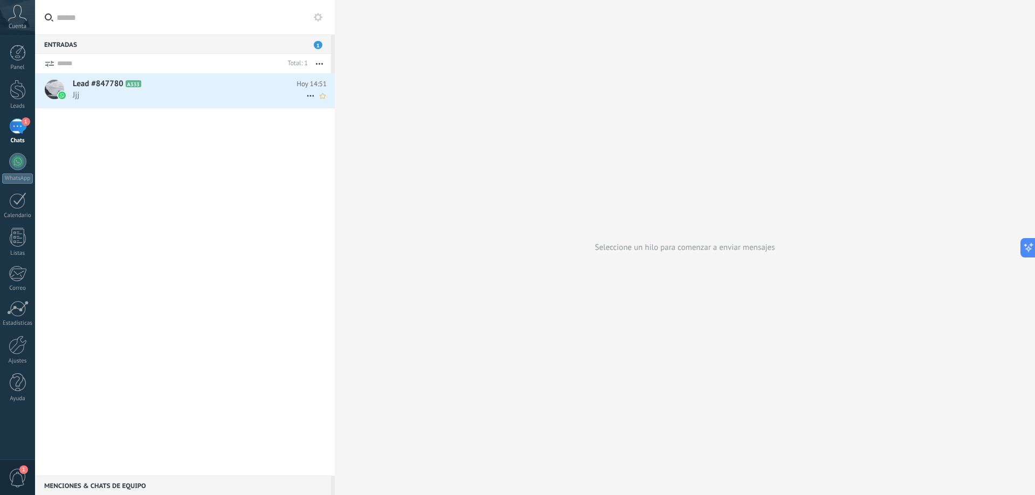
click at [185, 94] on span "Jjj" at bounding box center [189, 95] width 233 height 10
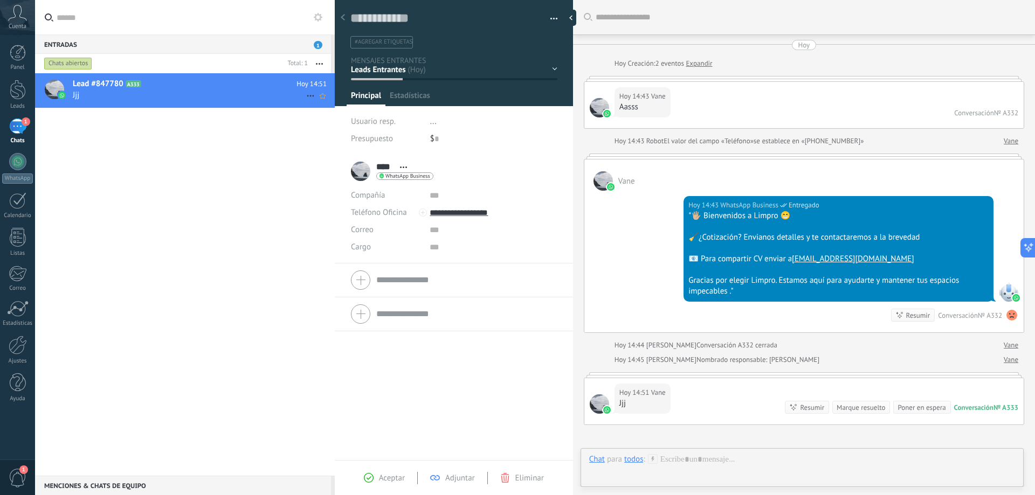
scroll to position [118, 0]
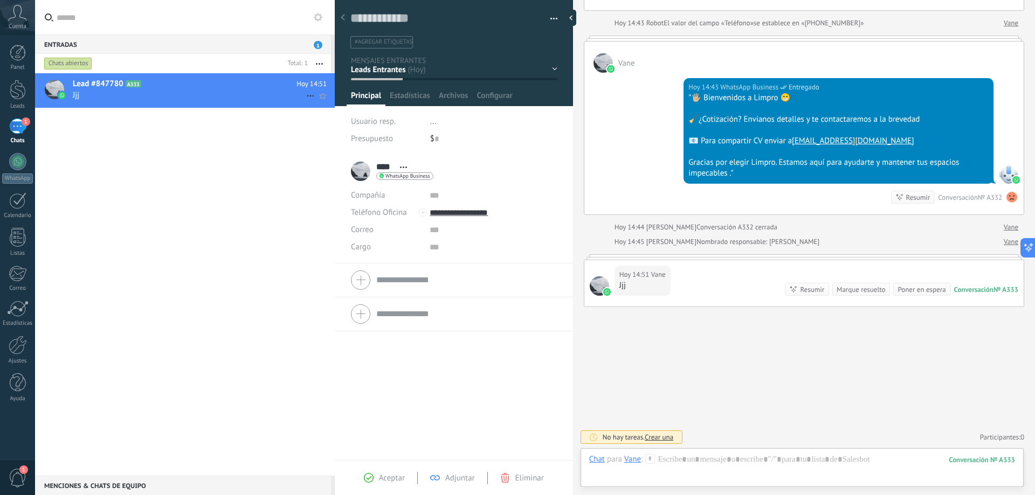
click at [305, 91] on icon at bounding box center [310, 95] width 13 height 13
click at [329, 102] on span "[PERSON_NAME] respondió" at bounding box center [369, 102] width 94 height 22
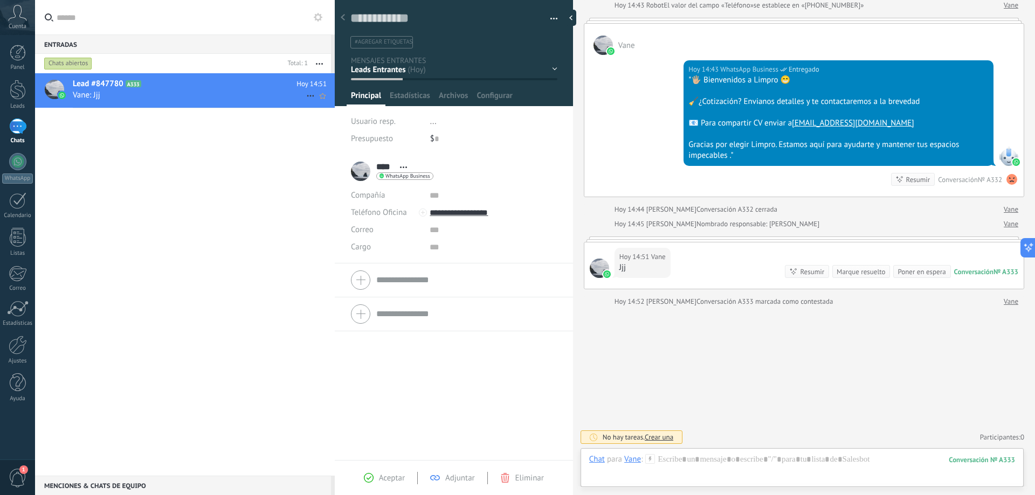
click at [307, 94] on icon at bounding box center [310, 95] width 13 height 13
click at [319, 105] on div "Conversación cerrada" at bounding box center [352, 102] width 86 height 22
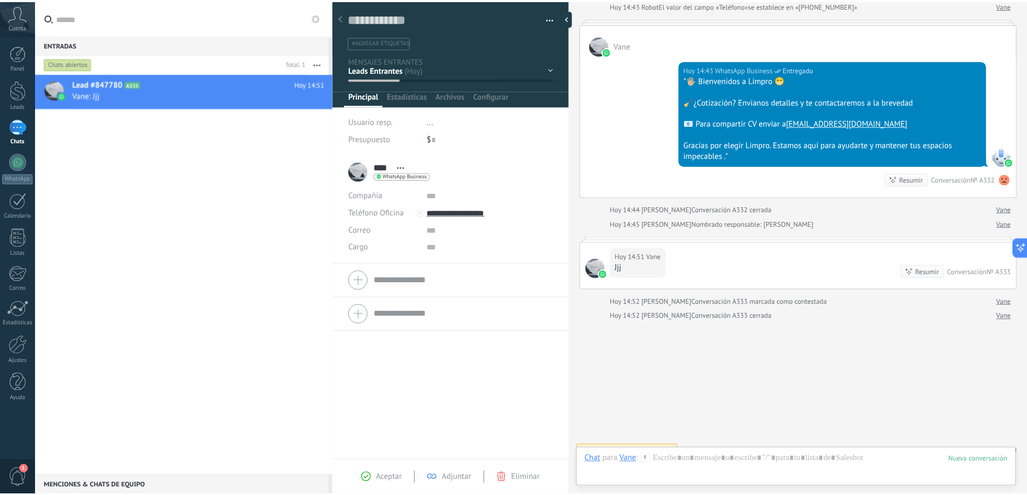
scroll to position [150, 0]
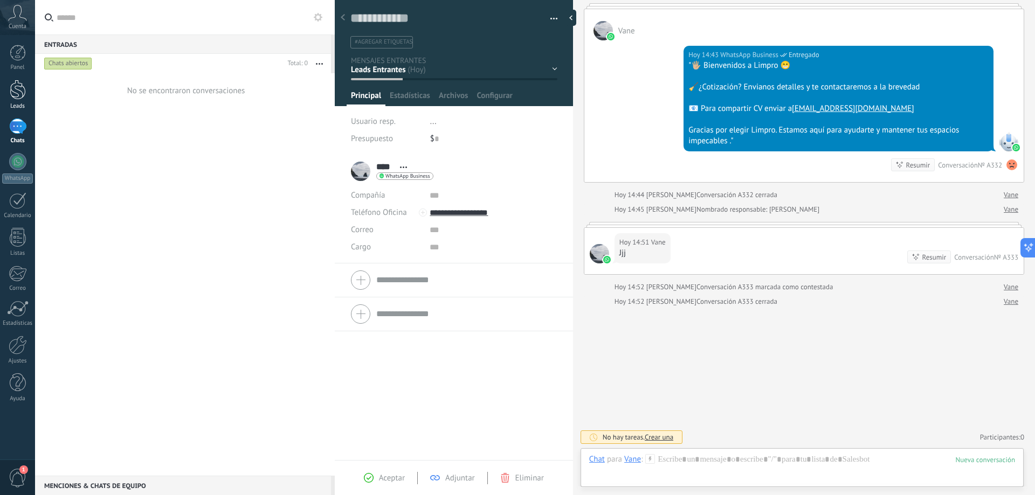
click at [19, 91] on div at bounding box center [18, 90] width 16 height 20
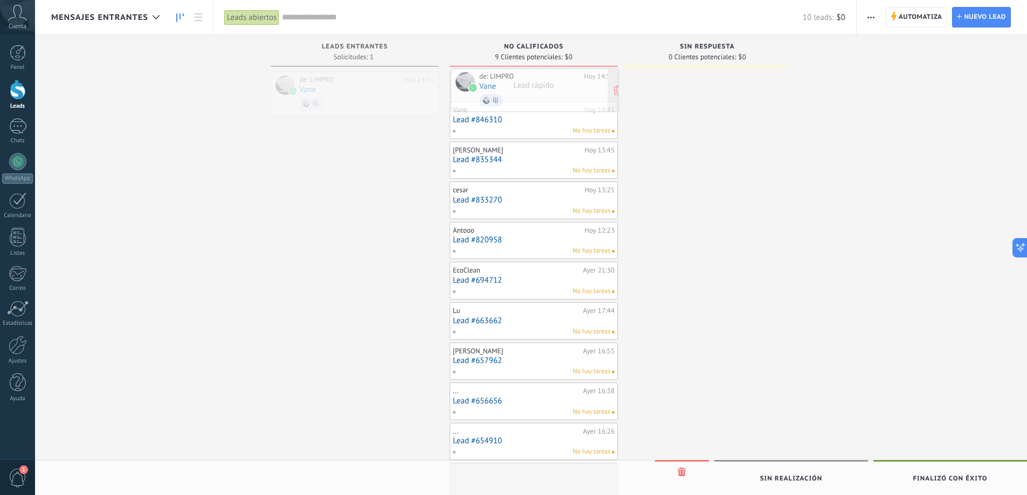
drag, startPoint x: 350, startPoint y: 92, endPoint x: 530, endPoint y: 88, distance: 180.0
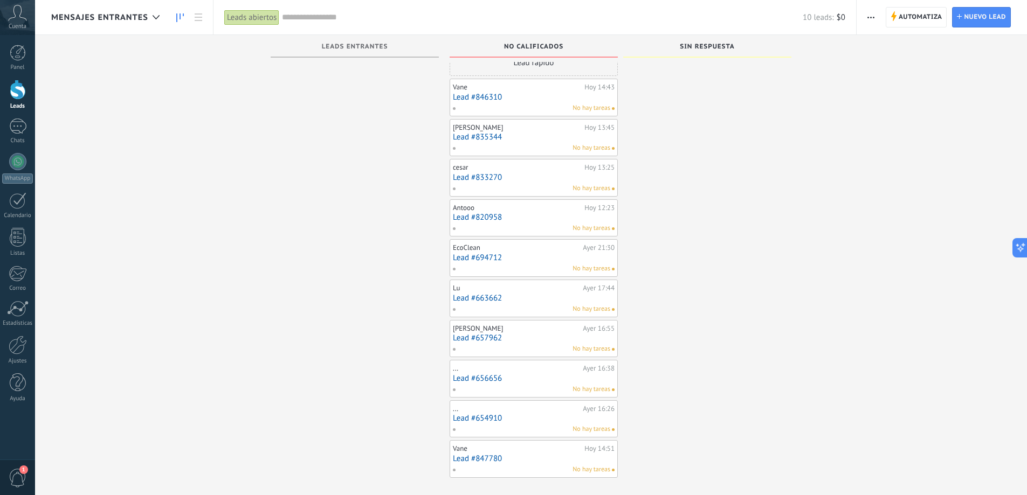
scroll to position [32, 0]
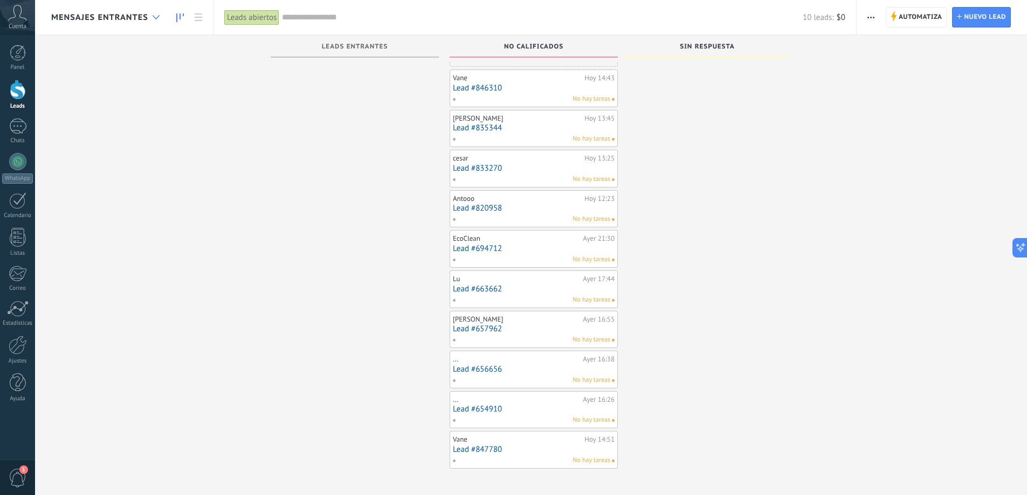
click at [159, 19] on div at bounding box center [156, 17] width 18 height 21
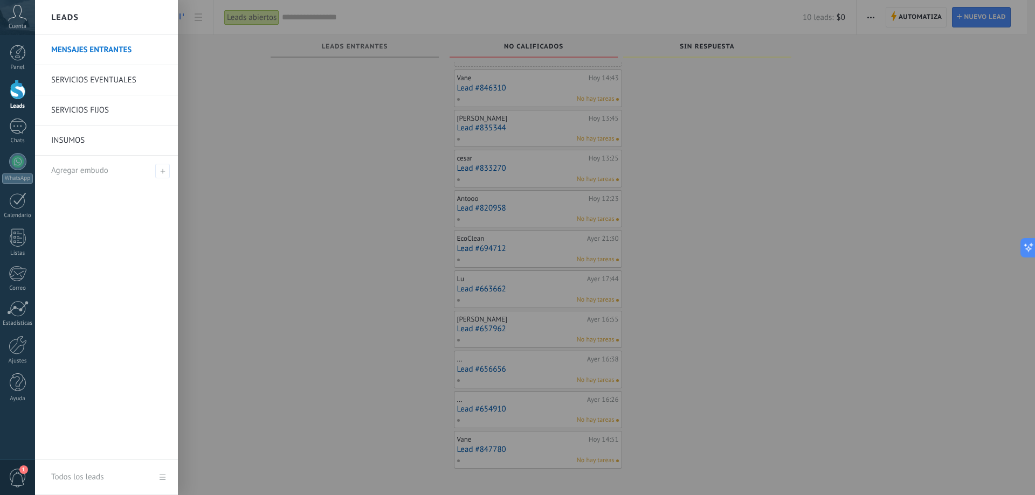
click at [119, 108] on link "SERVICIOS FIJOS" at bounding box center [109, 110] width 116 height 30
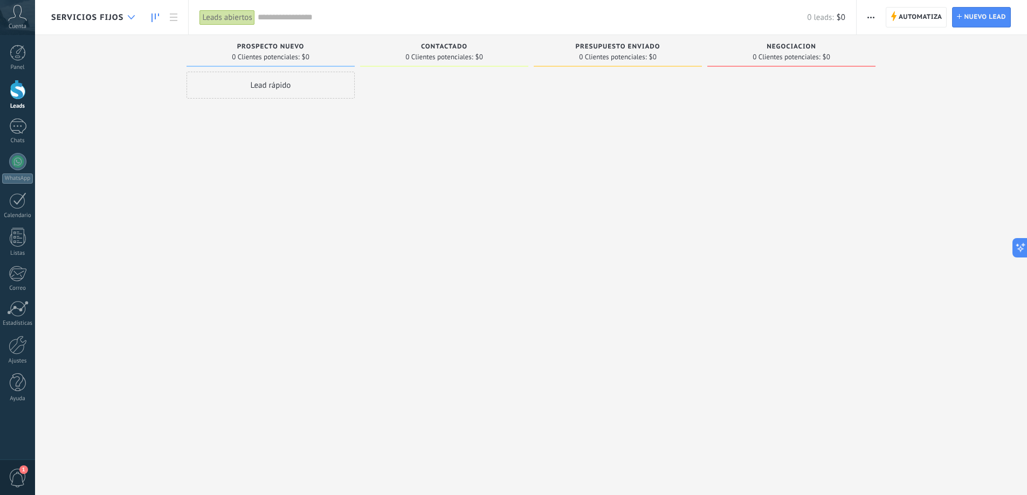
click at [127, 17] on div at bounding box center [131, 17] width 18 height 21
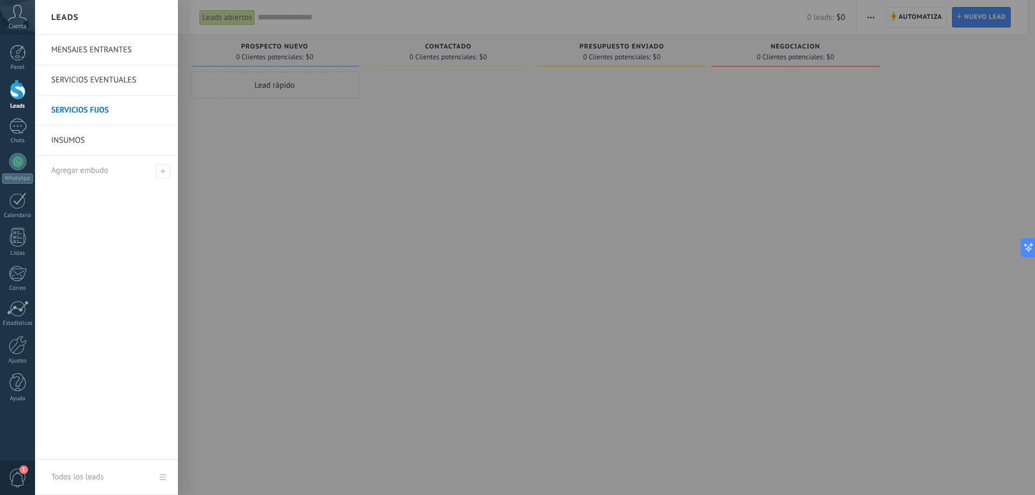
click at [117, 50] on link "MENSAJES ENTRANTES" at bounding box center [109, 50] width 116 height 30
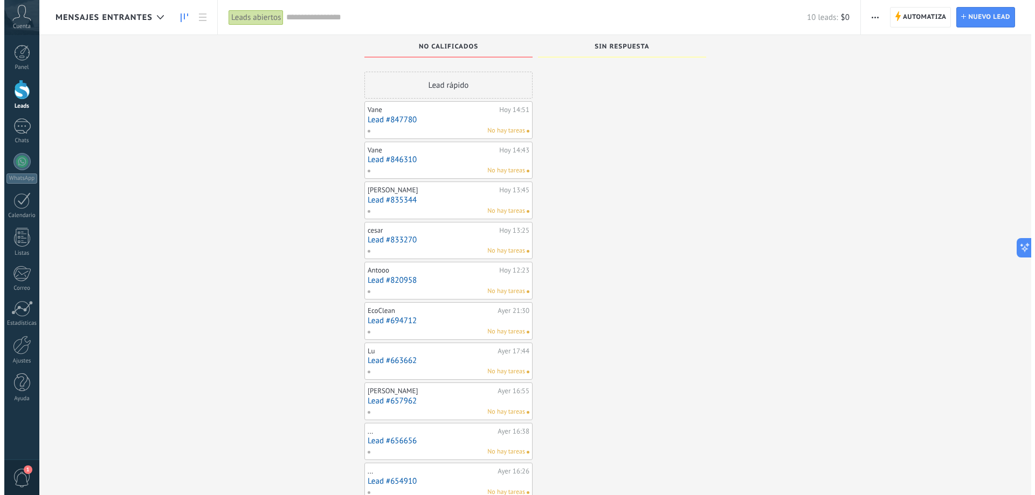
scroll to position [32, 0]
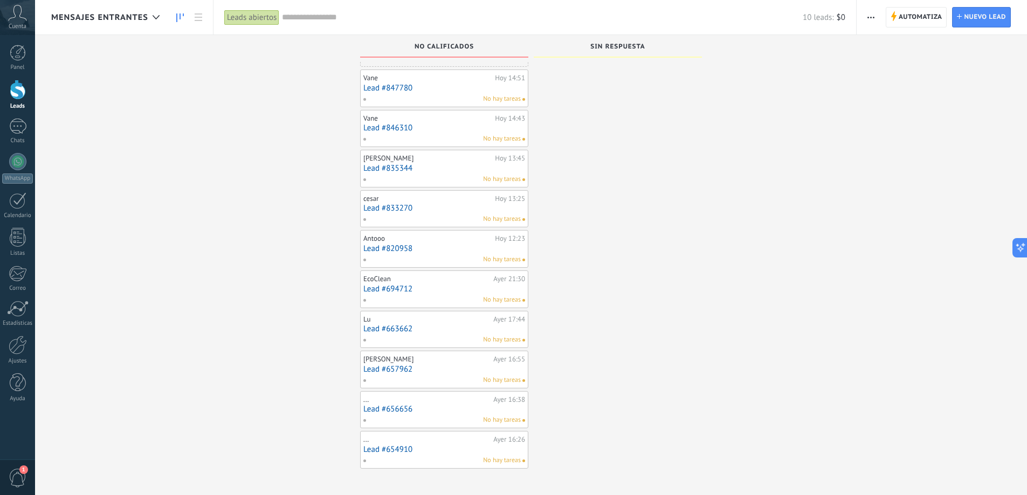
click at [440, 447] on link "Lead #654910" at bounding box center [444, 449] width 162 height 9
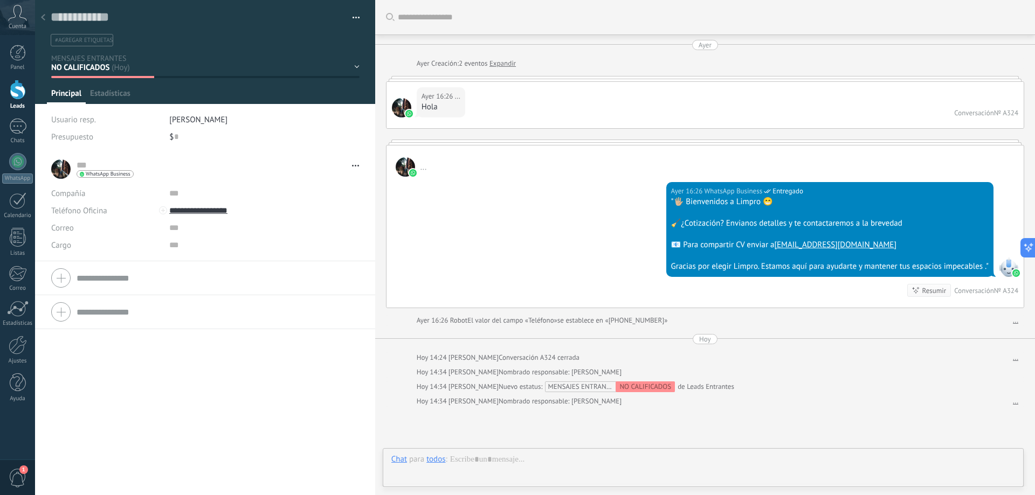
scroll to position [100, 0]
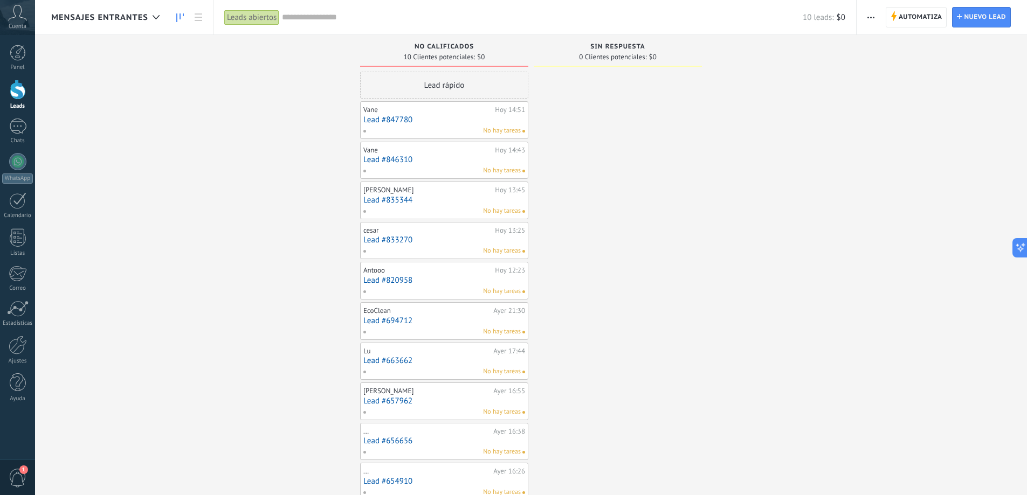
click at [448, 119] on link "Lead #847780" at bounding box center [444, 119] width 162 height 9
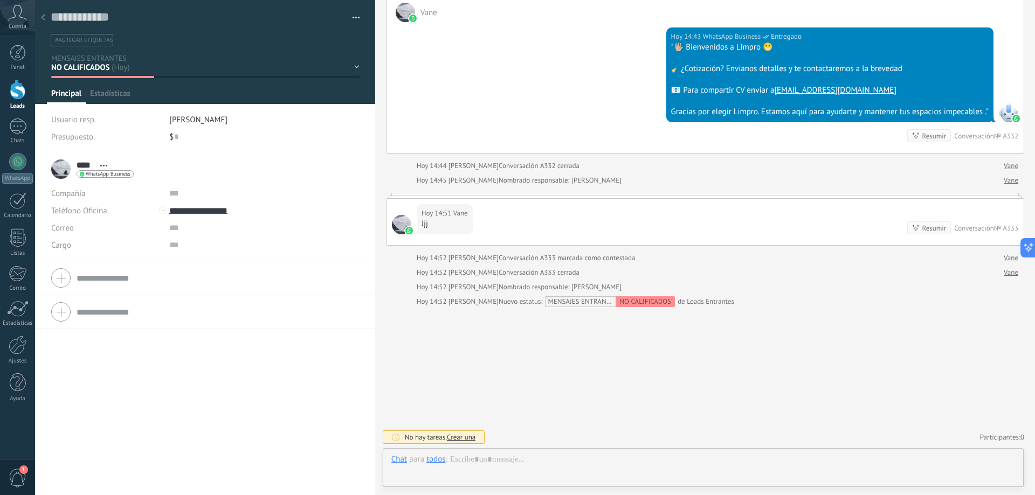
scroll to position [16, 0]
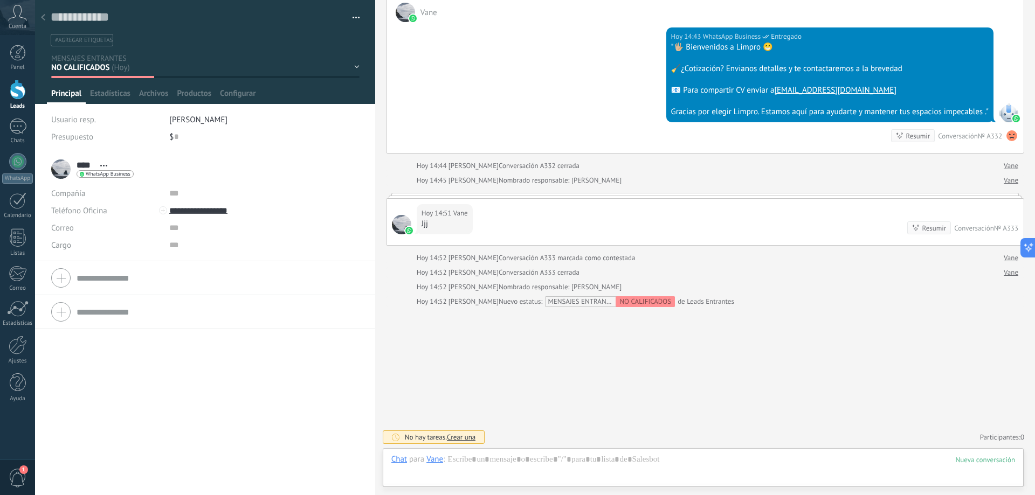
click at [0, 0] on div "NO CALIFICADOS SIN RESPUESTA Leads ganados Leads perdidos" at bounding box center [0, 0] width 0 height 0
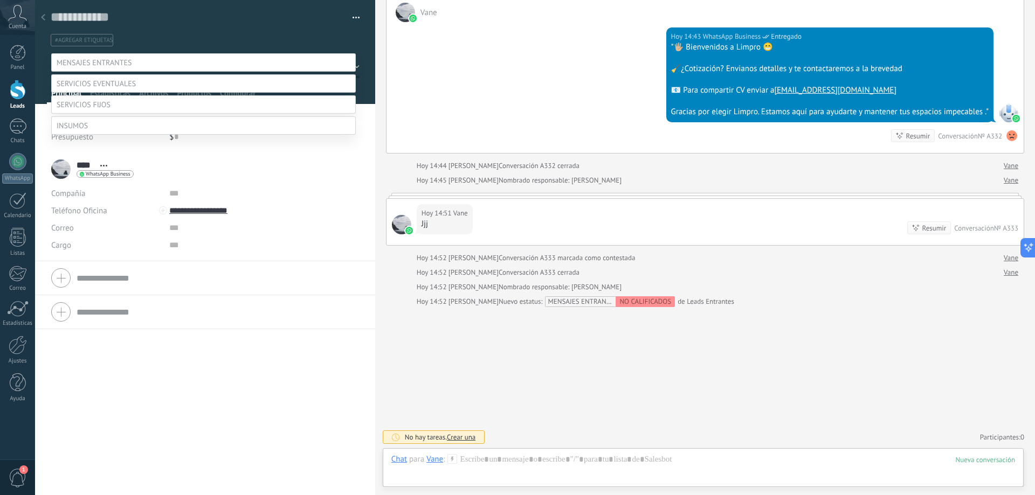
click at [170, 114] on label at bounding box center [203, 104] width 304 height 18
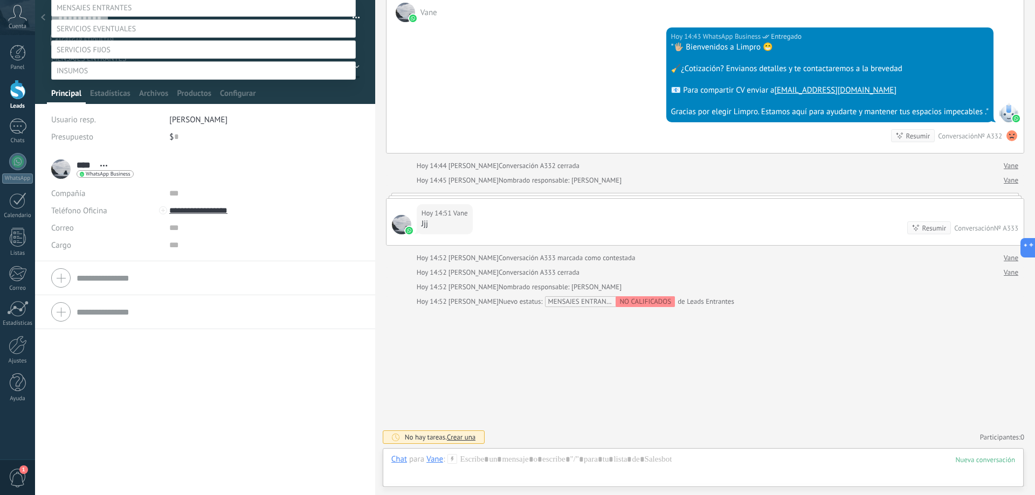
scroll to position [0, 0]
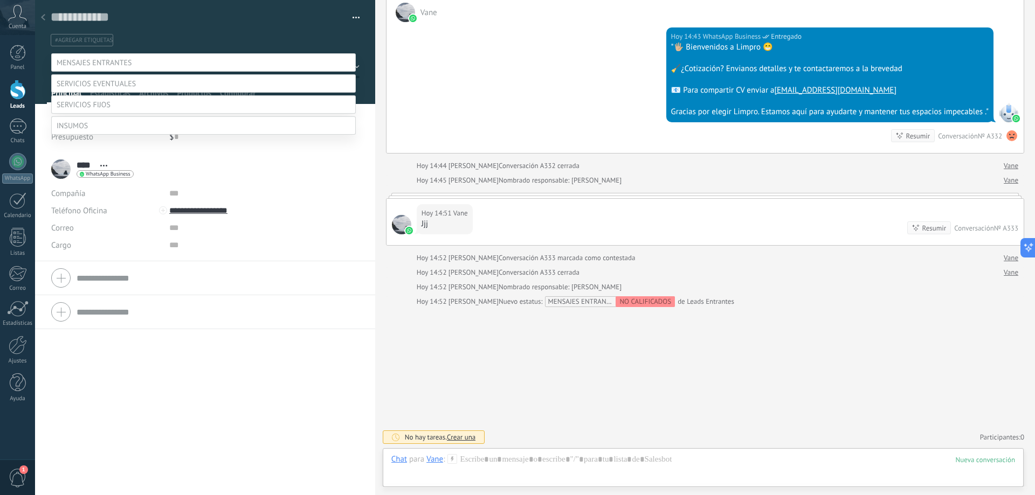
click at [0, 0] on label "PROSPECTO NUEVO" at bounding box center [0, 0] width 0 height 0
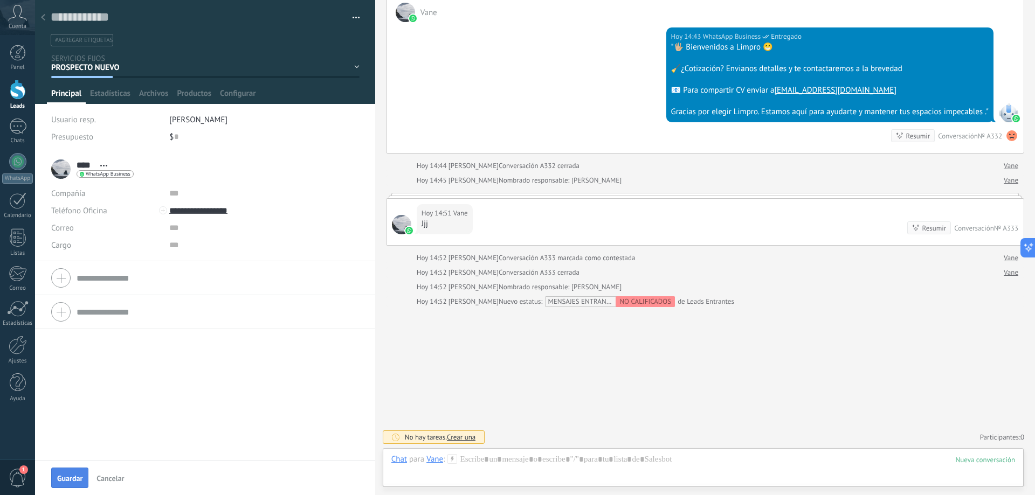
click at [68, 476] on span "Guardar" at bounding box center [69, 479] width 25 height 8
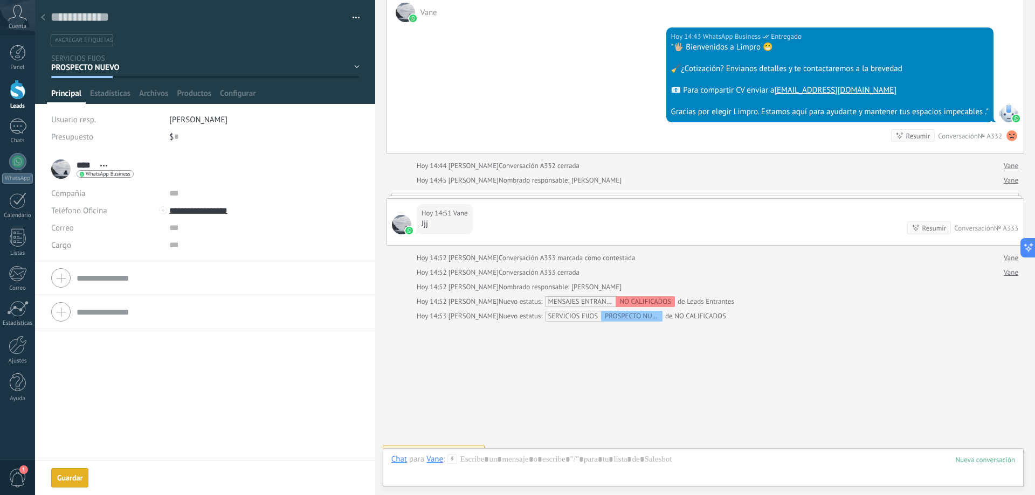
scroll to position [183, 0]
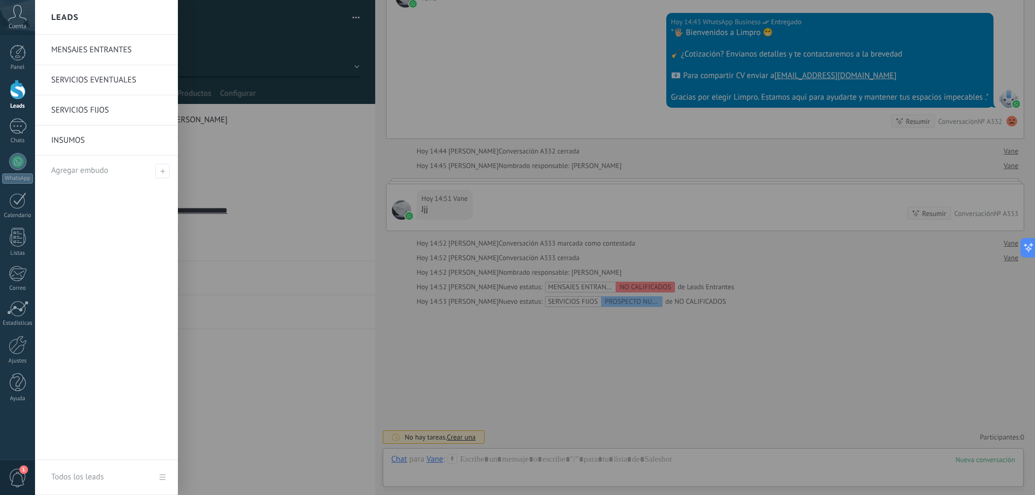
click at [19, 92] on div at bounding box center [18, 90] width 16 height 20
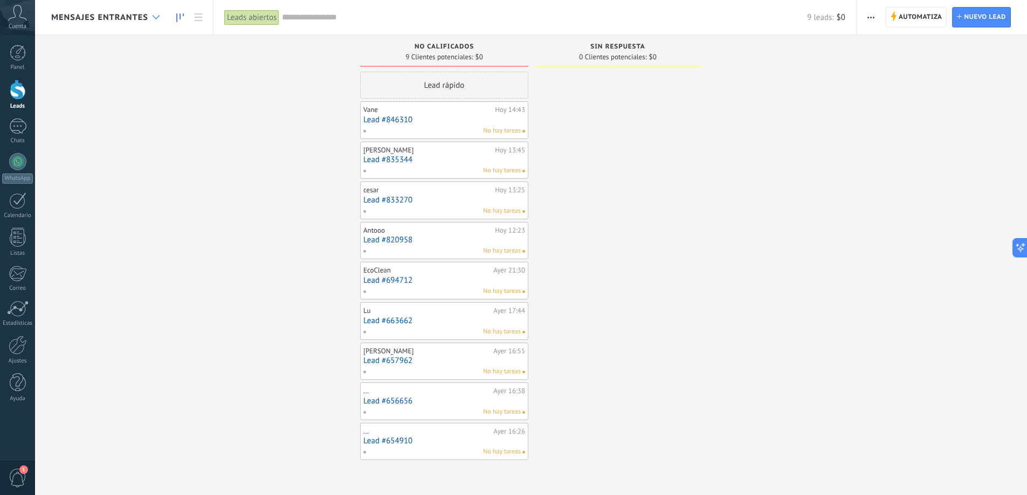
click at [154, 16] on use at bounding box center [155, 17] width 7 height 4
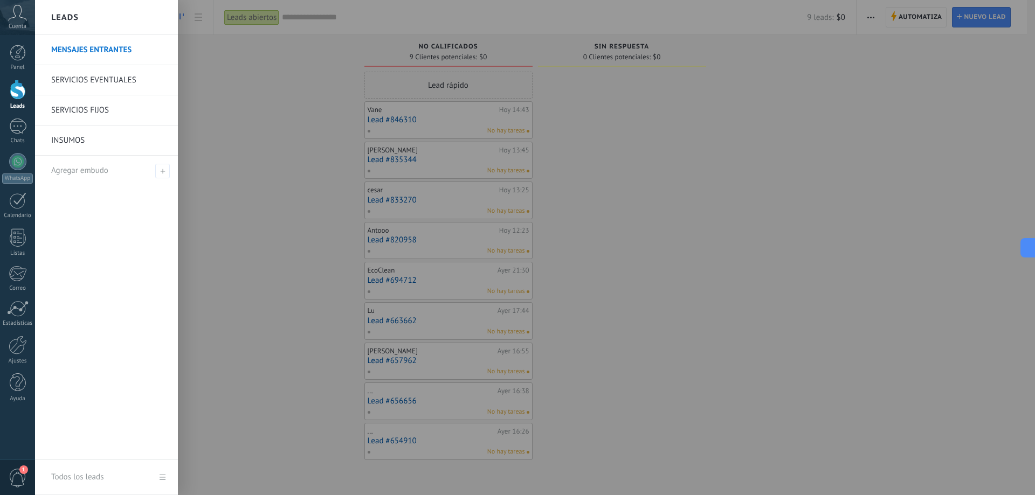
click at [110, 115] on link "SERVICIOS FIJOS" at bounding box center [109, 110] width 116 height 30
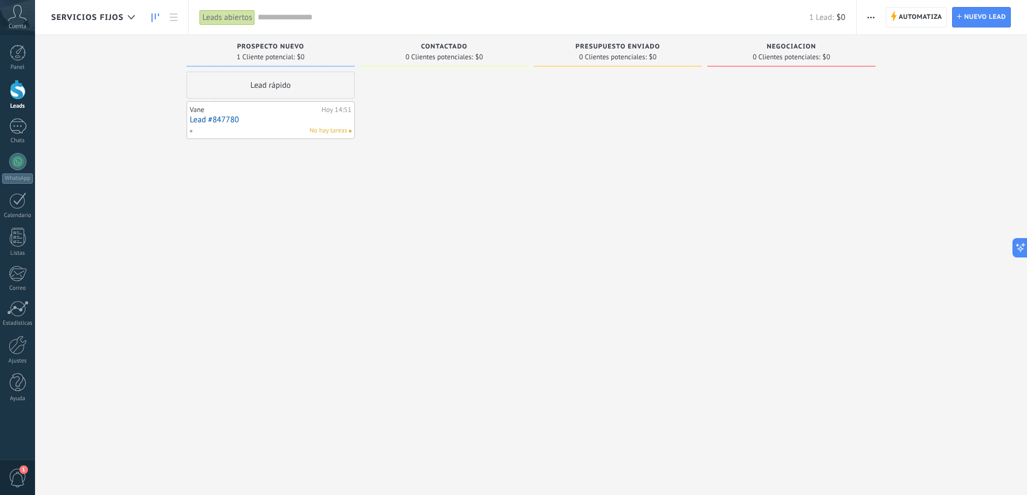
click at [262, 116] on link "Lead #847780" at bounding box center [271, 119] width 162 height 9
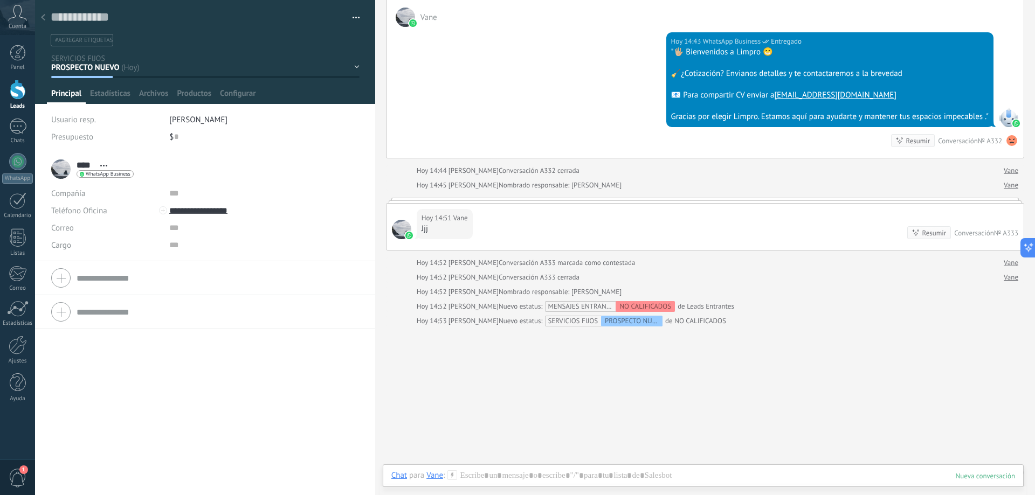
scroll to position [183, 0]
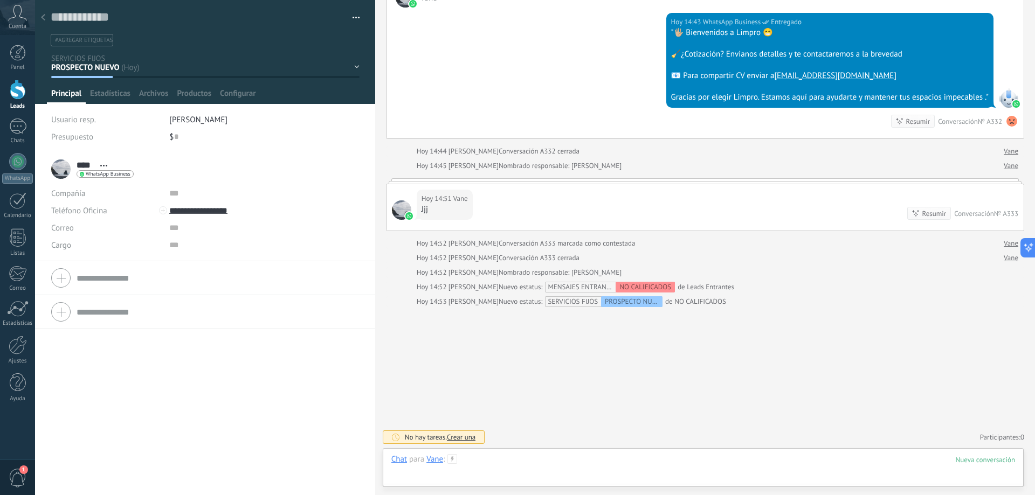
click at [511, 466] on div at bounding box center [702, 470] width 623 height 32
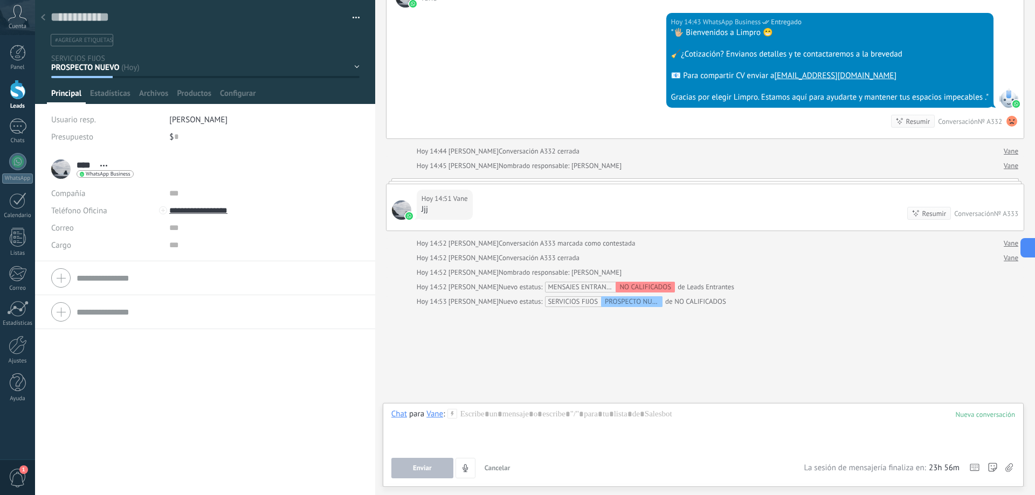
click at [0, 0] on div "PROSPECTO NUEVO CONTACTADO PRESUPUESTO ENVIADO NEGOCIACION Leads ganados Leads …" at bounding box center [0, 0] width 0 height 0
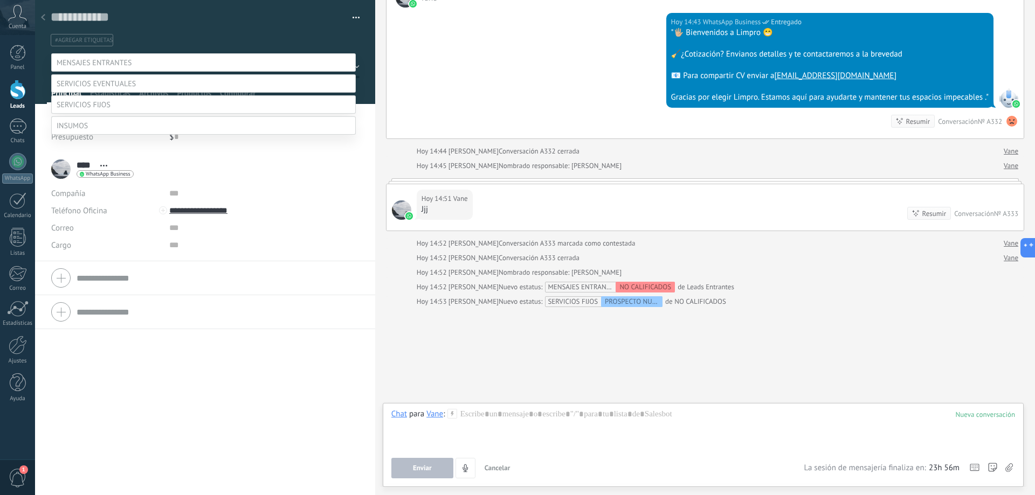
scroll to position [42, 0]
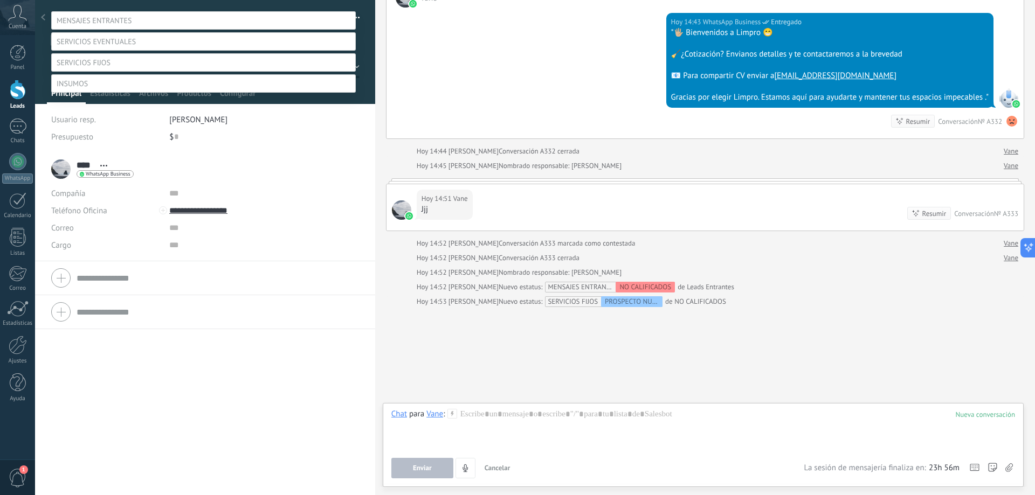
click at [316, 207] on div "NO CALIFICADOS SIN RESPUESTA Leads ganados Leads perdidos" at bounding box center [203, 259] width 304 height 497
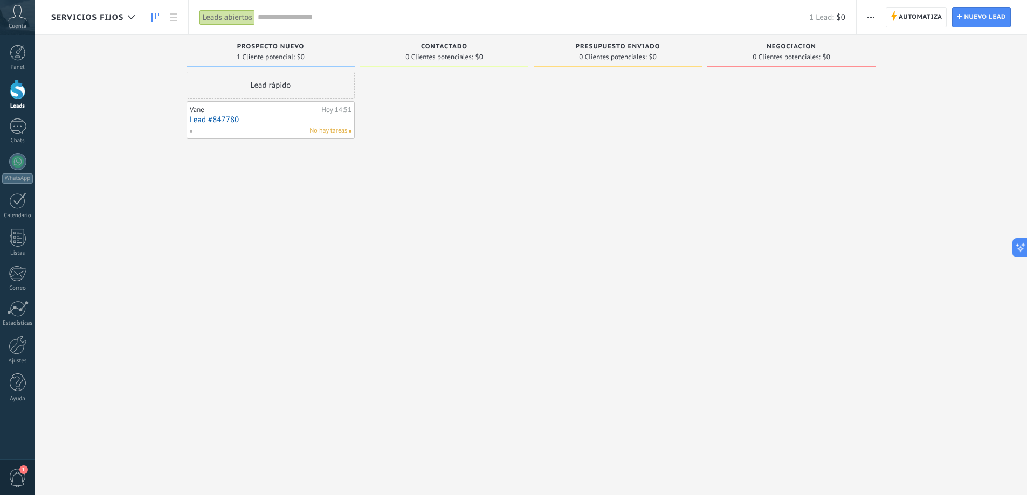
click at [264, 118] on link "Lead #847780" at bounding box center [271, 119] width 162 height 9
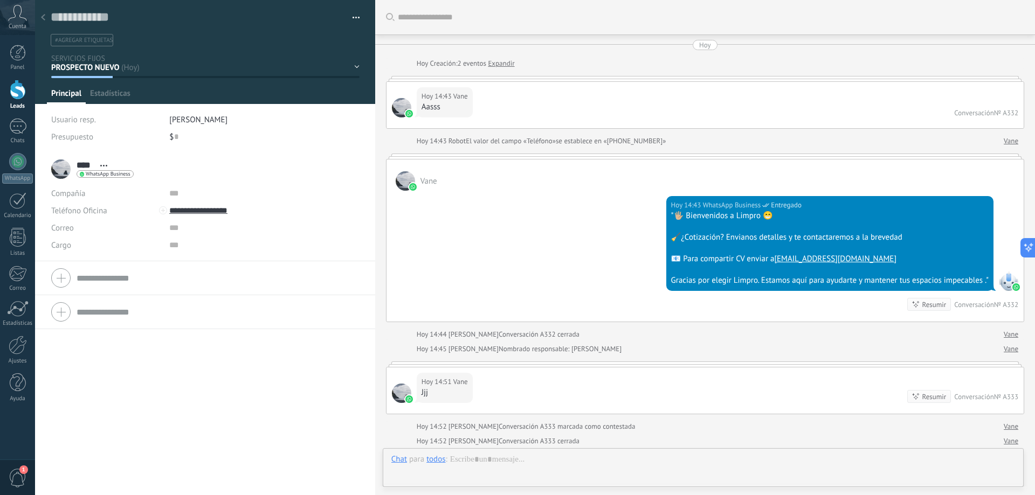
scroll to position [183, 0]
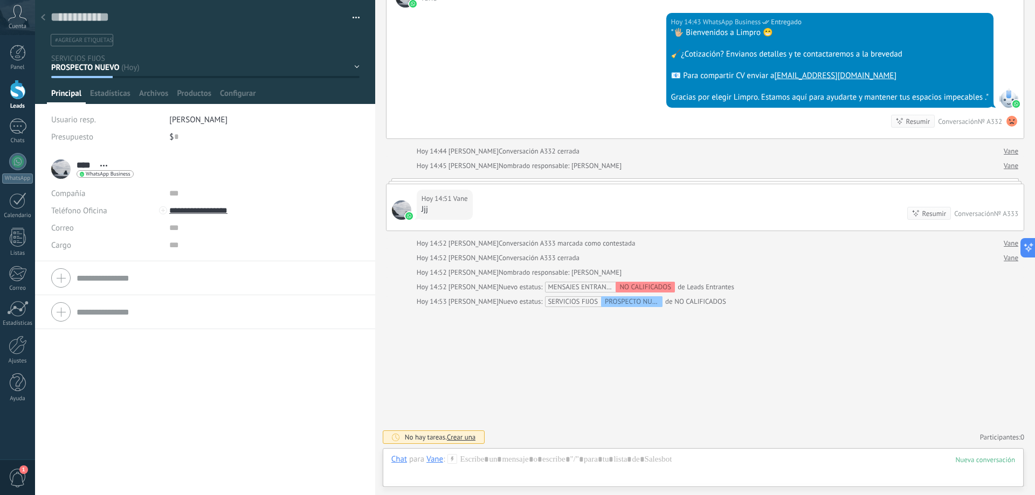
click at [92, 192] on div "Compañía" at bounding box center [106, 193] width 110 height 17
click at [175, 230] on input "text" at bounding box center [249, 227] width 161 height 17
click at [87, 18] on textarea at bounding box center [198, 17] width 294 height 17
click at [133, 16] on textarea at bounding box center [198, 17] width 294 height 17
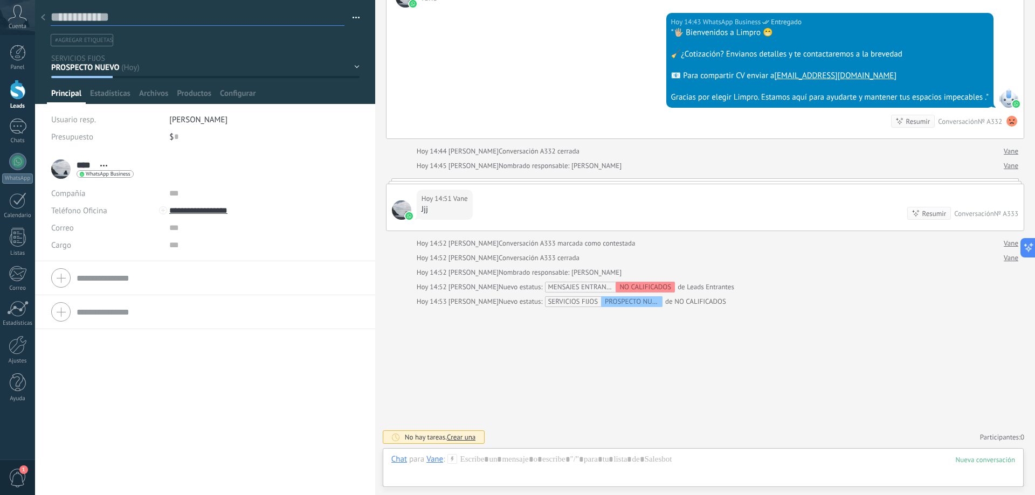
click at [133, 16] on textarea at bounding box center [198, 17] width 294 height 17
click at [110, 16] on textarea at bounding box center [198, 17] width 294 height 17
type textarea "*"
type textarea "**"
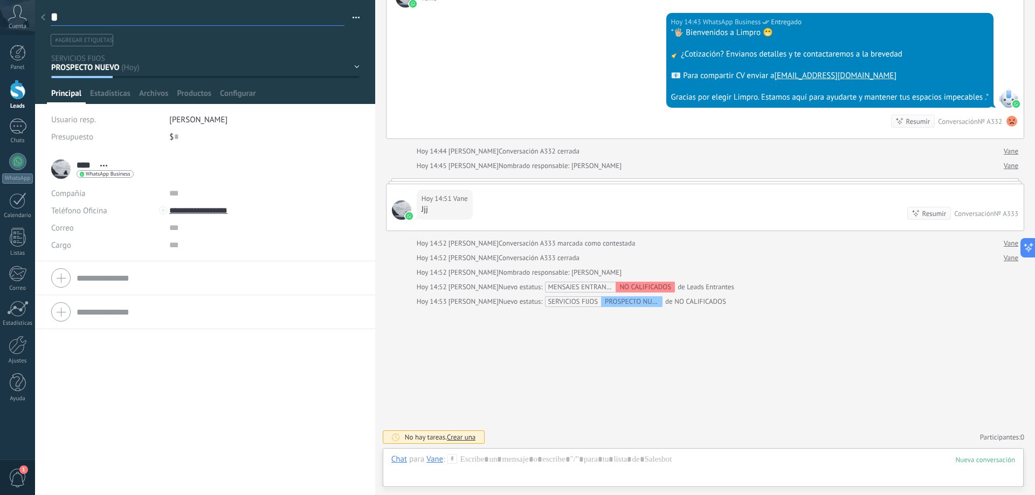
type textarea "**"
type textarea "***"
type textarea "**"
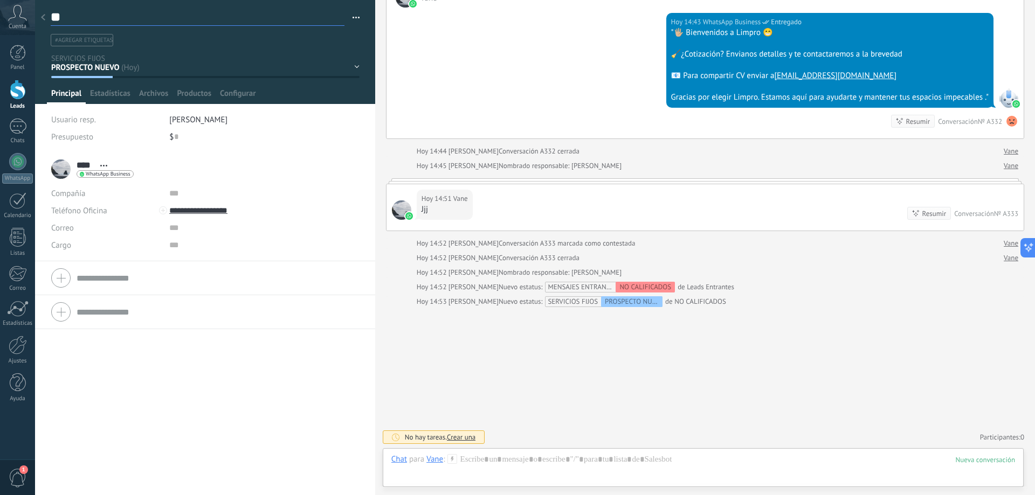
type textarea "*"
type textarea "**********"
type textarea "*"
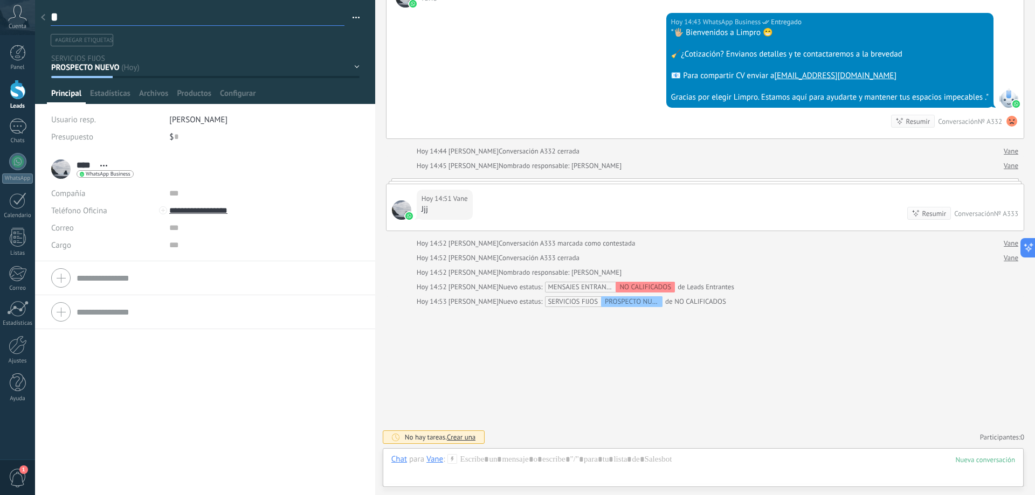
type textarea "**"
type textarea "***"
type textarea "****"
type textarea "*****"
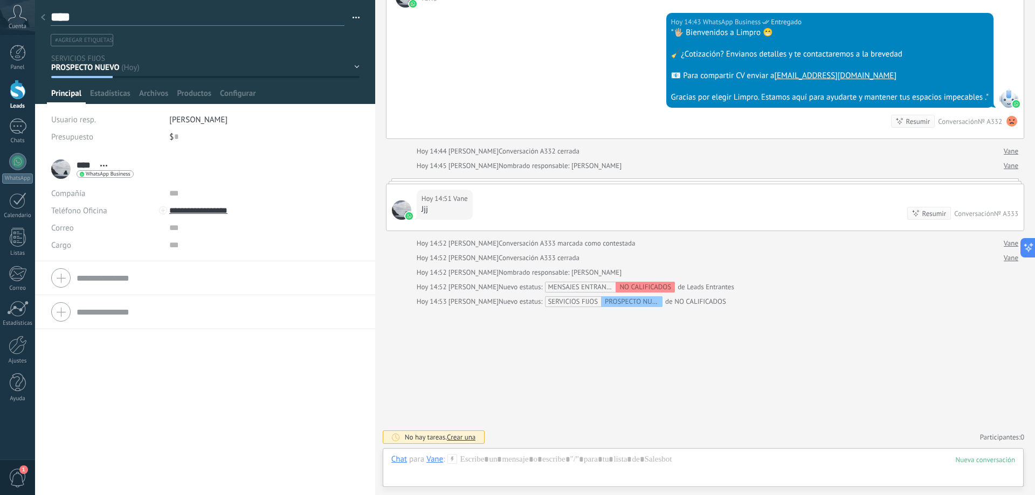
type textarea "*****"
type textarea "******"
type textarea "*******"
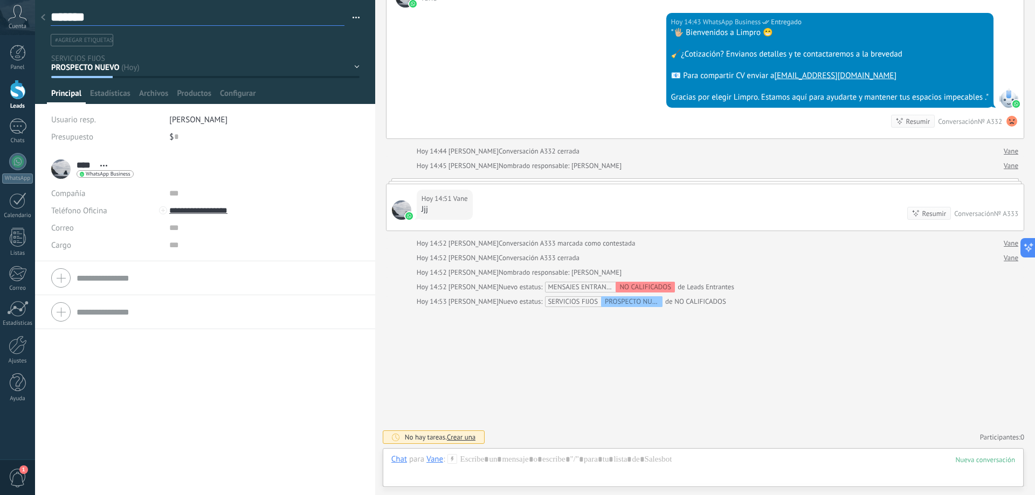
type textarea "*******"
type textarea "*********"
type textarea "**********"
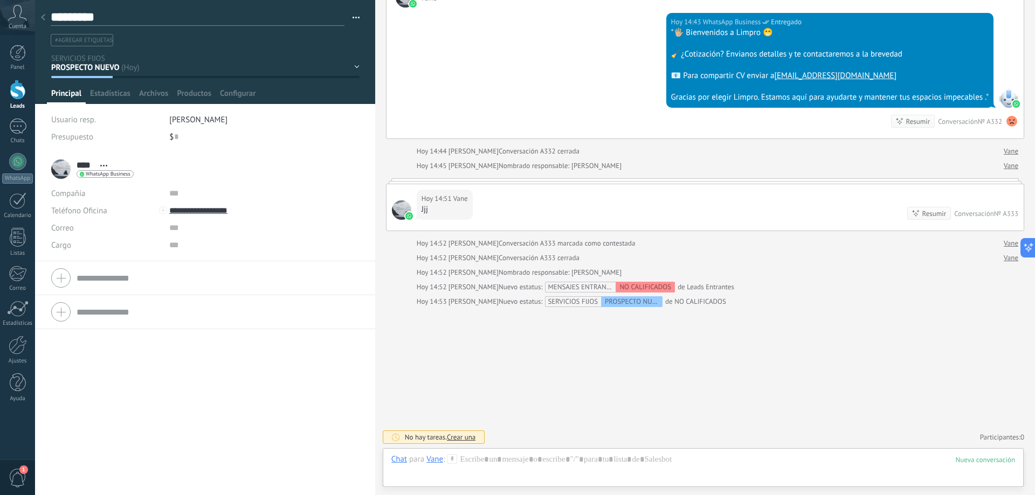
type textarea "**********"
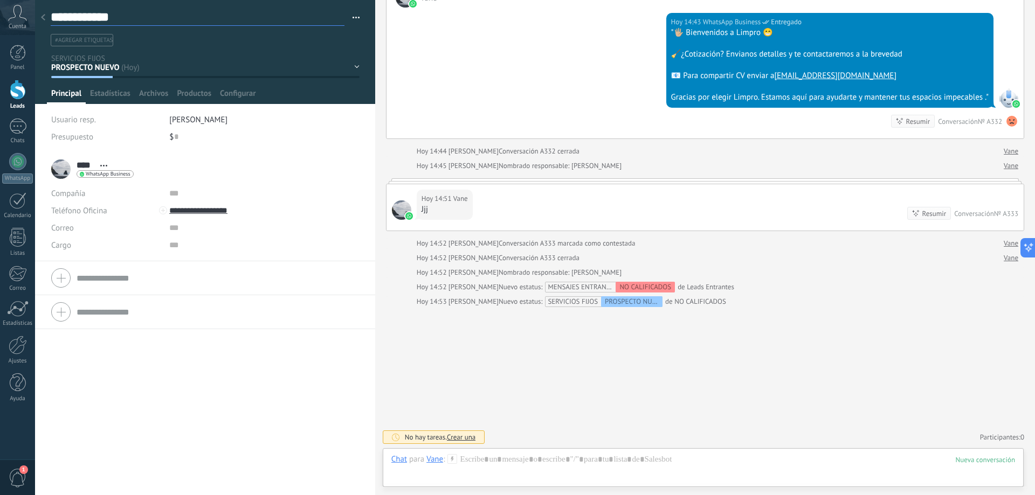
type textarea "**********"
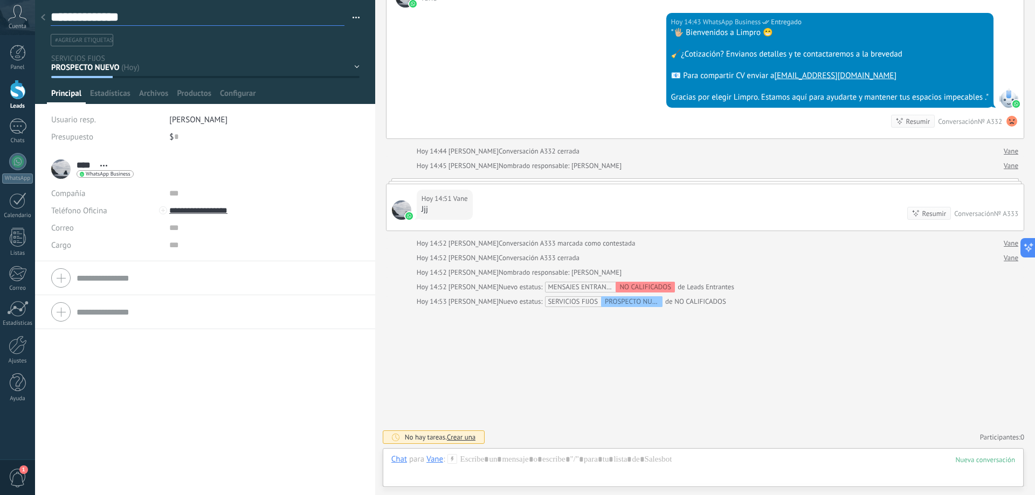
type textarea "**********"
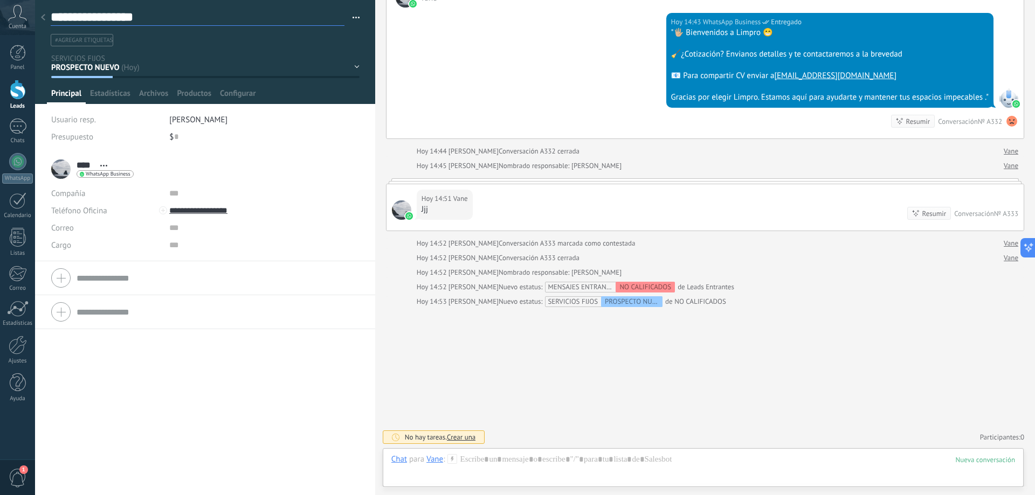
type textarea "**********"
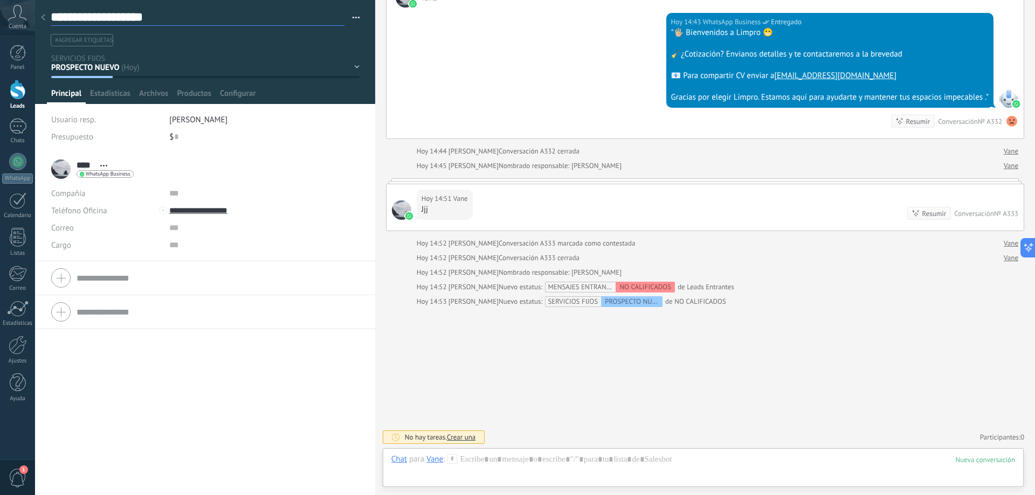
type textarea "**********"
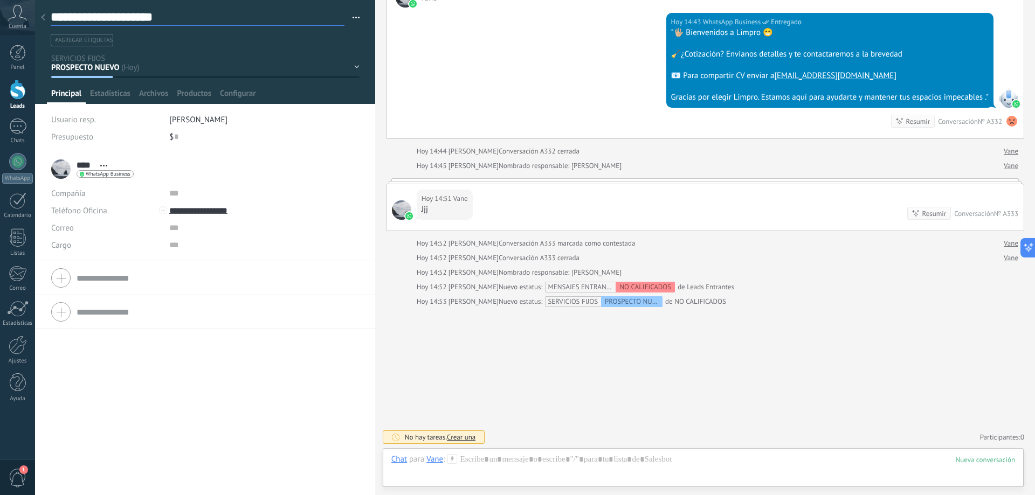
type textarea "**********"
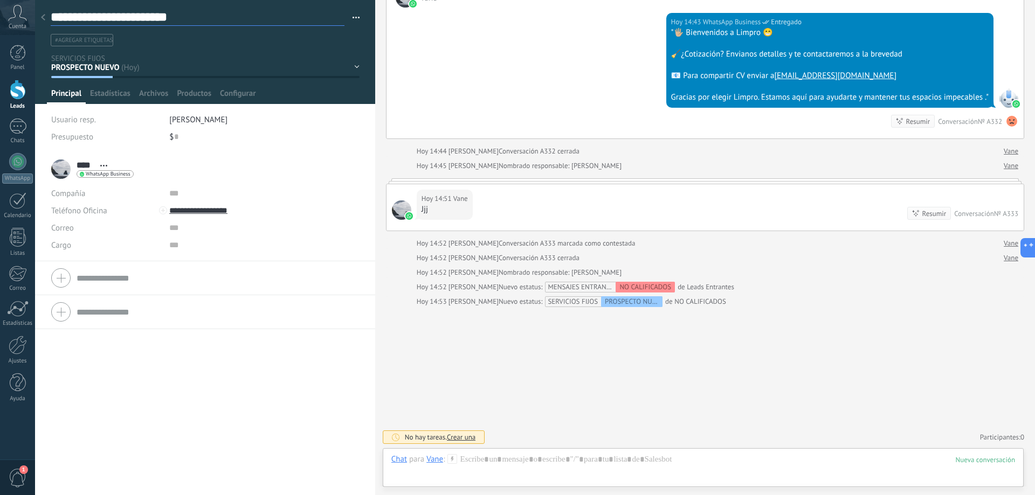
type textarea "**********"
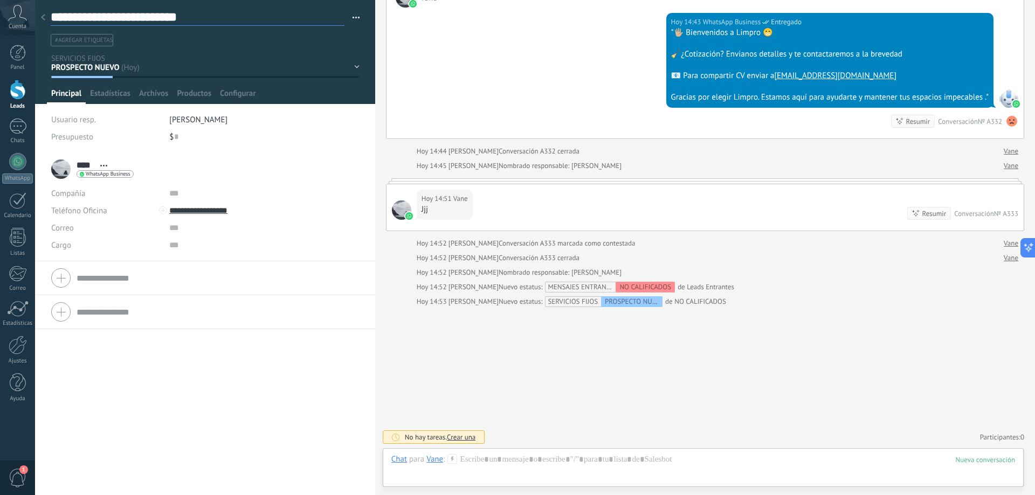
type textarea "**********"
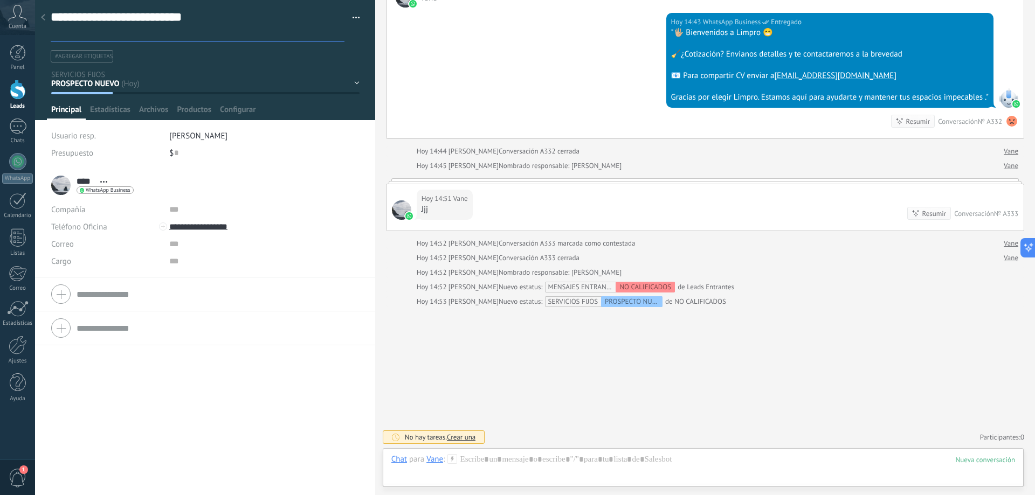
scroll to position [32, 0]
type textarea "**********"
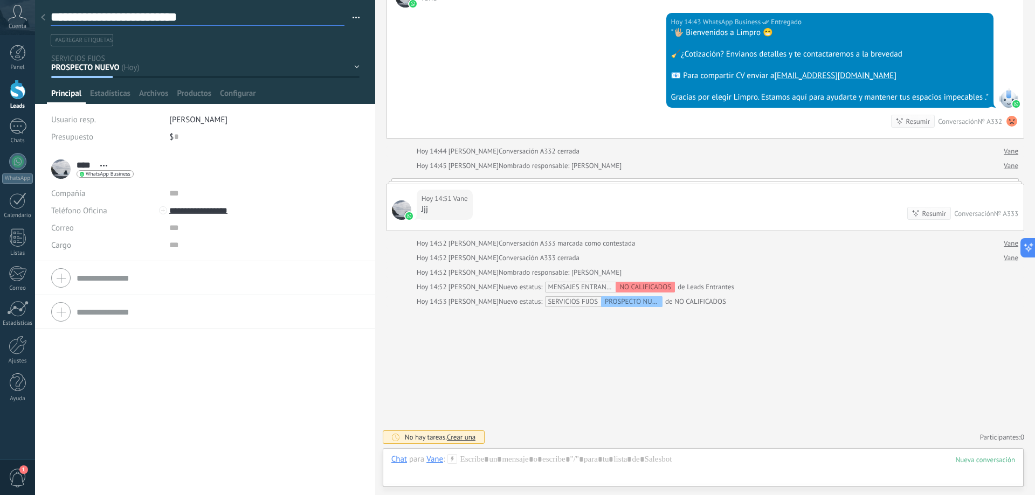
scroll to position [16, 0]
type textarea "**********"
click at [357, 18] on div "**********" at bounding box center [205, 23] width 341 height 46
click at [351, 15] on button "button" at bounding box center [352, 18] width 16 height 16
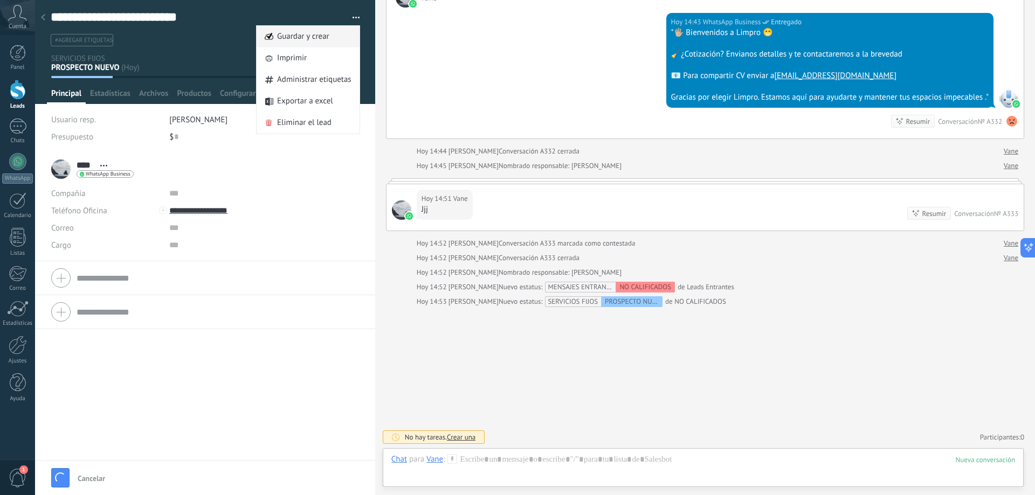
type textarea "**********"
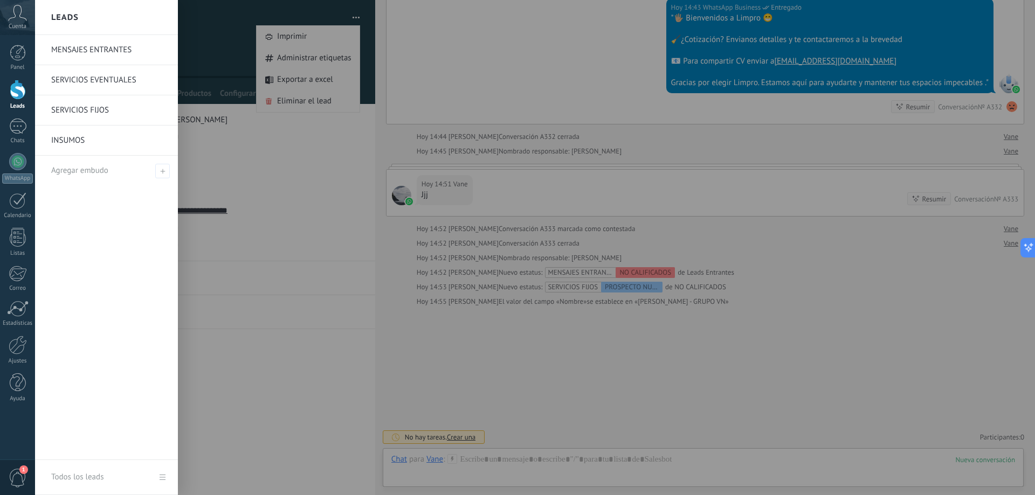
click at [18, 95] on div at bounding box center [18, 90] width 16 height 20
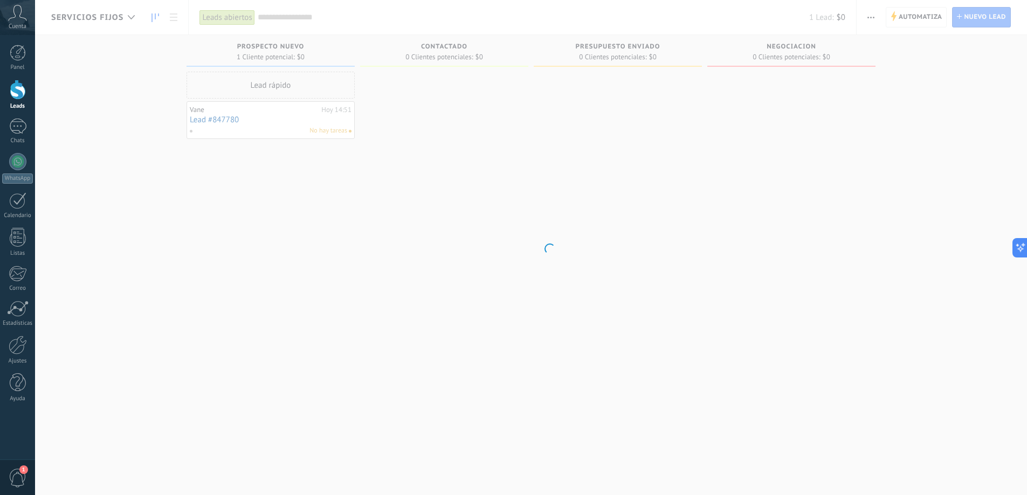
click at [131, 17] on body ".abccls-1,.abccls-2{fill-rule:evenodd}.abccls-2{fill:#fff} .abfcls-1{fill:none}…" at bounding box center [513, 247] width 1027 height 495
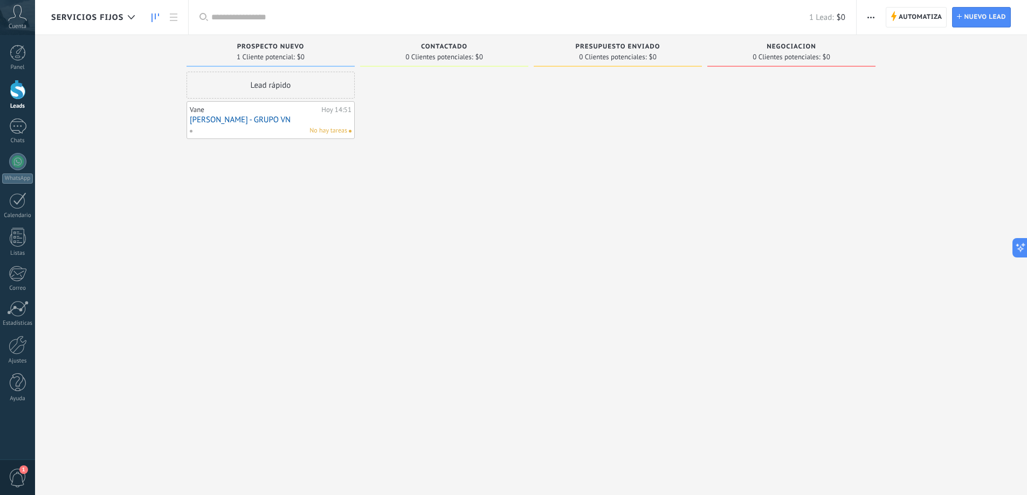
click at [448, 151] on div at bounding box center [444, 249] width 168 height 355
click at [268, 81] on div "Lead rápido" at bounding box center [270, 85] width 168 height 27
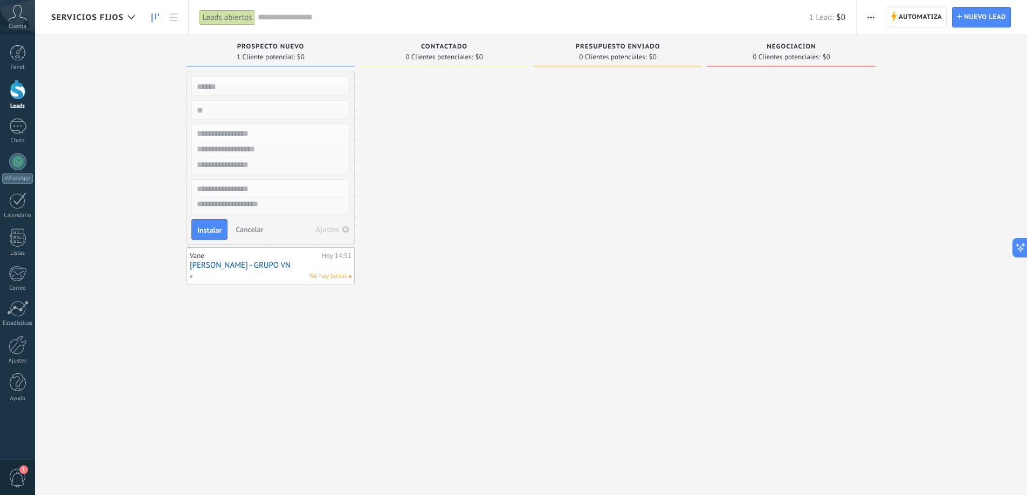
click at [250, 227] on span "Cancelar" at bounding box center [248, 230] width 27 height 10
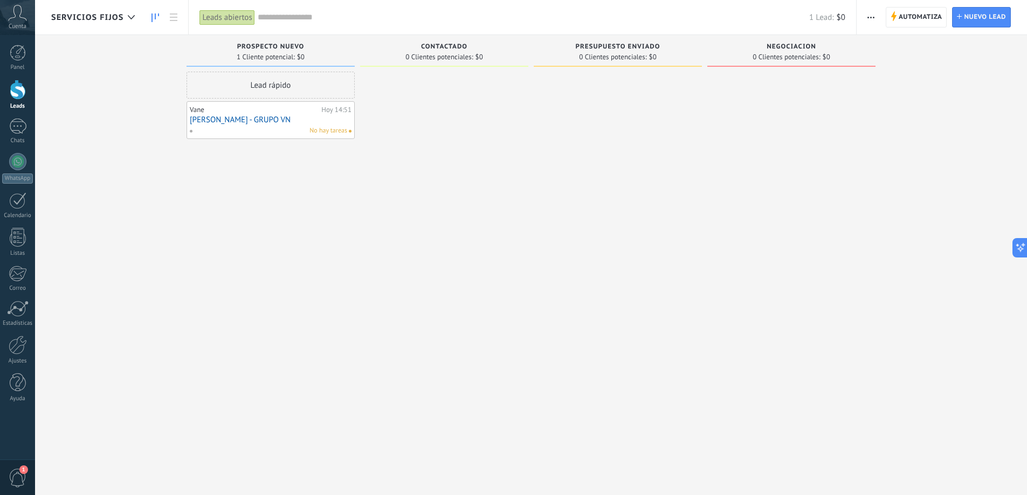
click at [870, 17] on icon "button" at bounding box center [870, 18] width 7 height 2
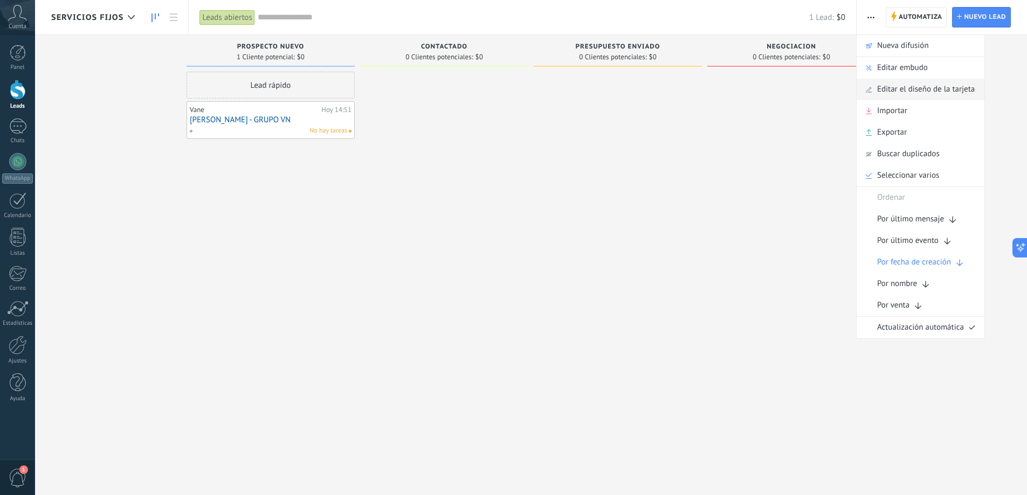
click at [904, 85] on span "Editar el diseño de la tarjeta" at bounding box center [926, 90] width 98 height 22
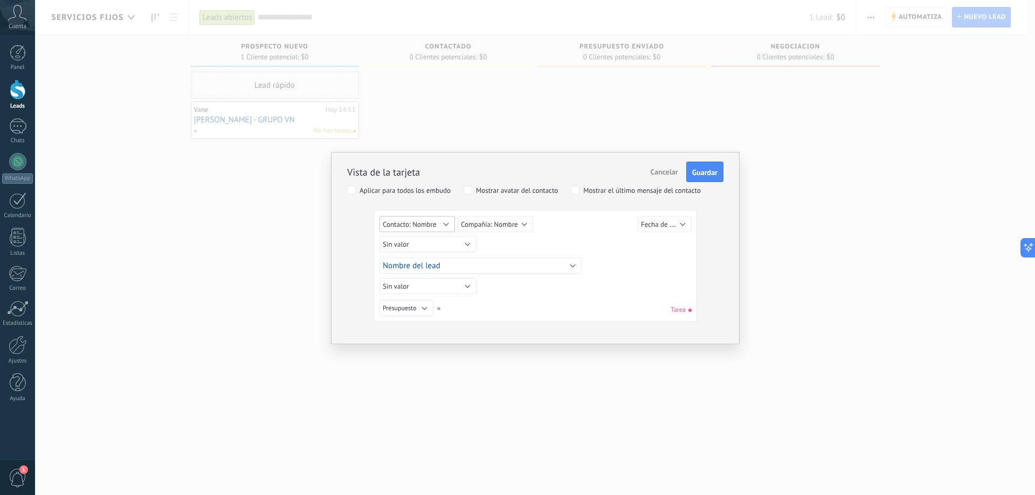
click at [445, 226] on button "Contacto: Nombre" at bounding box center [416, 224] width 75 height 16
click at [460, 269] on span "Contacto: Nombre" at bounding box center [424, 272] width 107 height 9
click at [525, 225] on button "Compañía: Nombre" at bounding box center [494, 224] width 75 height 16
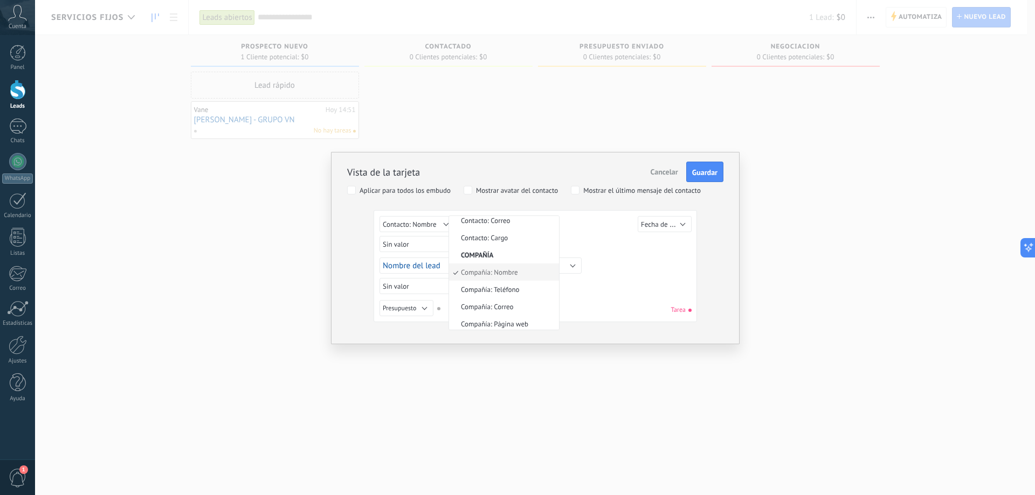
click at [526, 272] on span "Compañía: Nombre" at bounding box center [502, 272] width 107 height 9
click at [466, 245] on button "Sin valor" at bounding box center [427, 244] width 97 height 16
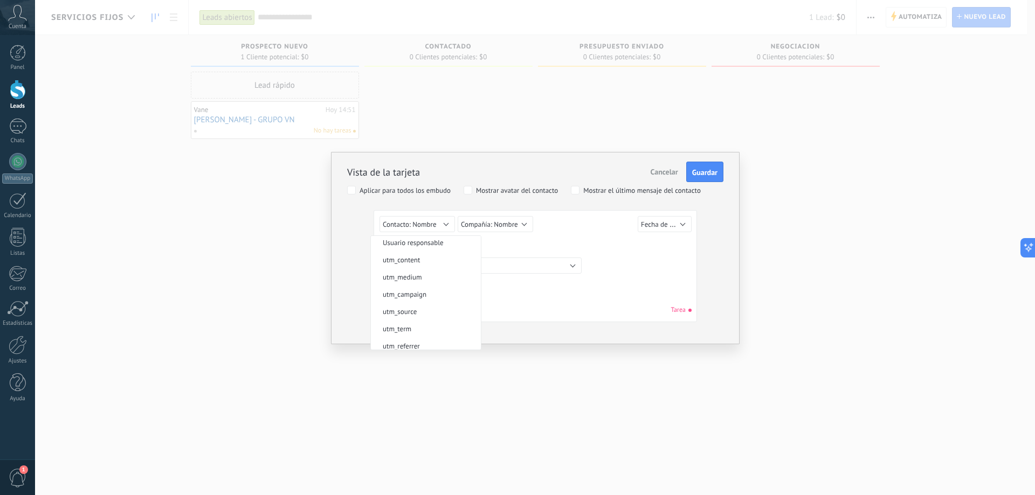
scroll to position [0, 0]
click at [567, 243] on div "Sin valor Lead ID del Lead Nombre del lead Fecha de Creación Presupuesto Usuari…" at bounding box center [536, 245] width 315 height 19
click at [679, 225] on span "Fecha de Creación" at bounding box center [668, 224] width 54 height 10
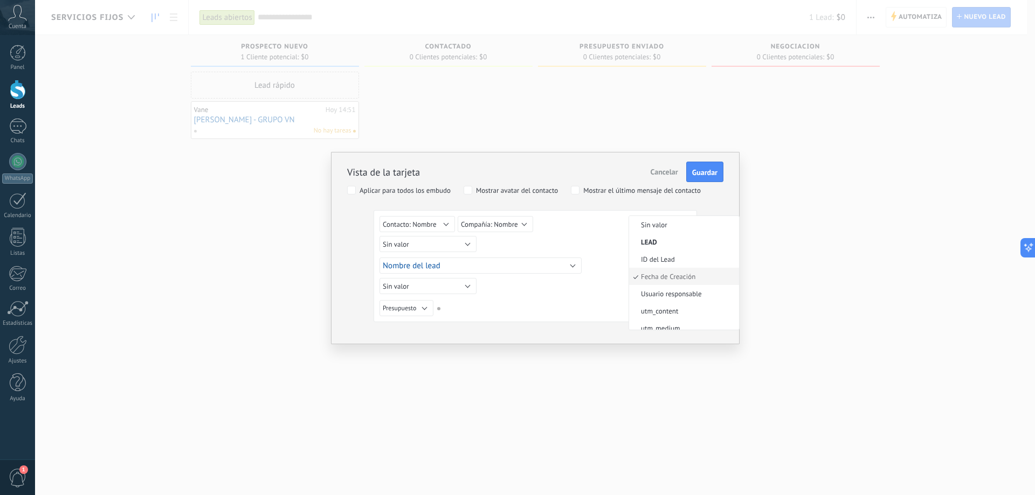
scroll to position [4, 0]
click at [692, 276] on span "Fecha de Creación" at bounding box center [682, 272] width 107 height 9
click at [468, 245] on button "Sin valor" at bounding box center [427, 244] width 97 height 16
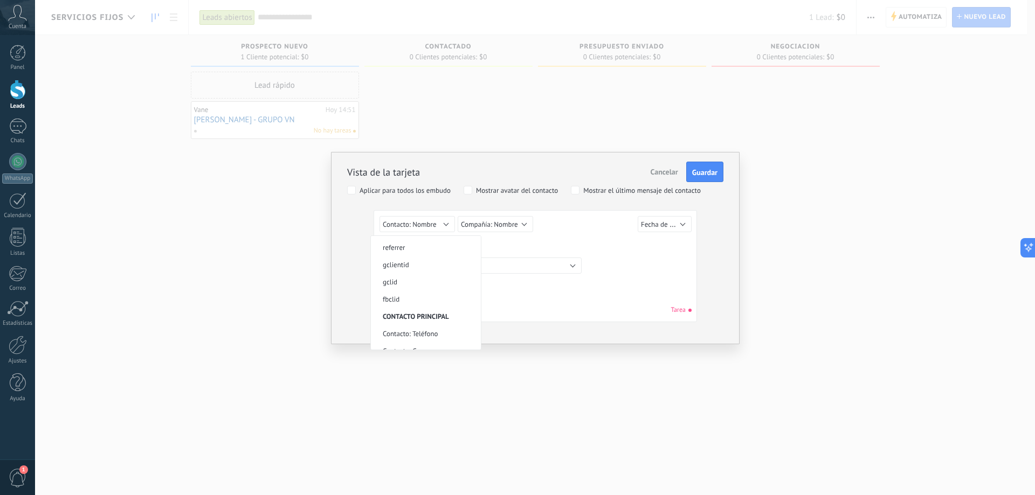
scroll to position [216, 0]
click at [442, 304] on span "Contacto: Correo" at bounding box center [424, 305] width 107 height 9
click at [469, 243] on button "Contacto: Correo" at bounding box center [427, 244] width 97 height 16
click at [459, 273] on span "Contacto: Teléfono" at bounding box center [424, 275] width 107 height 9
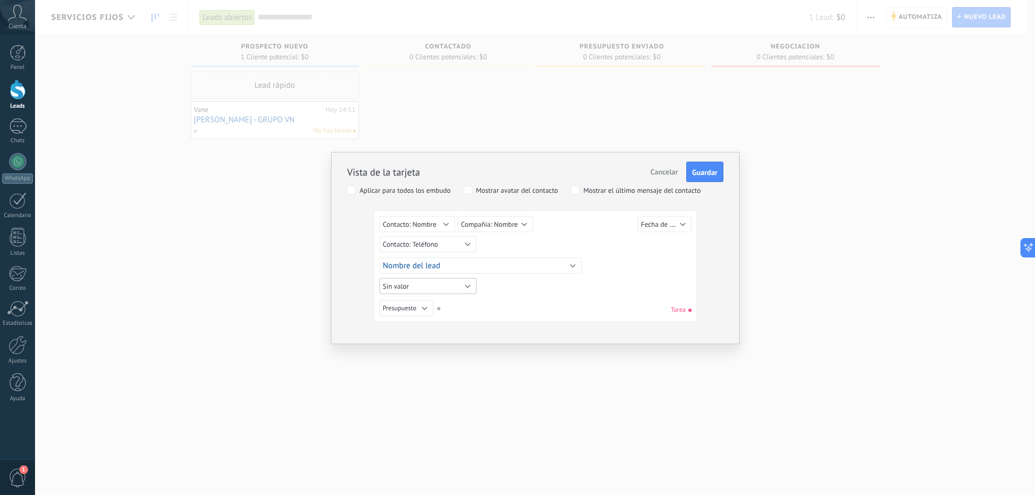
click at [473, 285] on button "Sin valor" at bounding box center [427, 286] width 97 height 16
click at [473, 285] on span "Sin valor" at bounding box center [424, 286] width 107 height 9
click at [421, 307] on button "Presupuesto" at bounding box center [406, 308] width 54 height 16
click at [527, 301] on div "Sin valor Lead ID del Lead Nombre del lead Fecha de Creación Presupuesto Usuari…" at bounding box center [534, 309] width 311 height 19
click at [658, 168] on span "Cancelar" at bounding box center [663, 172] width 27 height 10
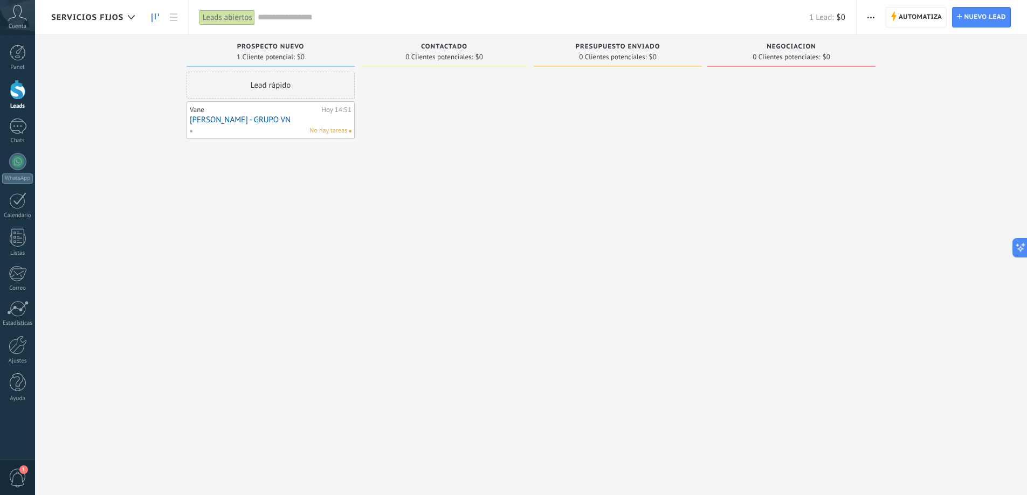
click at [867, 15] on span "button" at bounding box center [870, 17] width 7 height 20
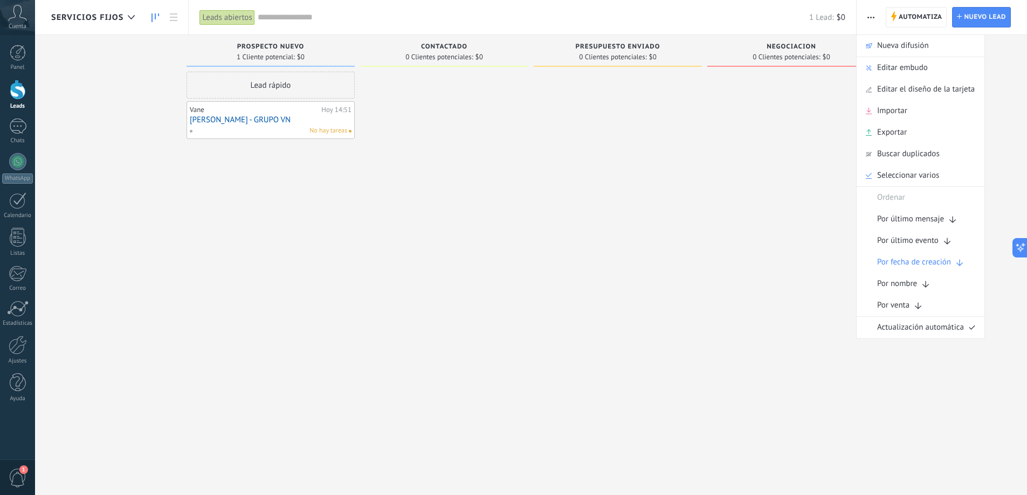
click at [768, 257] on div at bounding box center [791, 249] width 168 height 355
